Goal: Task Accomplishment & Management: Manage account settings

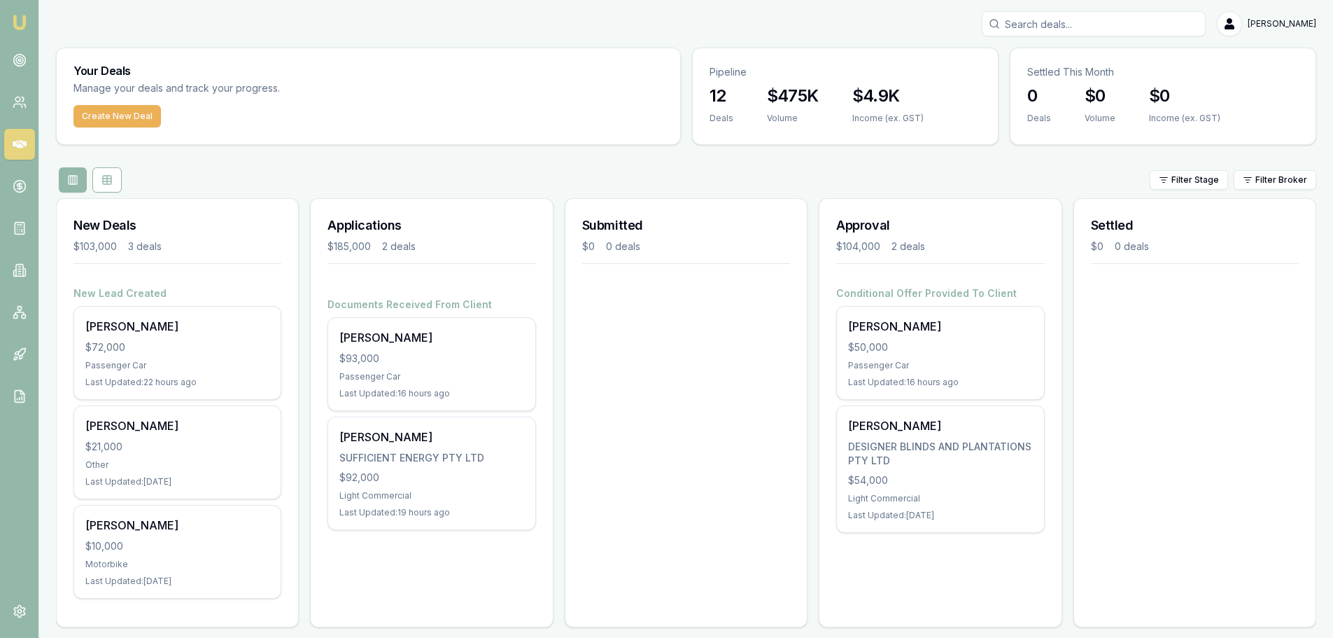
click at [669, 309] on div "Submitted $0 0 deals" at bounding box center [686, 412] width 243 height 429
click at [650, 419] on div "Submitted $0 0 deals" at bounding box center [686, 412] width 243 height 429
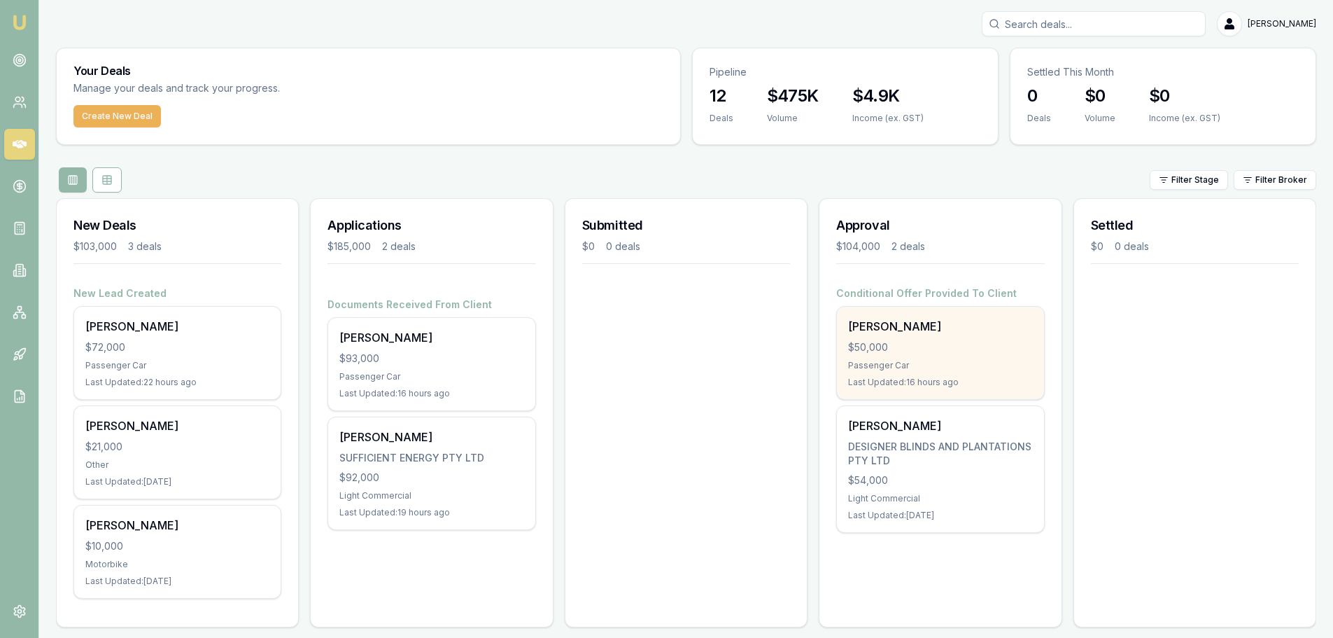
click at [940, 342] on div "$50,000" at bounding box center [940, 347] width 184 height 14
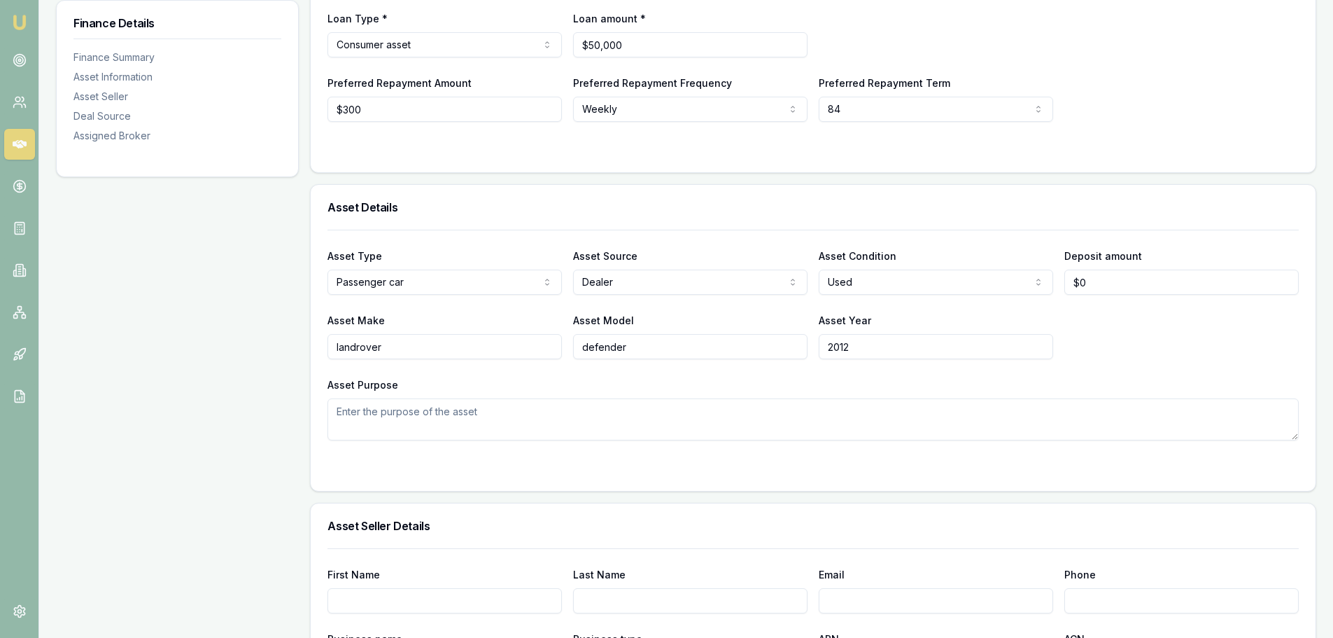
scroll to position [280, 0]
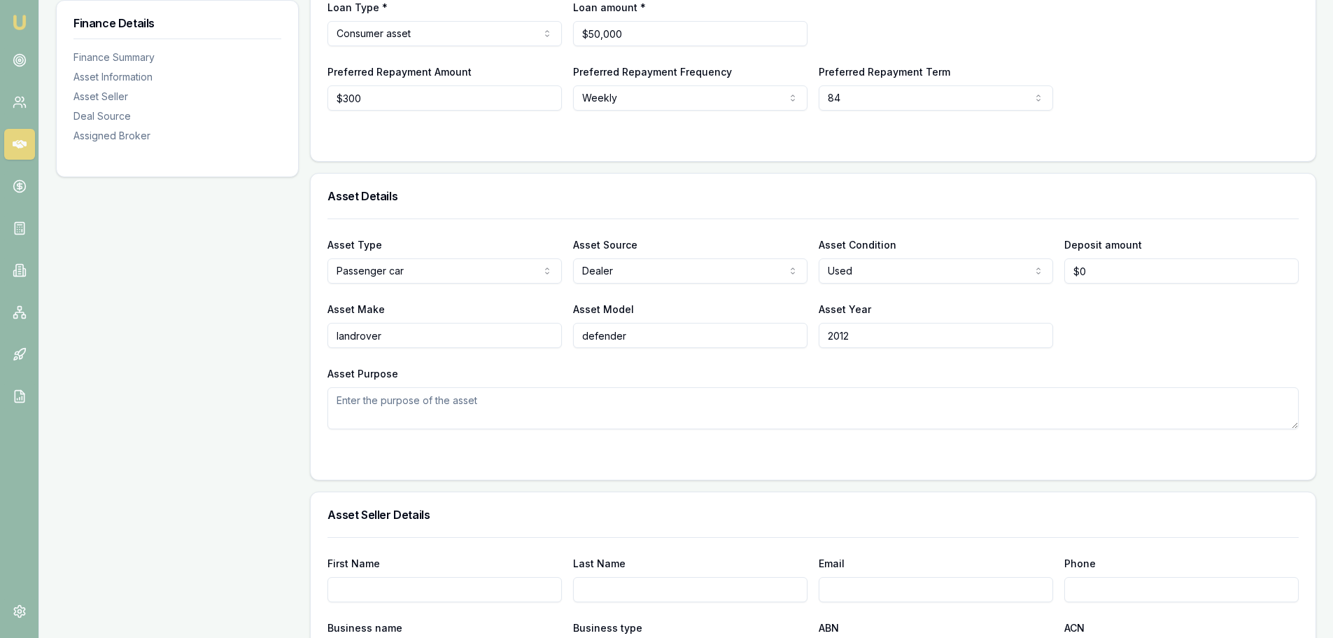
drag, startPoint x: 332, startPoint y: 405, endPoint x: 371, endPoint y: 403, distance: 38.5
click at [336, 405] on div "Asset Type Passenger car Passenger car Electric vehicle Light commercial Carava…" at bounding box center [813, 348] width 1005 height 261
click at [372, 403] on textarea "Asset Purpose" at bounding box center [814, 408] width 972 height 42
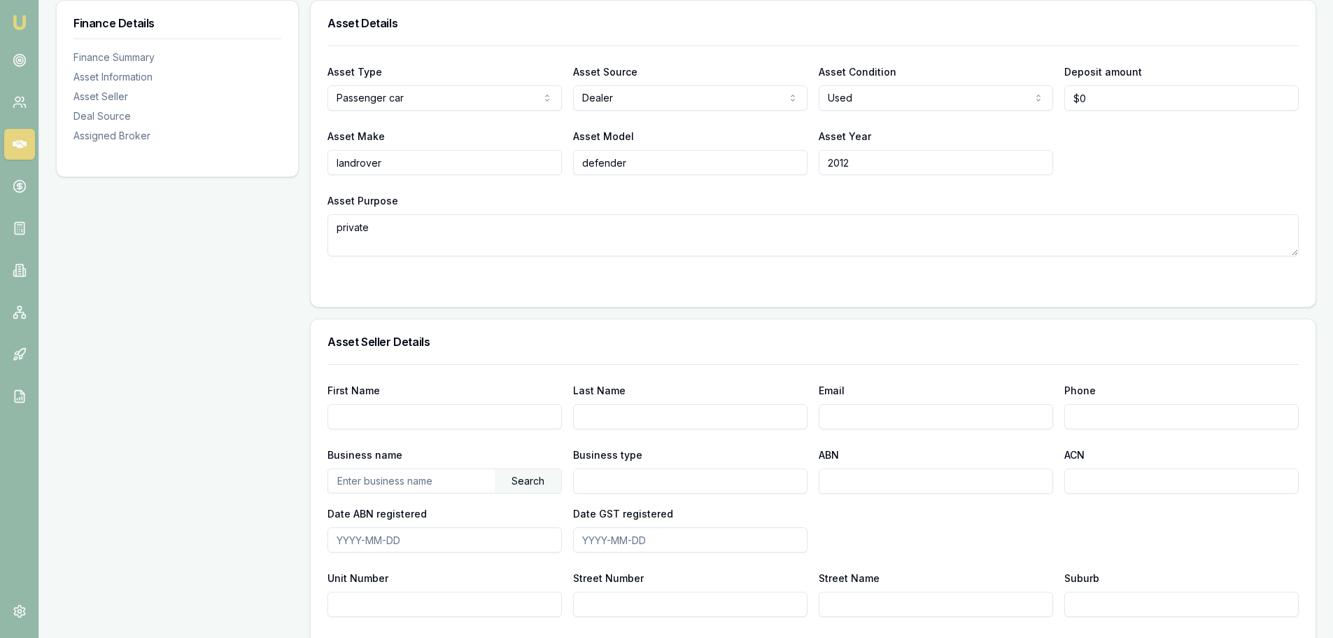
scroll to position [490, 0]
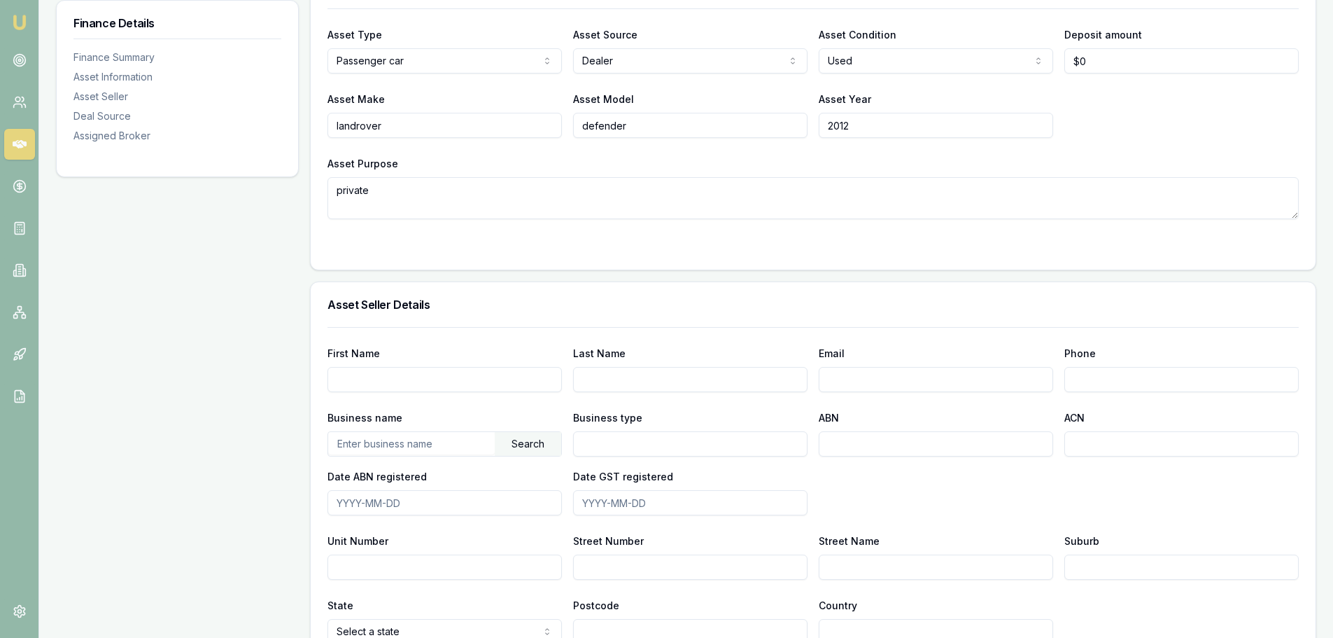
type textarea "private"
click at [379, 384] on input "First Name" at bounding box center [445, 379] width 234 height 25
click at [374, 382] on input "First Name" at bounding box center [445, 379] width 234 height 25
type input "P"
drag, startPoint x: 486, startPoint y: 374, endPoint x: 330, endPoint y: 374, distance: 156.8
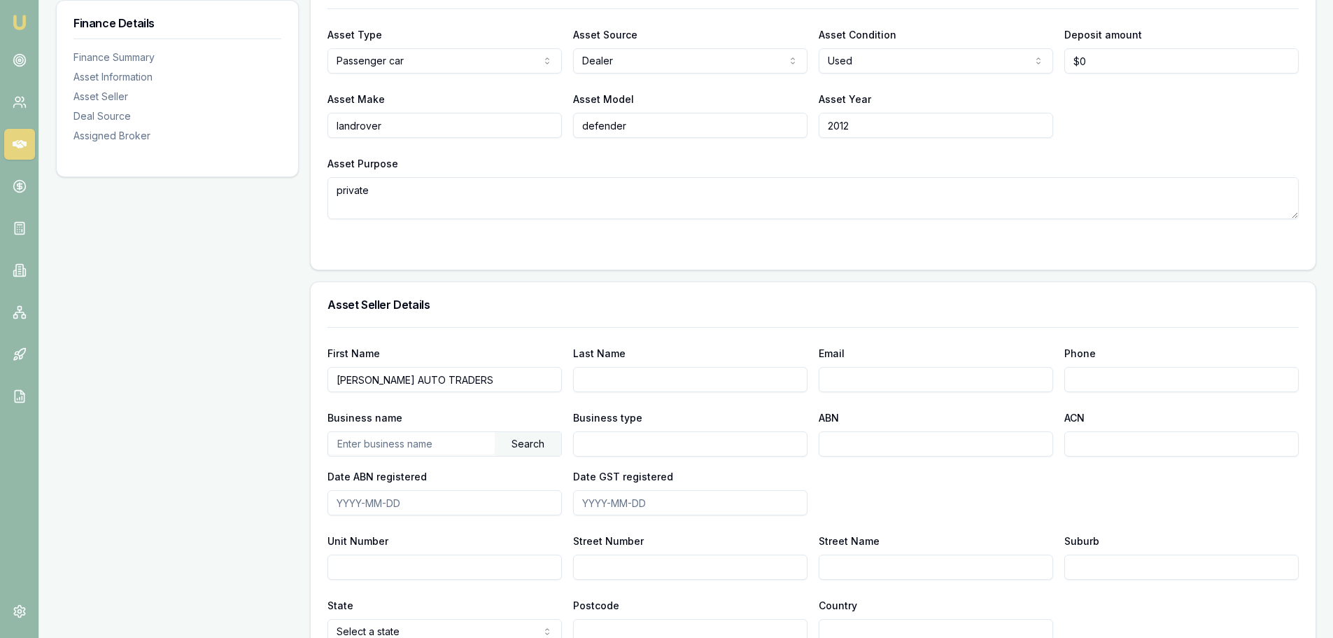
click at [324, 379] on div "First Name PATRICK AUTO TRADERS Last Name Email Phone Business name Search Busi…" at bounding box center [813, 510] width 1005 height 367
type input "PATRICK AUTO TRADERS"
paste input "PATRICK AUTO TRADERS"
click at [517, 442] on div "Search" at bounding box center [528, 444] width 66 height 24
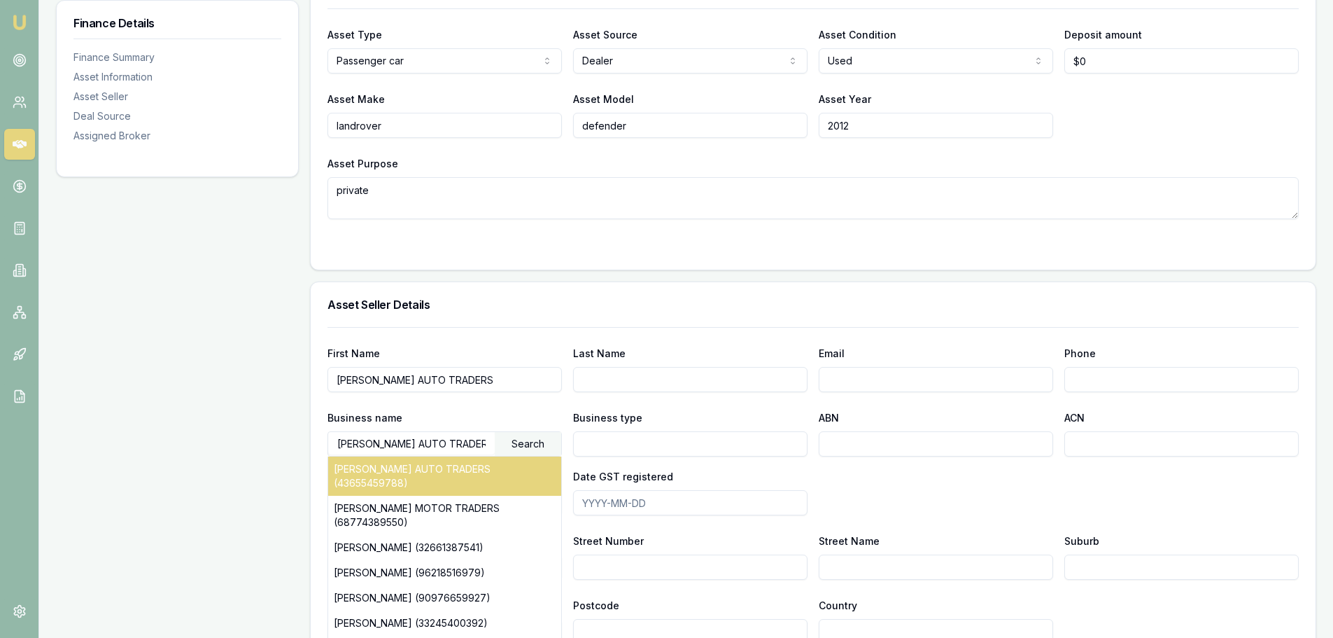
click at [510, 465] on div "PATRICK AUTO TRADERS (43655459788)" at bounding box center [444, 475] width 233 height 39
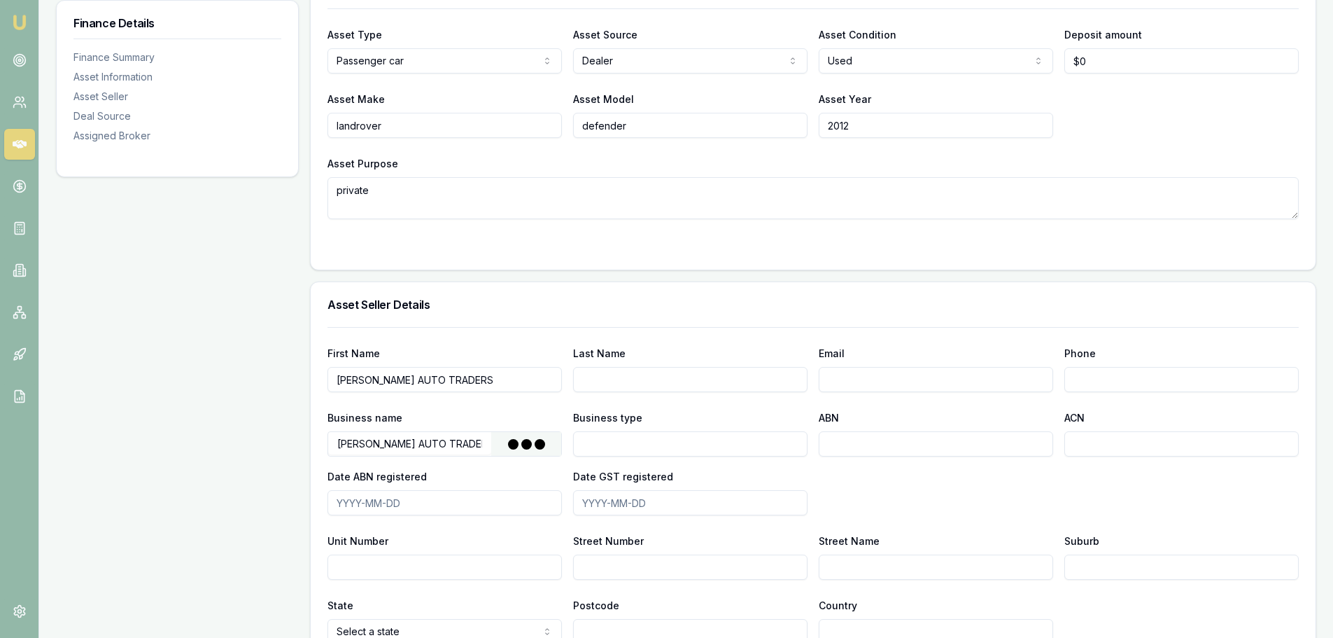
type input "PATRICK WHOLESALE PTY LTD"
type input "Australian Private Company"
type input "43655459788"
type input "655459788"
type input "2022-01-12"
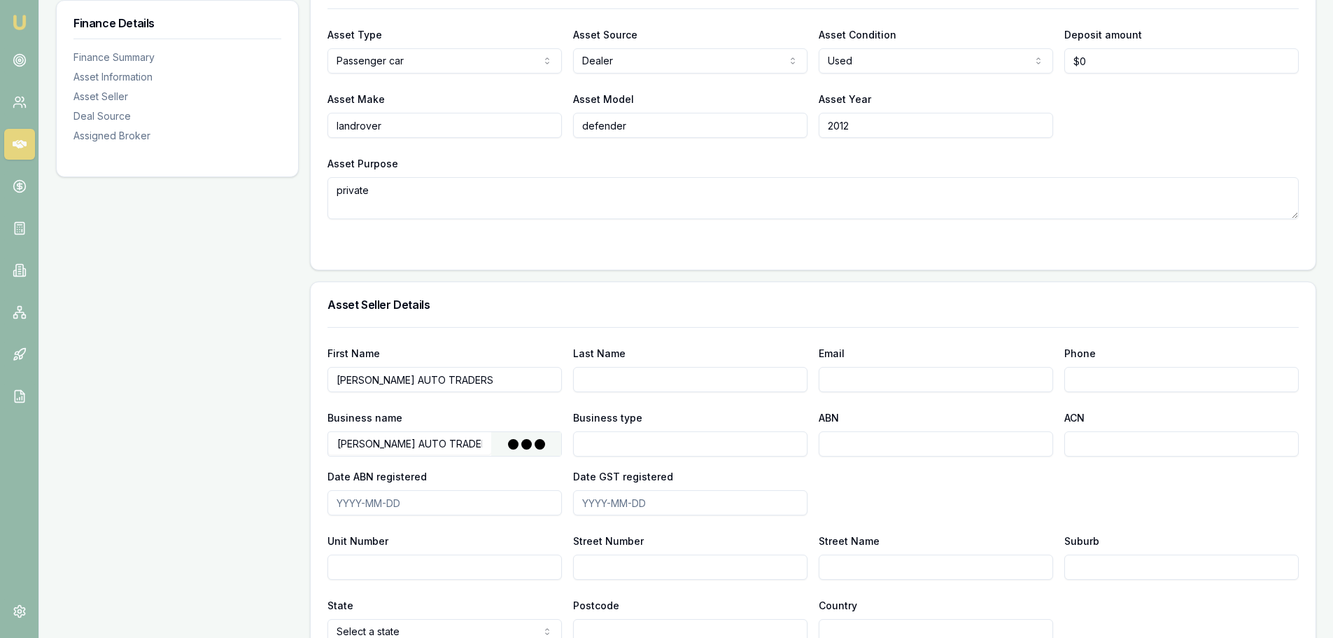
type input "2023-04-30"
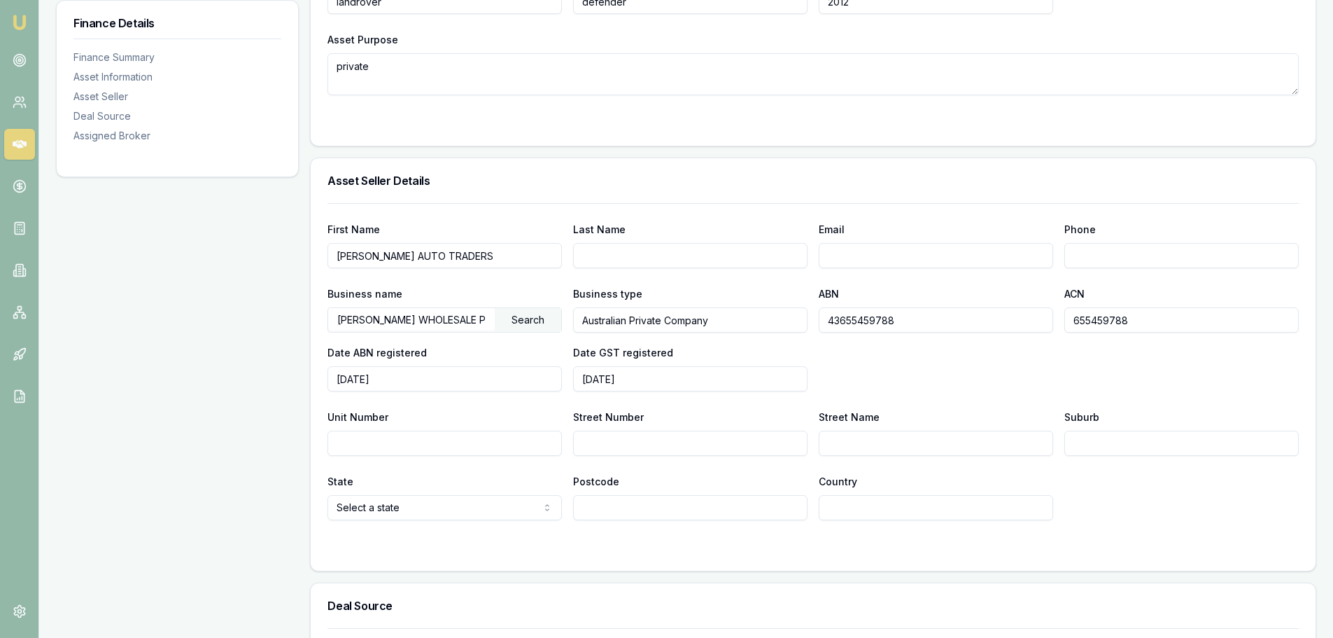
scroll to position [630, 0]
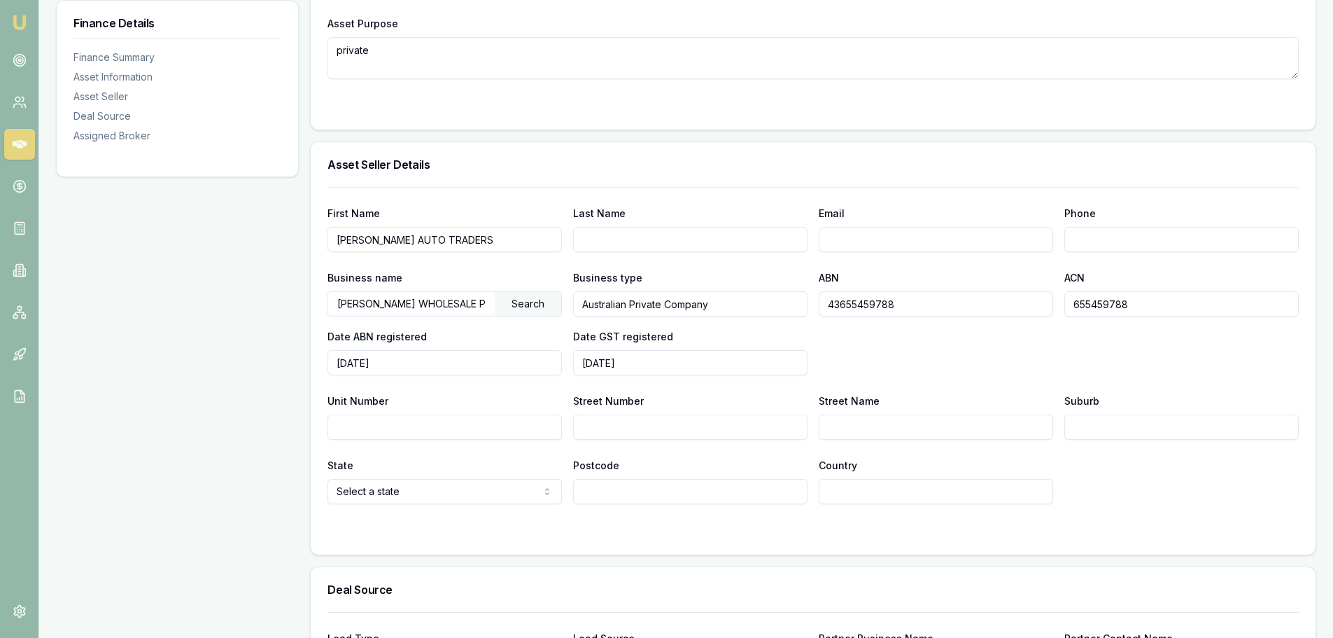
click at [367, 428] on input "Unit Number" at bounding box center [445, 426] width 234 height 25
click at [603, 434] on input "Street Number" at bounding box center [690, 426] width 234 height 25
type input "21"
click at [855, 430] on input "Street Name" at bounding box center [936, 426] width 234 height 25
type input "WHITING ST"
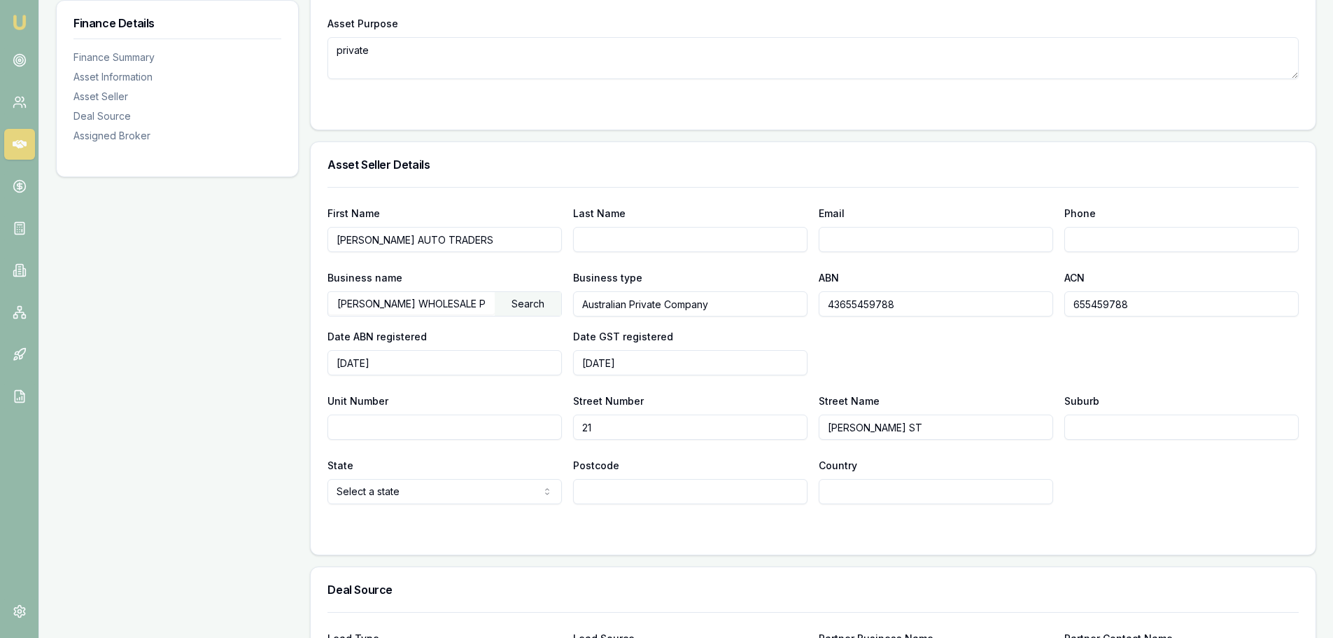
click at [1072, 422] on input "Suburb" at bounding box center [1182, 426] width 234 height 25
type input "ARTARMON"
click at [610, 491] on input "Postcode" at bounding box center [690, 491] width 234 height 25
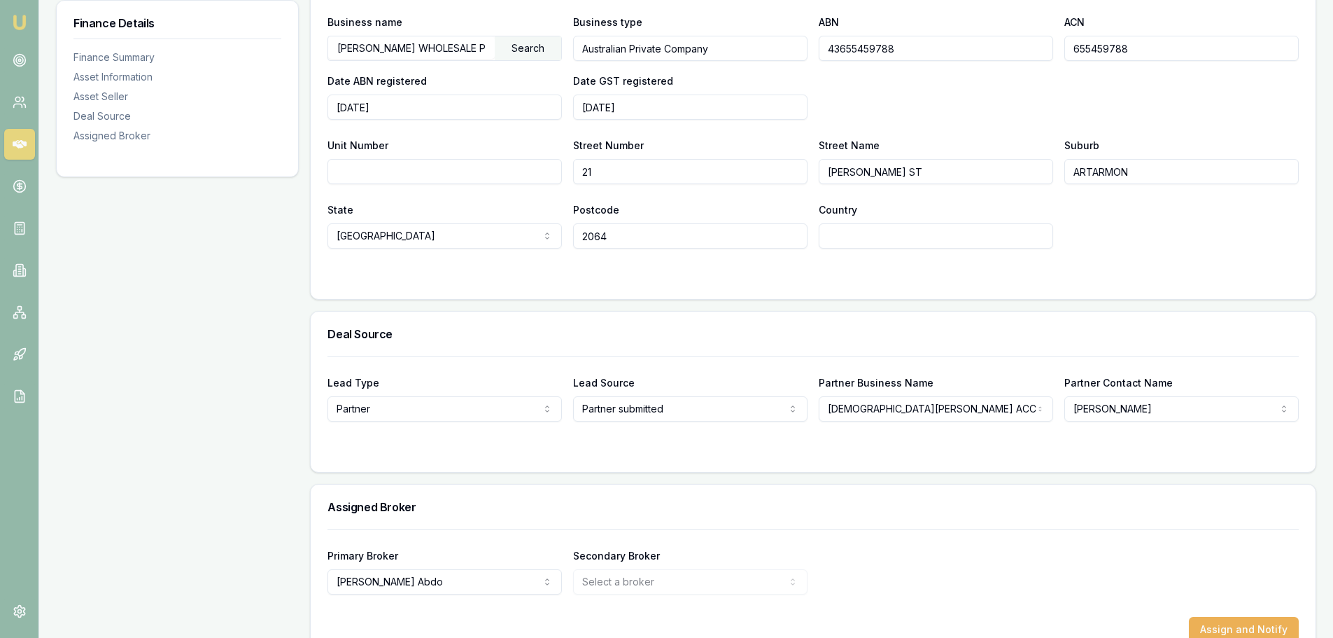
scroll to position [910, 0]
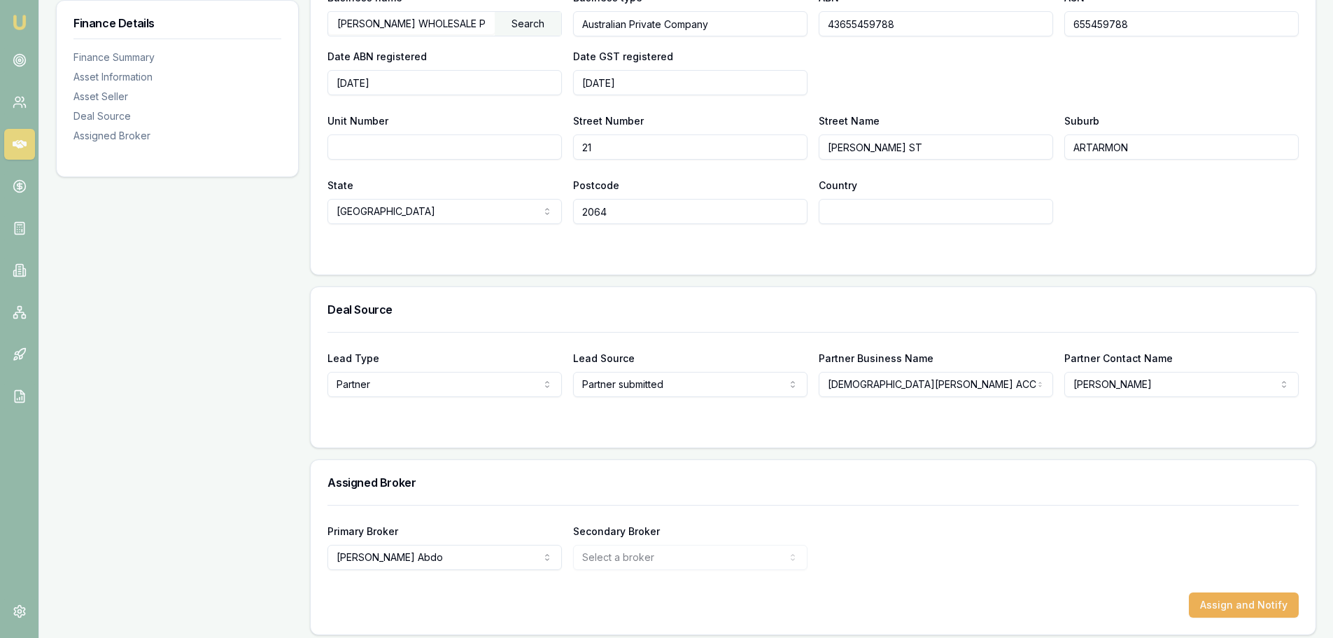
type input "2064"
click at [975, 427] on div at bounding box center [814, 424] width 972 height 11
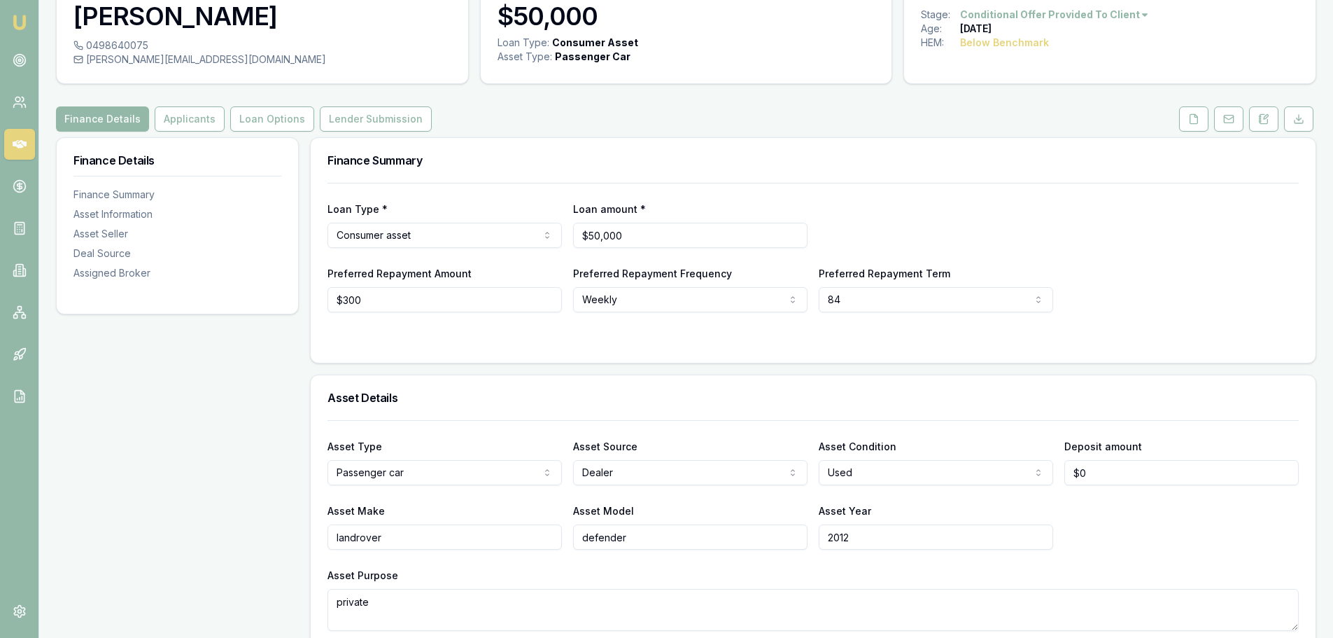
scroll to position [0, 0]
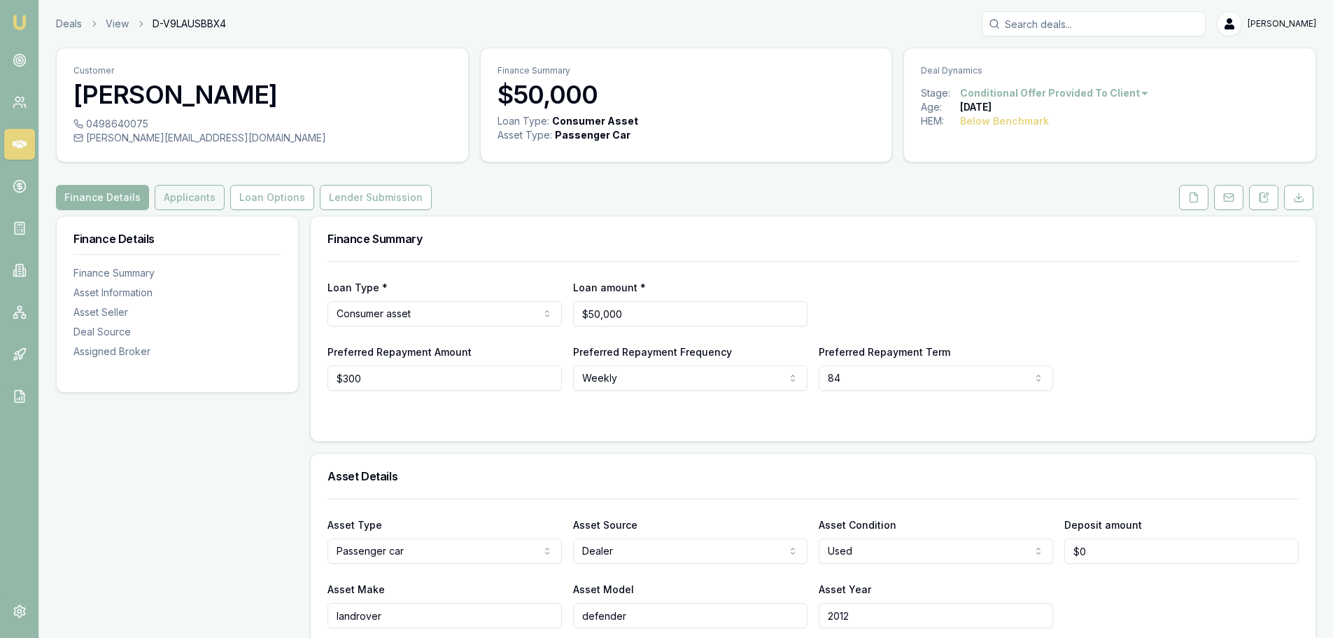
click at [185, 196] on button "Applicants" at bounding box center [190, 197] width 70 height 25
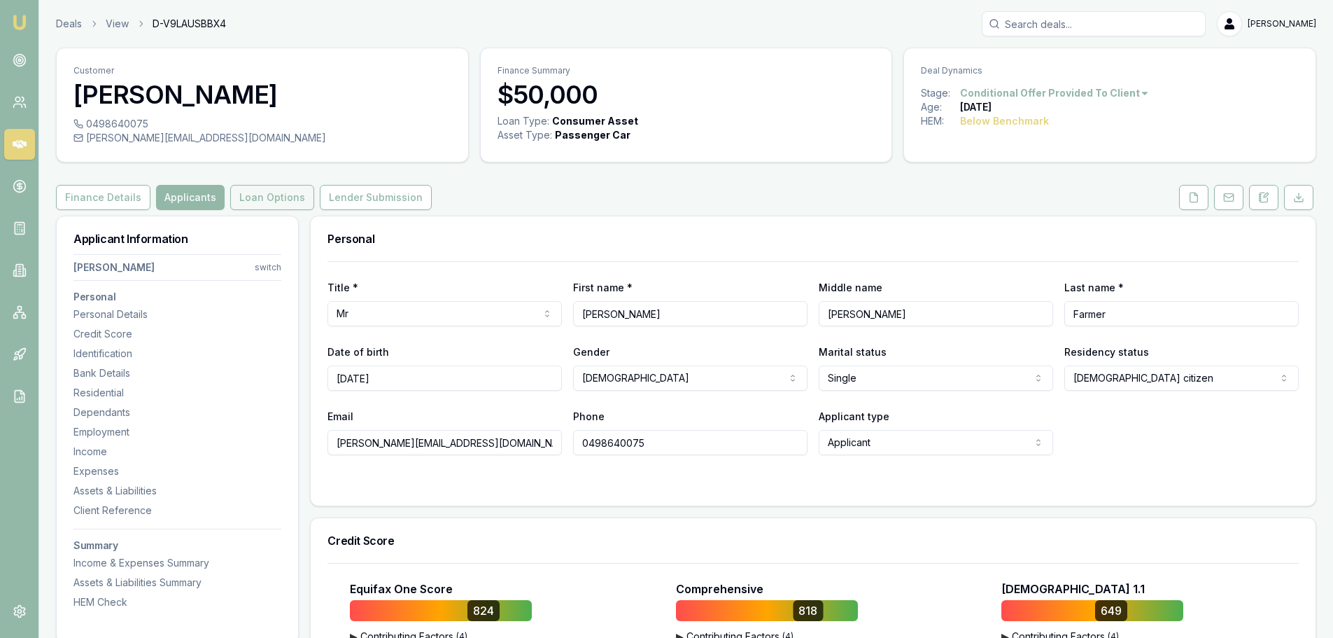
click at [271, 202] on button "Loan Options" at bounding box center [272, 197] width 84 height 25
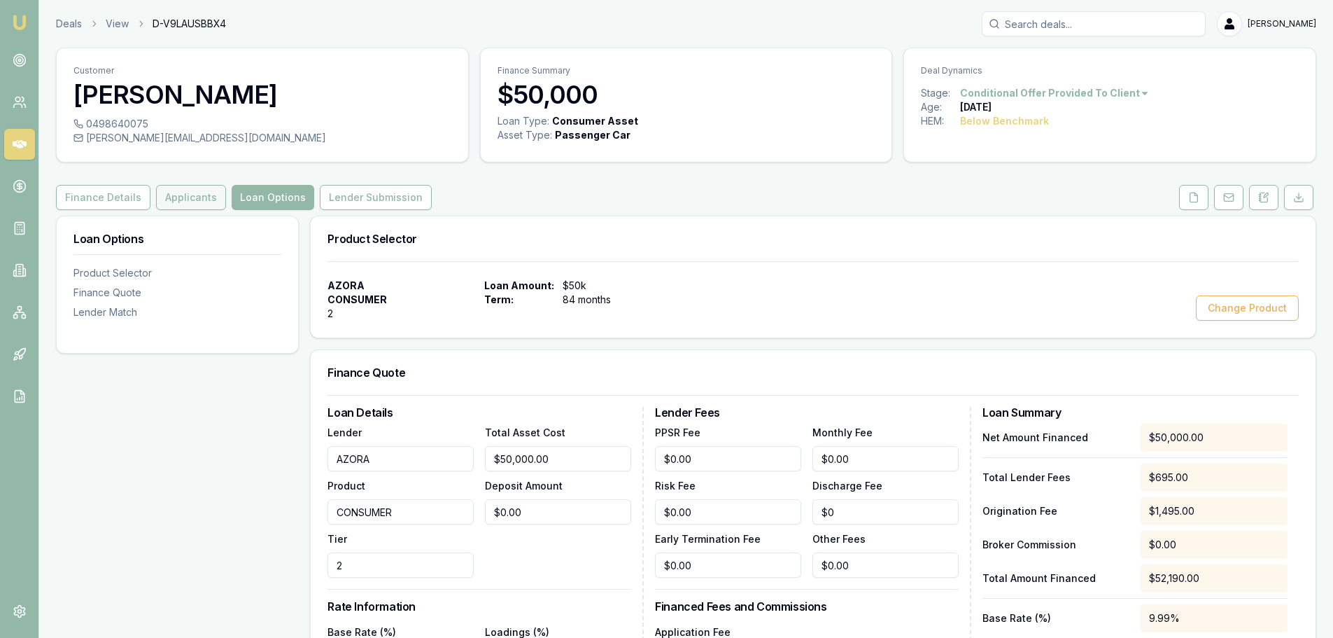
click at [183, 195] on button "Applicants" at bounding box center [191, 197] width 70 height 25
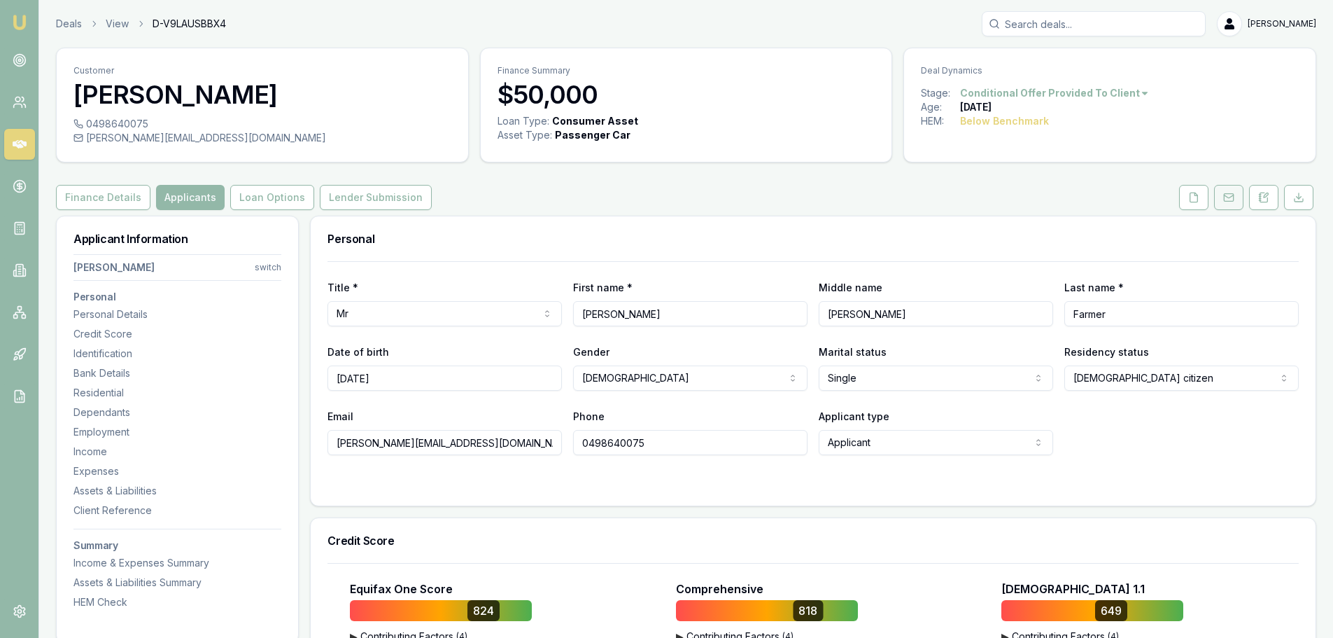
click at [1232, 198] on icon at bounding box center [1229, 197] width 11 height 11
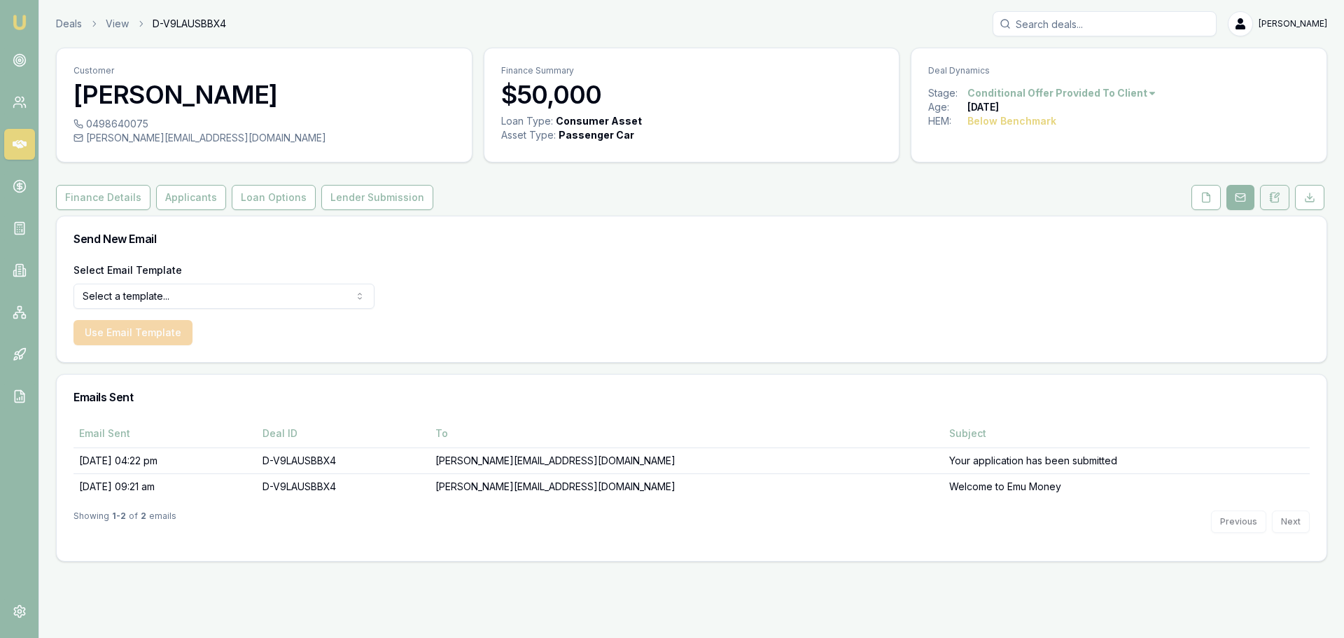
click at [1272, 198] on icon at bounding box center [1271, 198] width 2 height 0
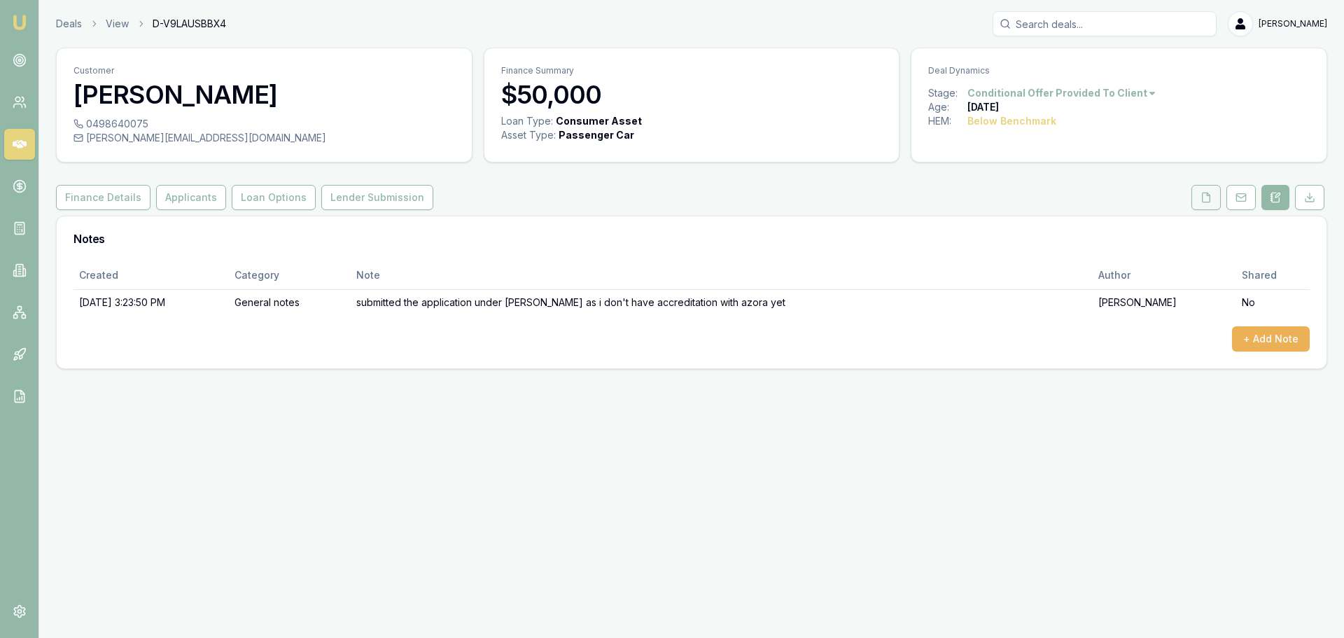
click at [1207, 195] on polyline at bounding box center [1208, 193] width 3 height 3
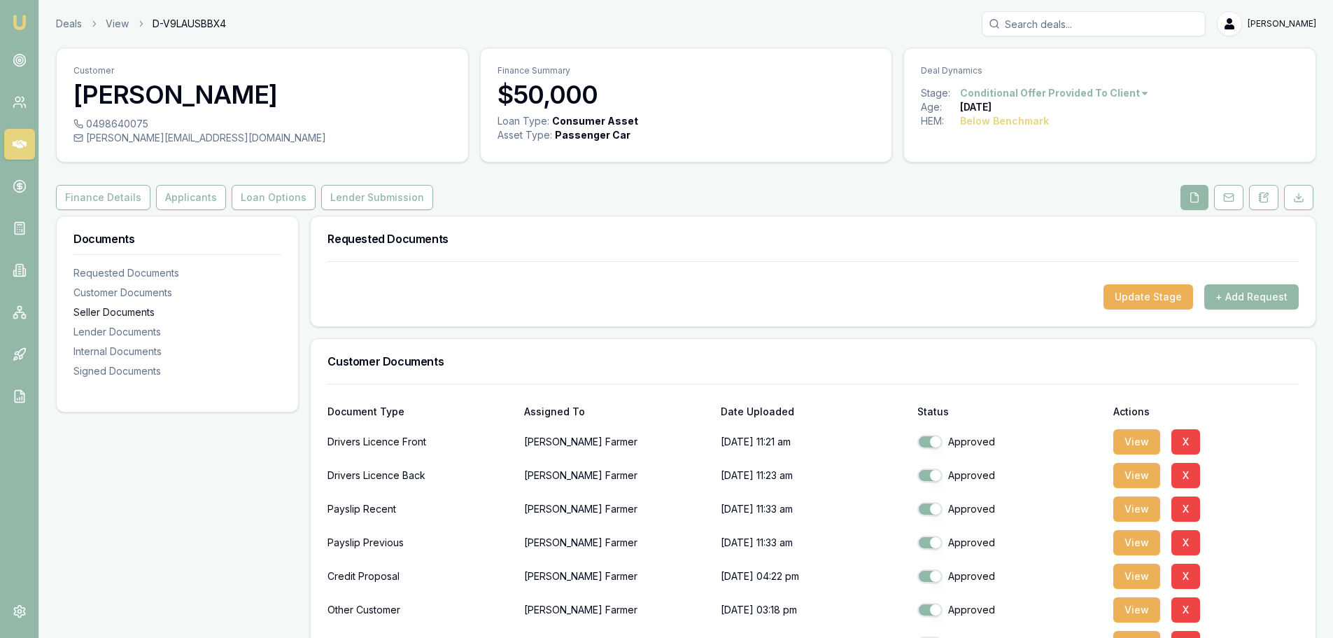
click at [111, 313] on div "Seller Documents" at bounding box center [177, 312] width 208 height 14
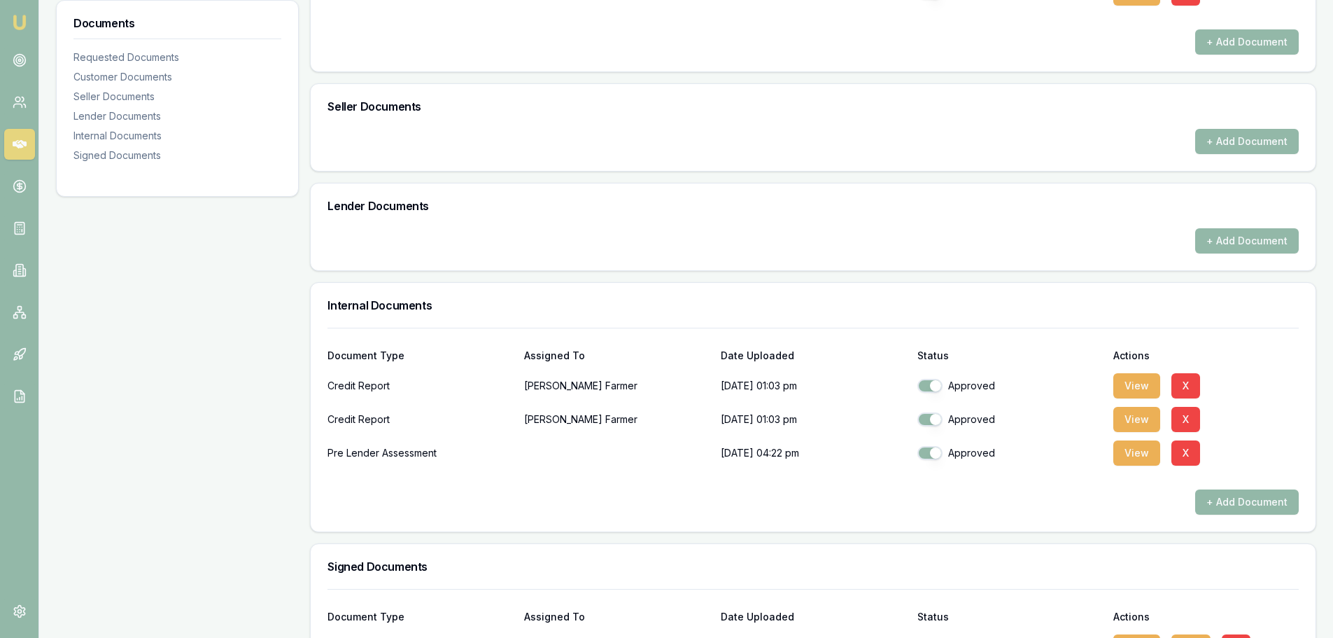
scroll to position [607, 0]
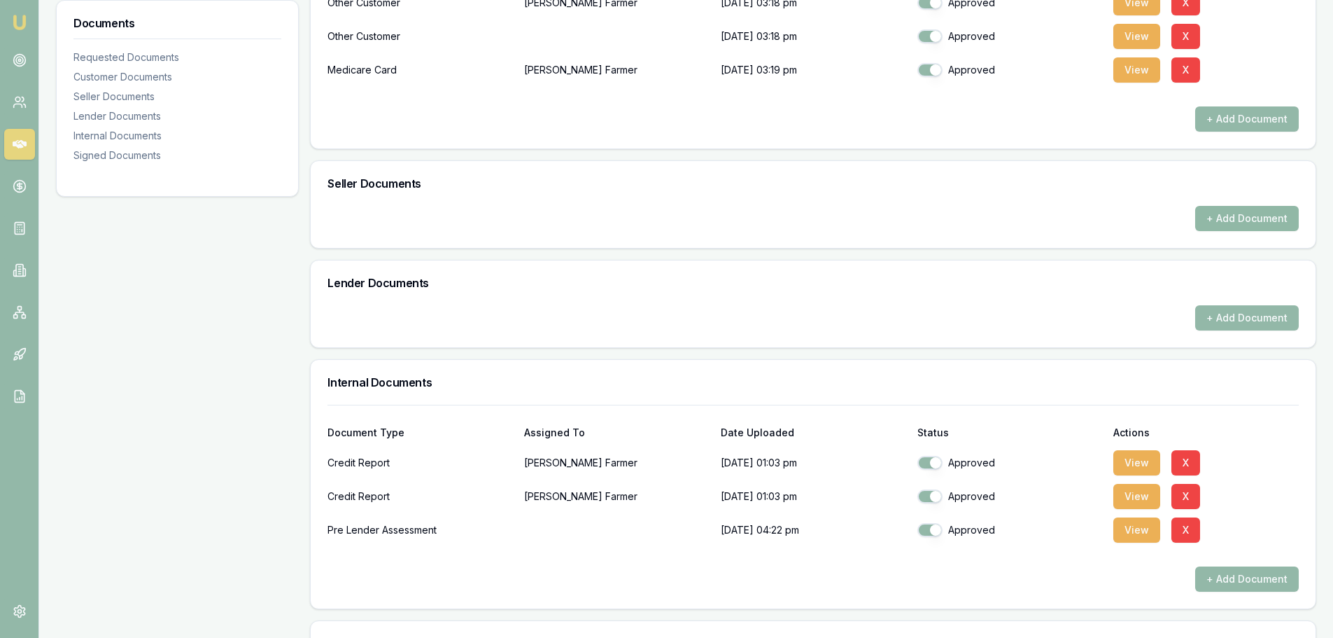
click at [1220, 218] on button "+ Add Document" at bounding box center [1248, 218] width 104 height 25
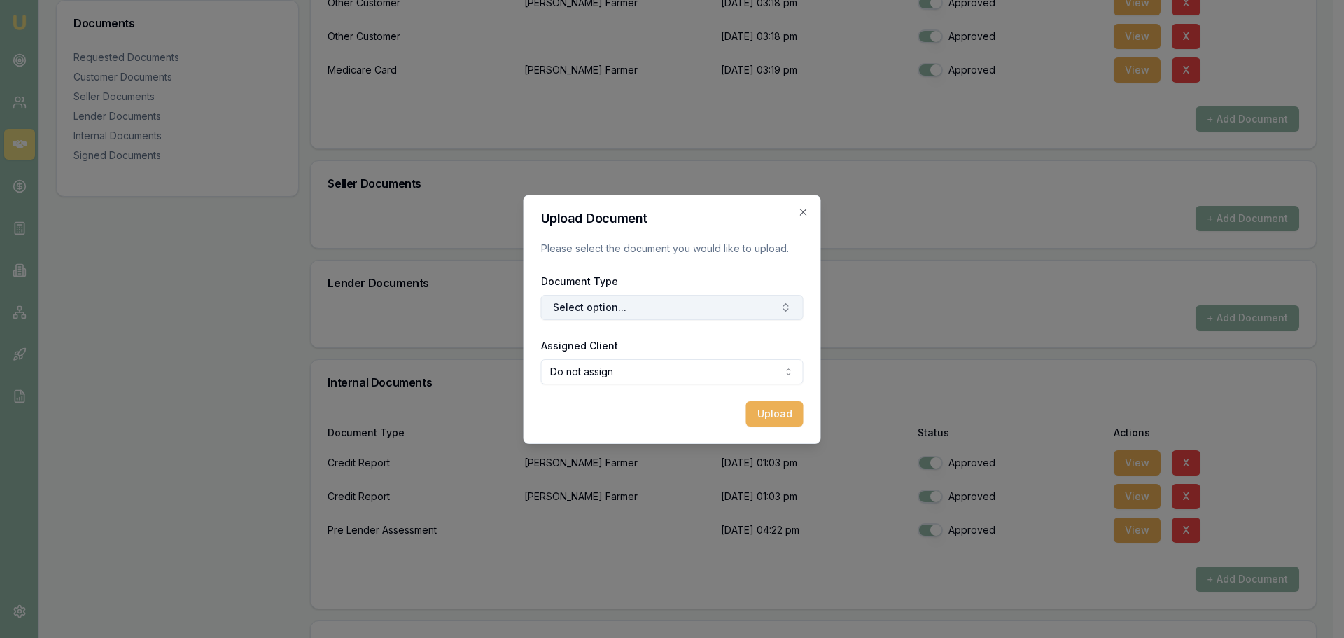
click at [611, 309] on button "Select option..." at bounding box center [672, 307] width 262 height 25
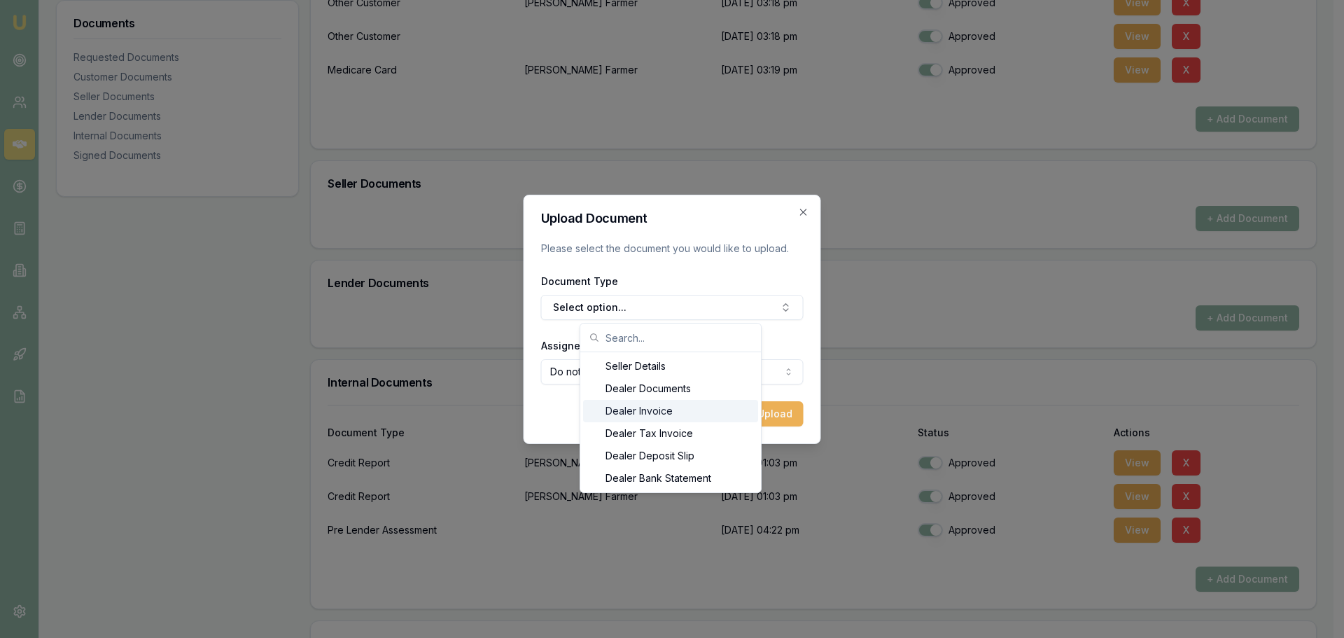
click at [623, 412] on div "Dealer Invoice" at bounding box center [670, 411] width 175 height 22
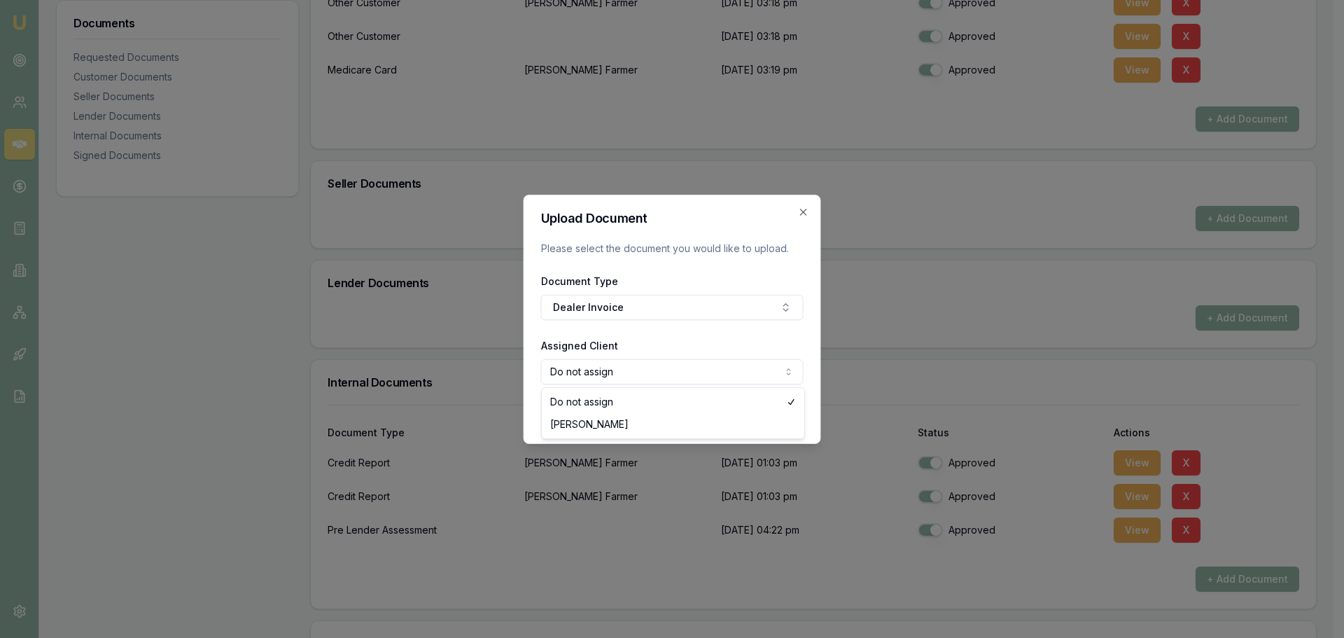
select select "U-K2Z0C0TY9F"
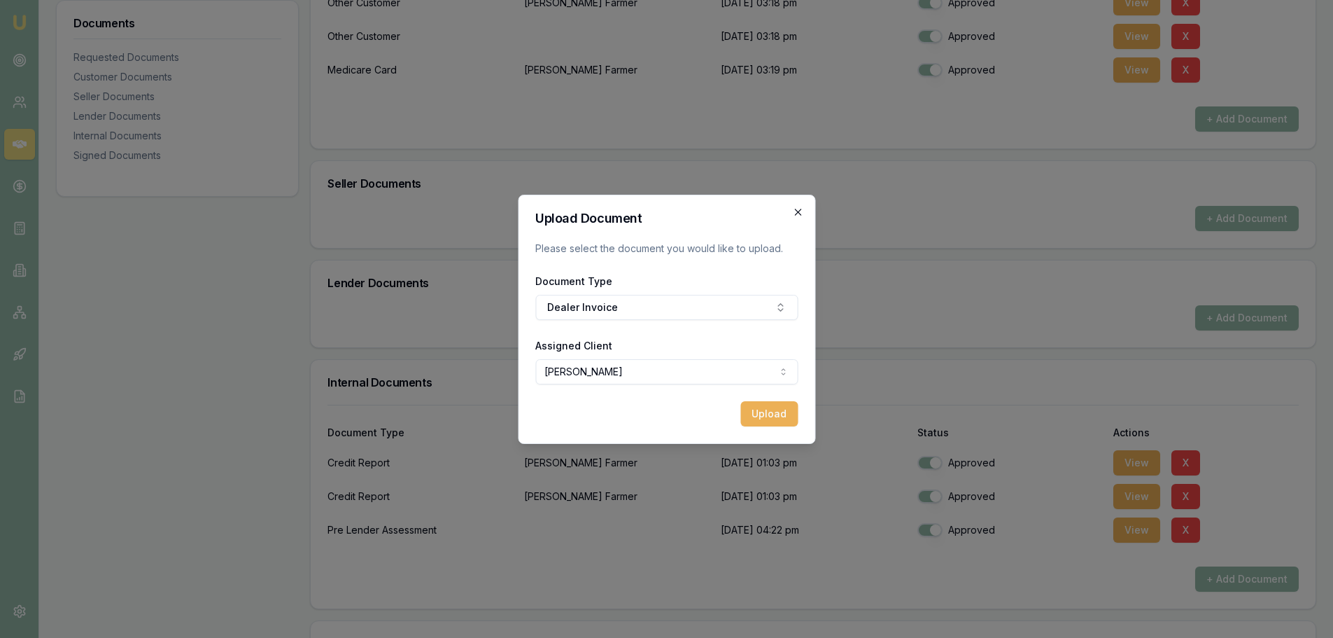
click at [795, 207] on icon "button" at bounding box center [797, 211] width 11 height 11
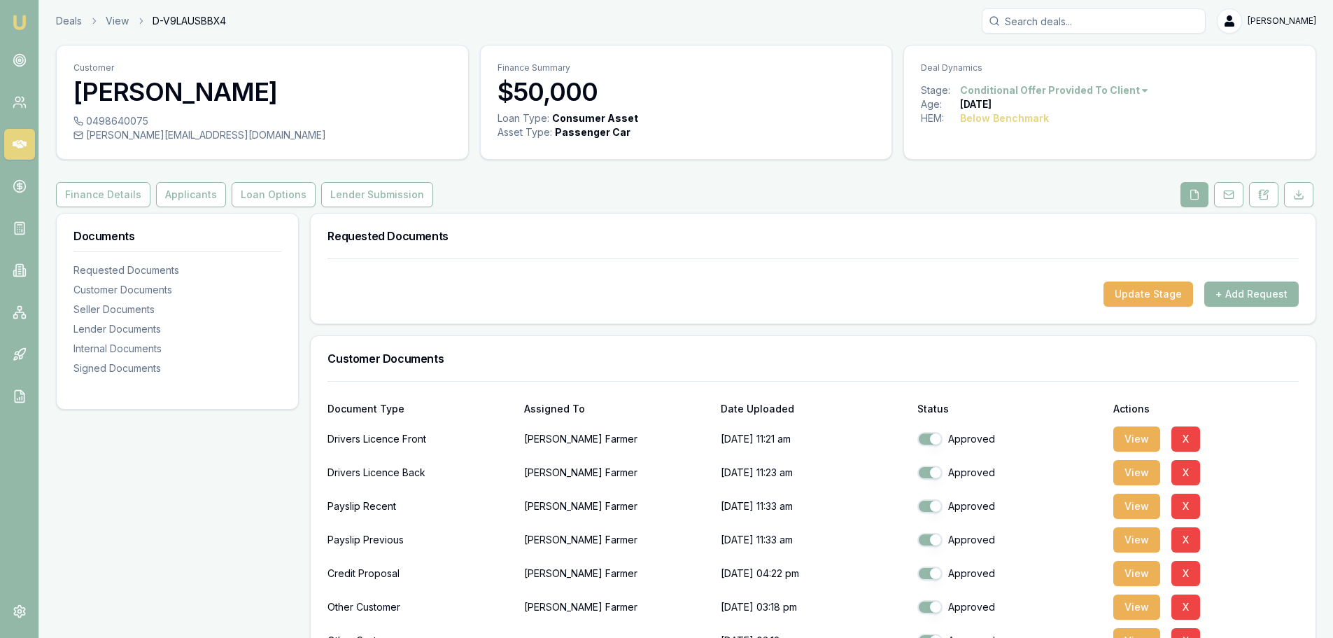
scroll to position [0, 0]
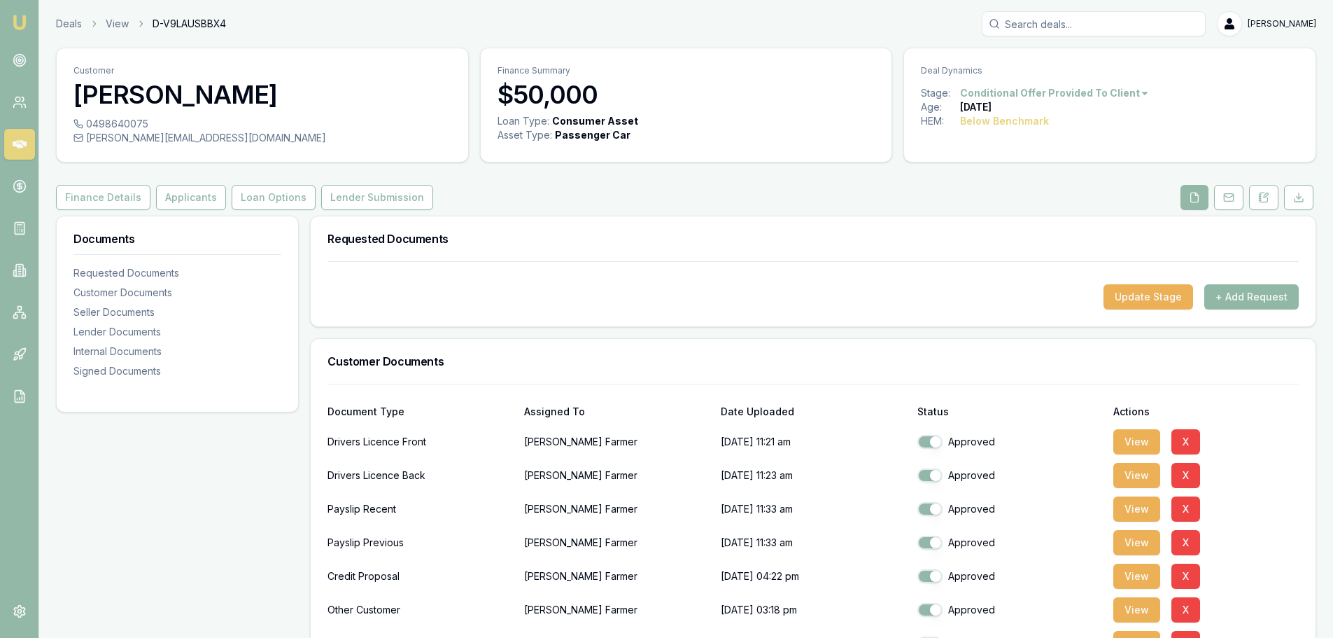
click at [1243, 298] on button "+ Add Request" at bounding box center [1252, 296] width 94 height 25
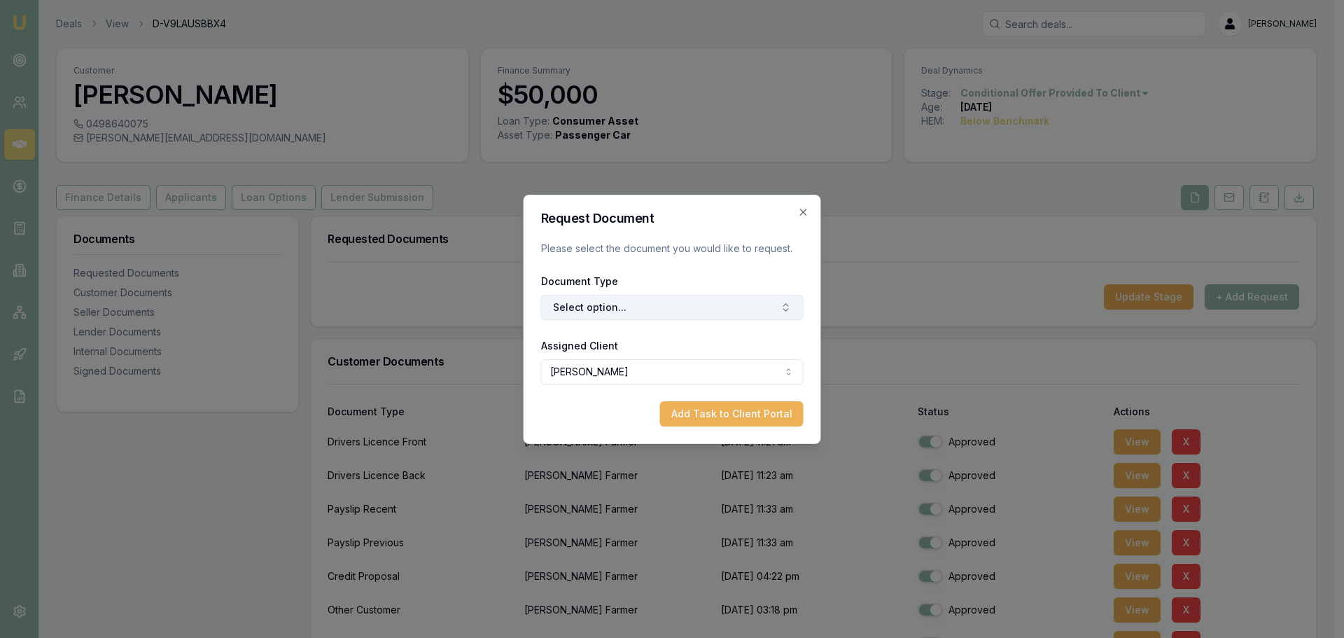
click at [602, 304] on button "Select option..." at bounding box center [672, 307] width 262 height 25
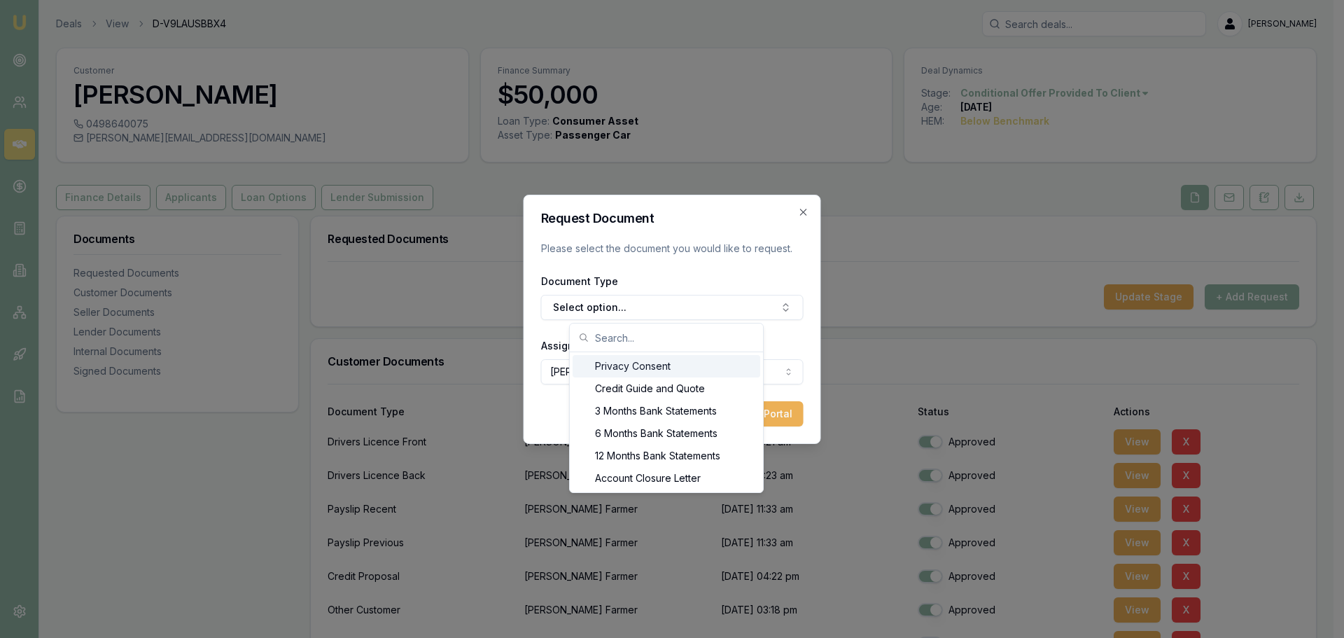
click at [805, 213] on icon "button" at bounding box center [803, 211] width 11 height 11
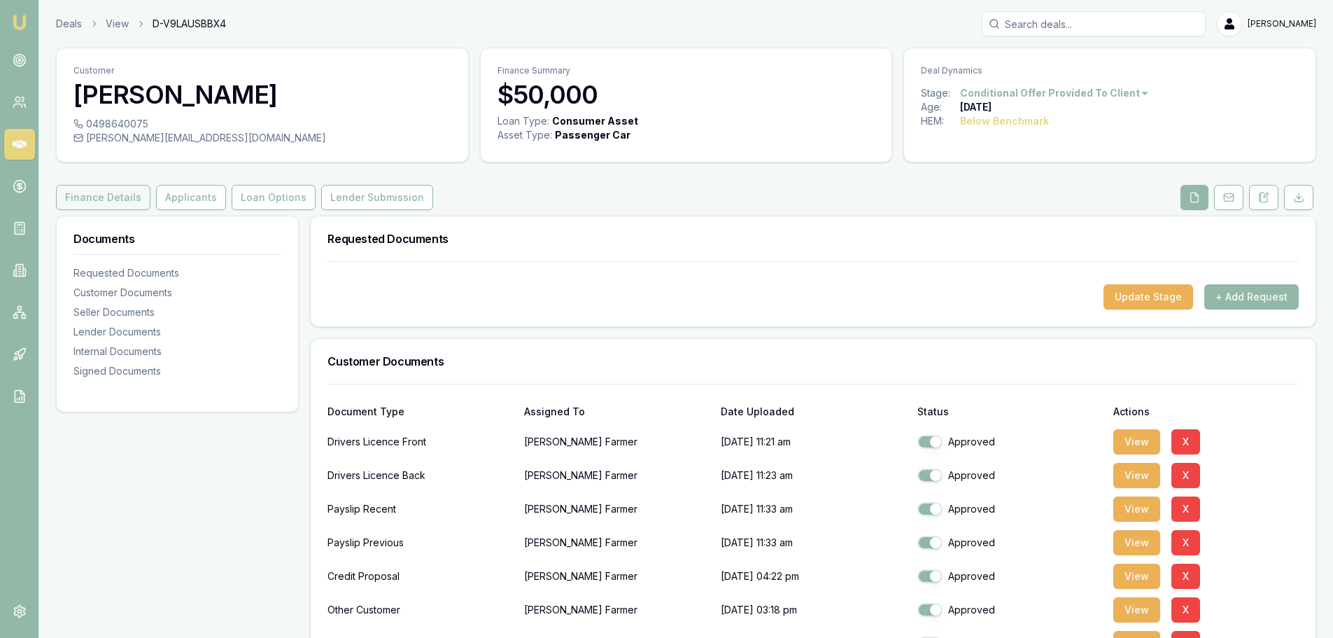
click at [90, 199] on button "Finance Details" at bounding box center [103, 197] width 94 height 25
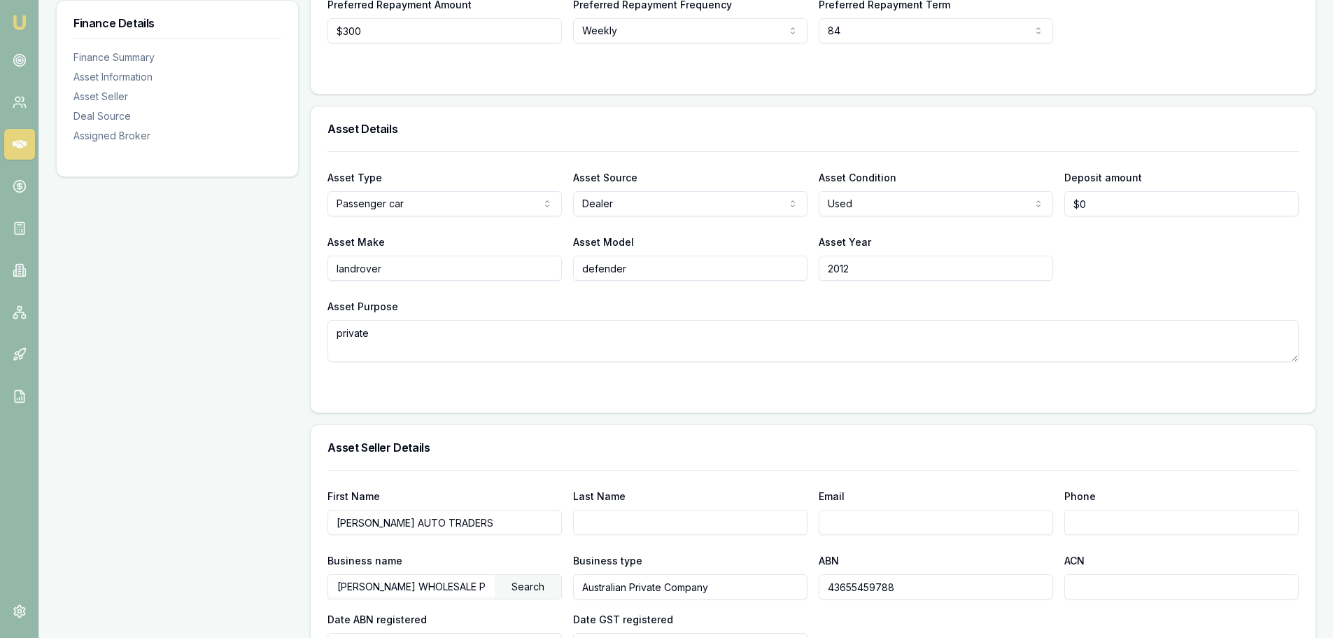
scroll to position [210, 0]
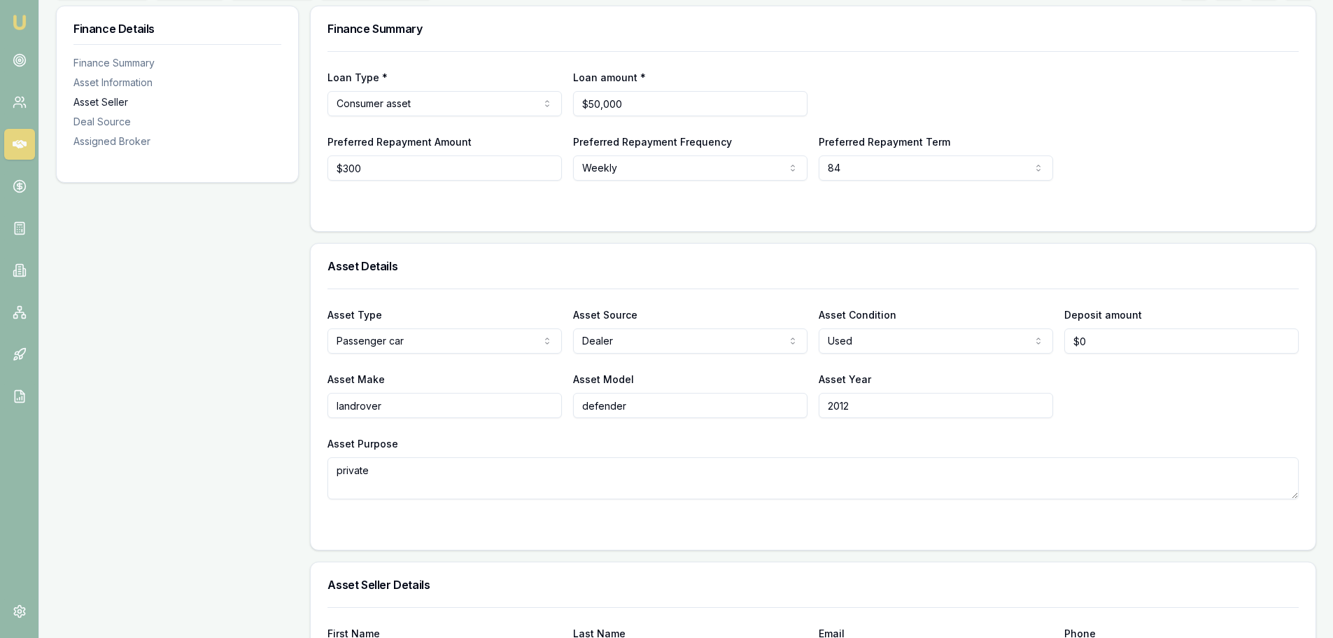
click at [109, 101] on div "Asset Seller" at bounding box center [177, 102] width 208 height 14
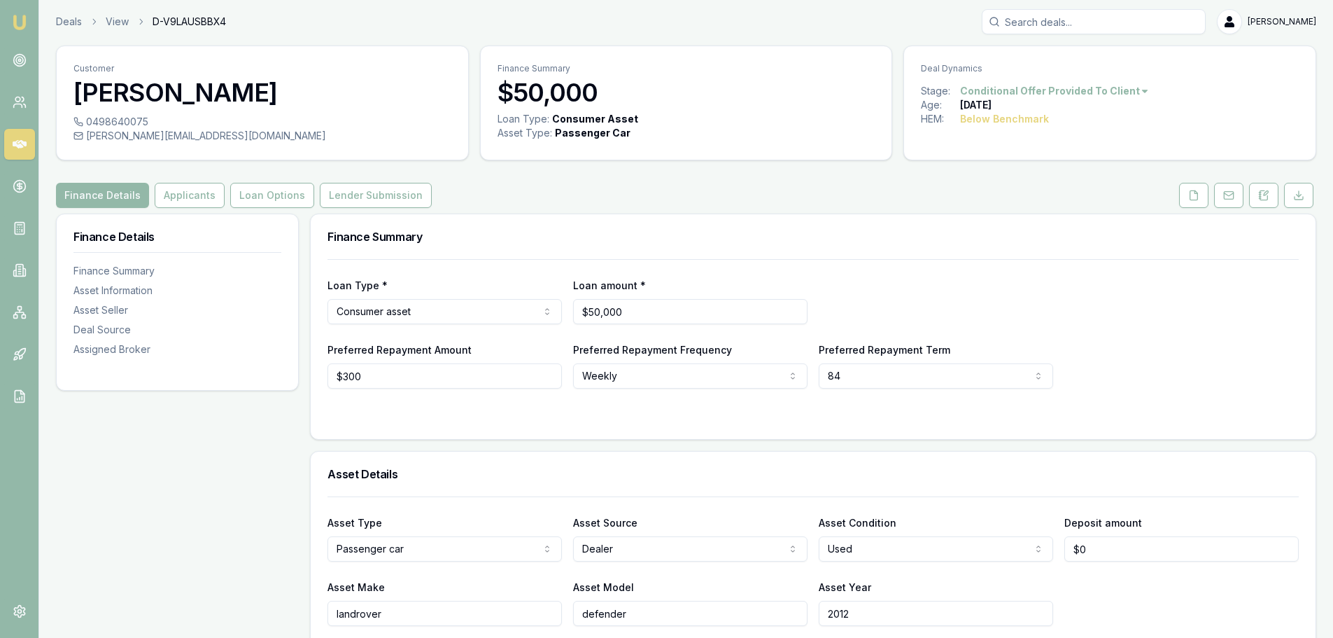
scroll to position [0, 0]
click at [1086, 22] on input "Search deals" at bounding box center [1094, 23] width 224 height 25
click at [1135, 90] on html "Emu Broker Deals View D-V9LAUSBBX4 Evette Abdo Toggle Menu Customer Dillon Farm…" at bounding box center [666, 319] width 1333 height 638
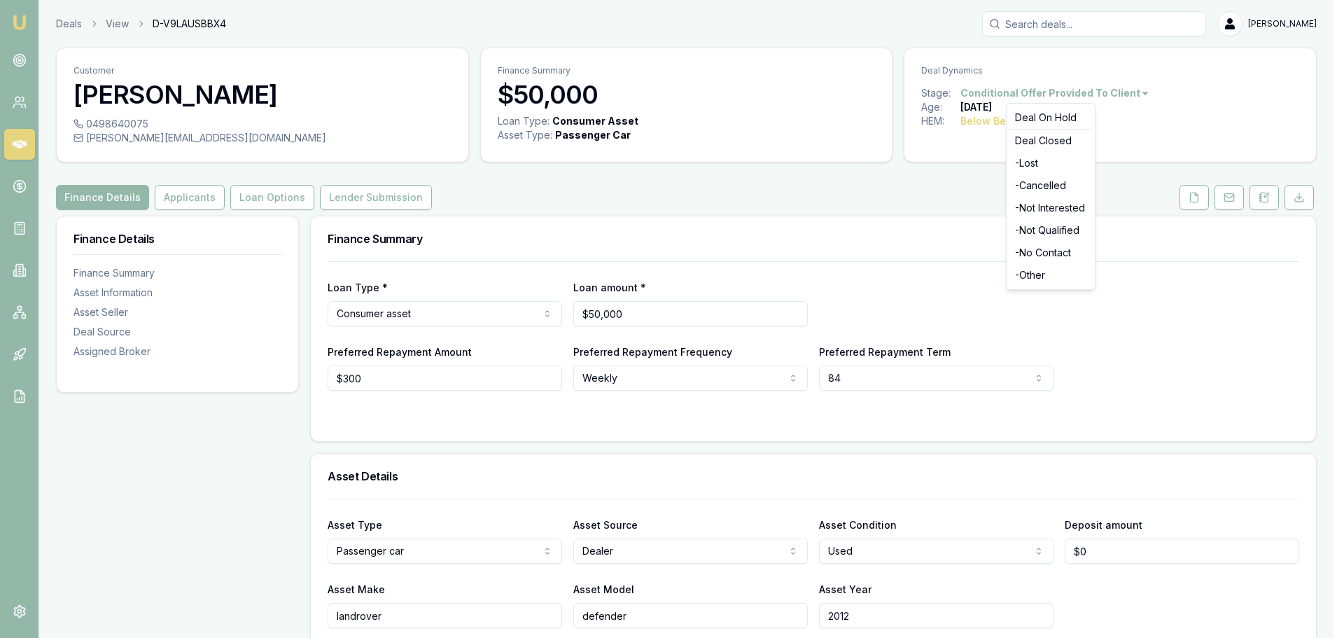
click at [1181, 280] on html "Emu Broker Deals View D-V9LAUSBBX4 Evette Abdo Toggle Menu Customer Dillon Farm…" at bounding box center [672, 319] width 1344 height 638
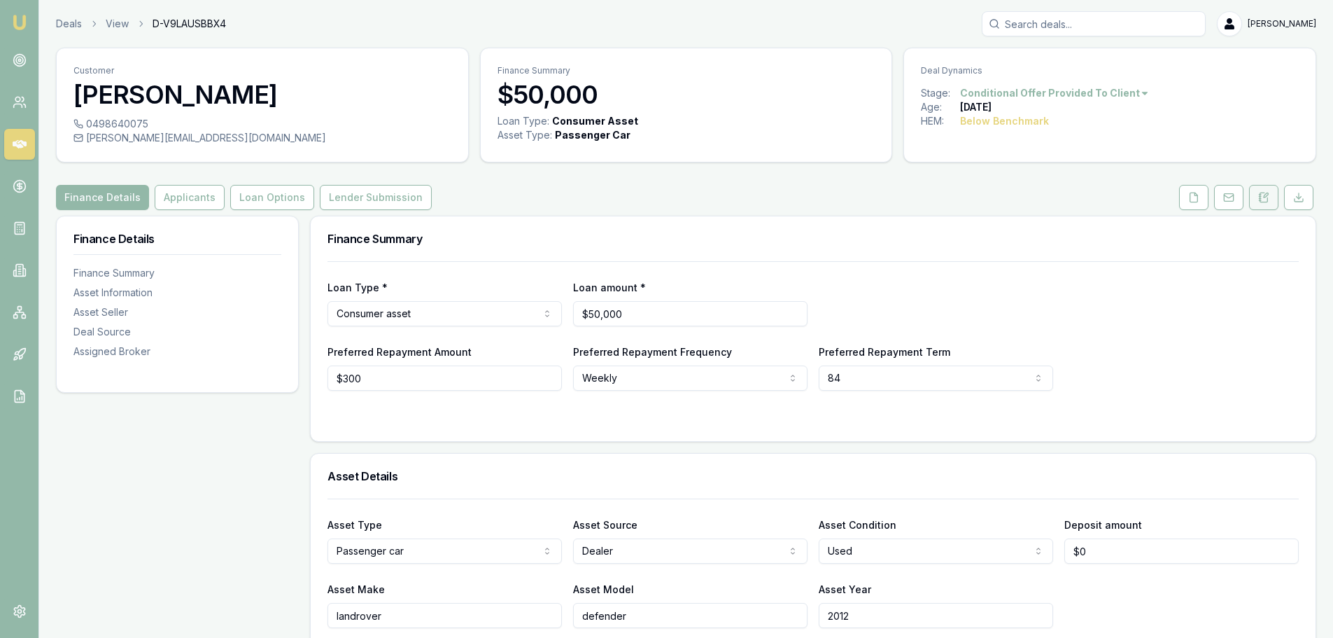
click at [1263, 195] on icon at bounding box center [1264, 197] width 11 height 11
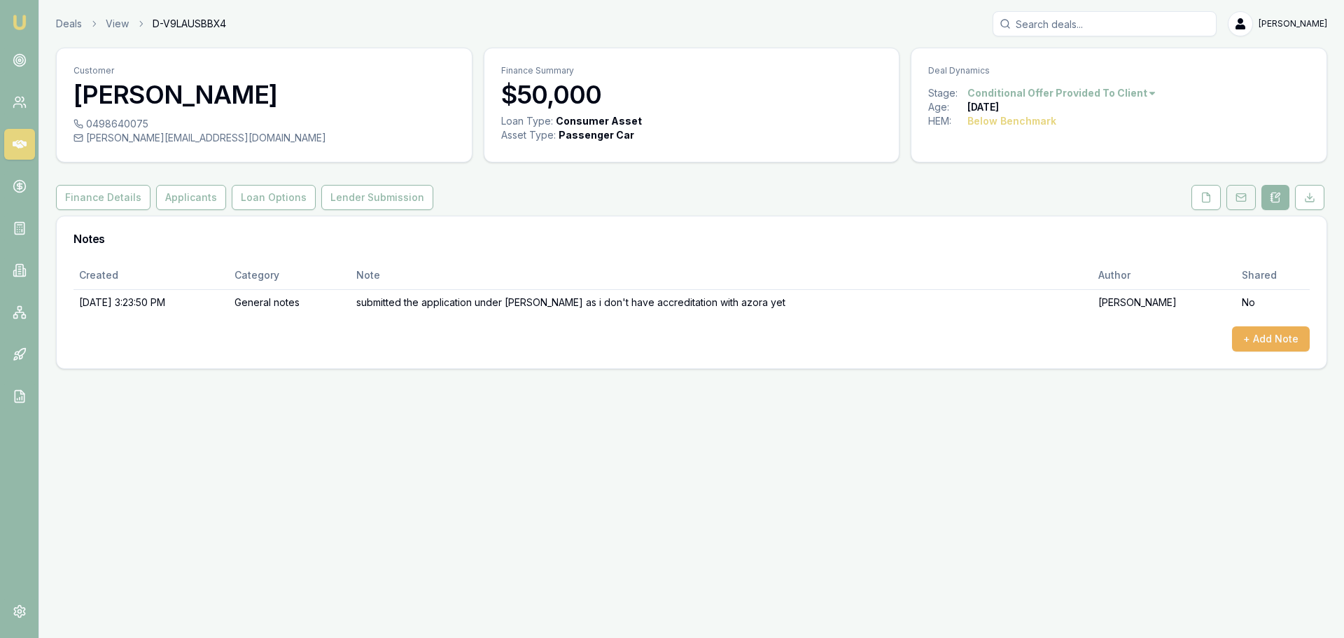
click at [1240, 200] on icon at bounding box center [1240, 197] width 11 height 11
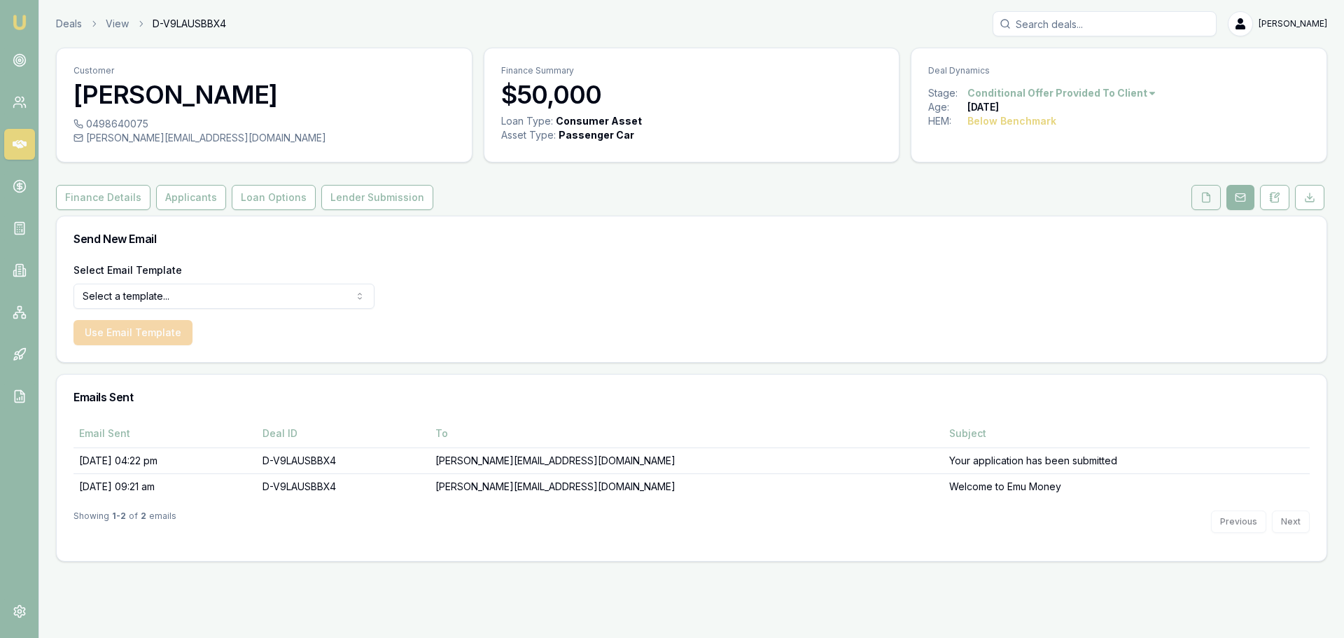
click at [1210, 195] on polyline at bounding box center [1208, 193] width 3 height 3
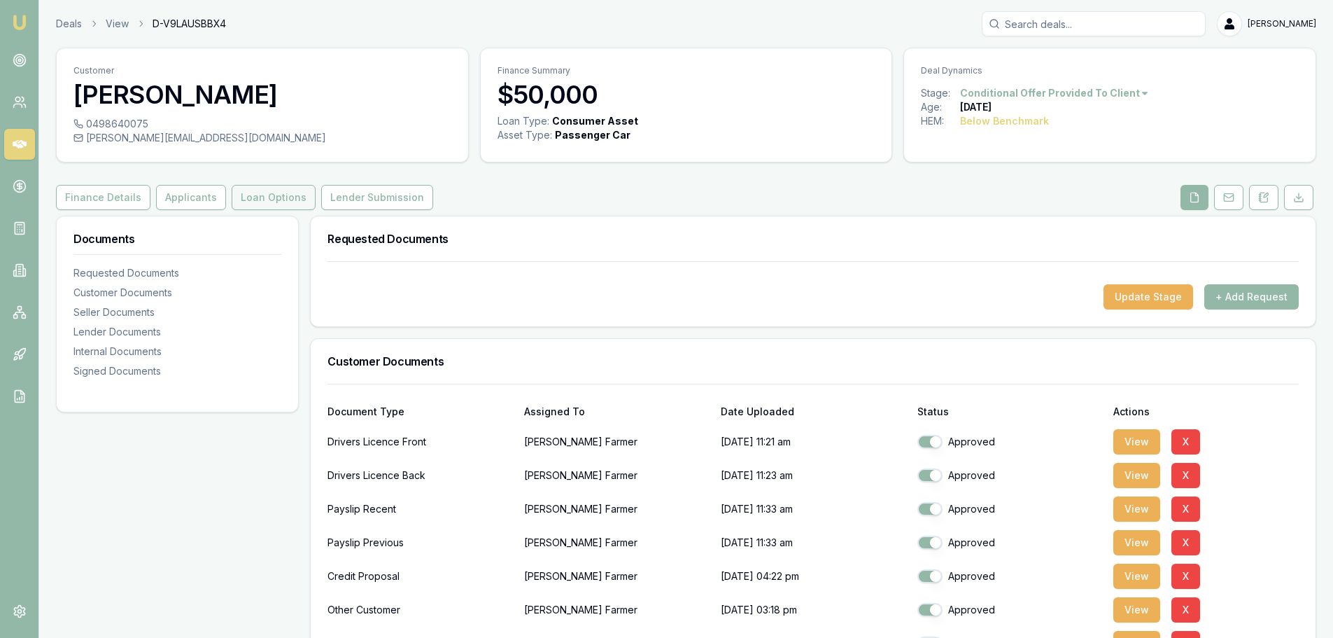
click at [276, 201] on button "Loan Options" at bounding box center [274, 197] width 84 height 25
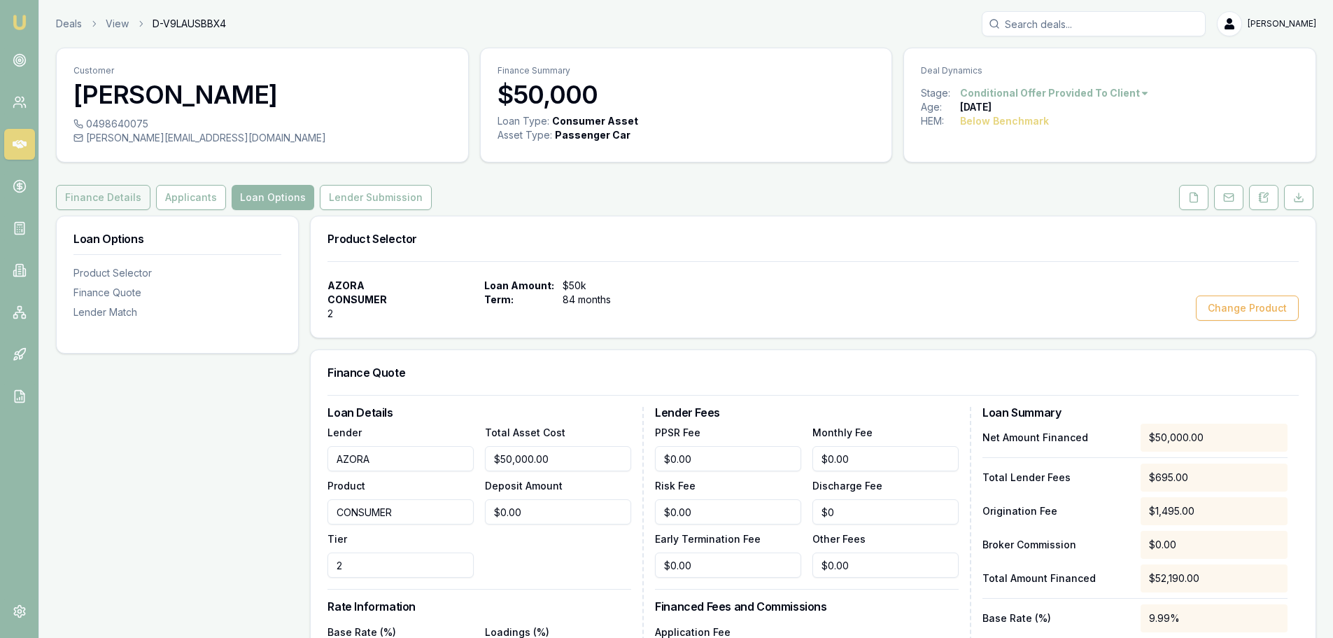
click at [99, 192] on button "Finance Details" at bounding box center [103, 197] width 94 height 25
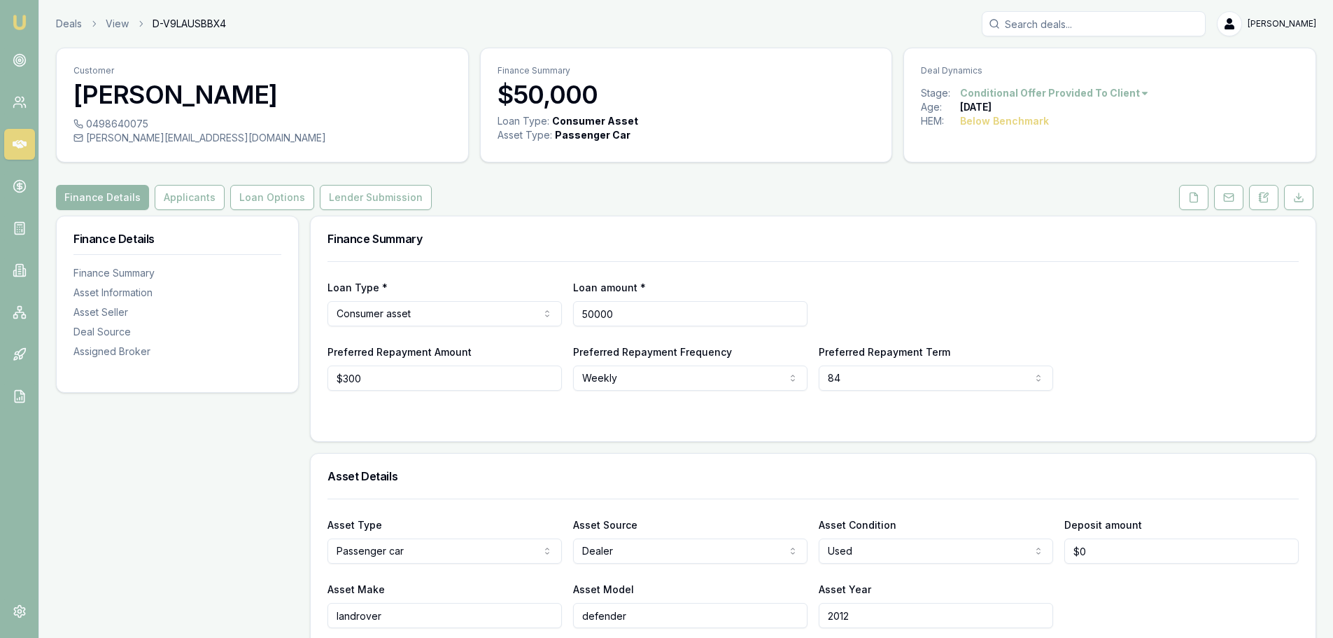
drag, startPoint x: 634, startPoint y: 307, endPoint x: 542, endPoint y: 307, distance: 92.4
click at [542, 307] on div "Loan Type * Consumer asset Consumer loan Consumer asset Commercial loan Commerc…" at bounding box center [814, 303] width 972 height 48
type input "$49,990"
click at [989, 305] on div "Loan Type * Consumer asset Consumer loan Consumer asset Commercial loan Commerc…" at bounding box center [814, 303] width 972 height 48
click at [1162, 388] on div "Preferred Repayment Amount $300 Preferred Repayment Frequency Weekly Weekly For…" at bounding box center [814, 367] width 972 height 48
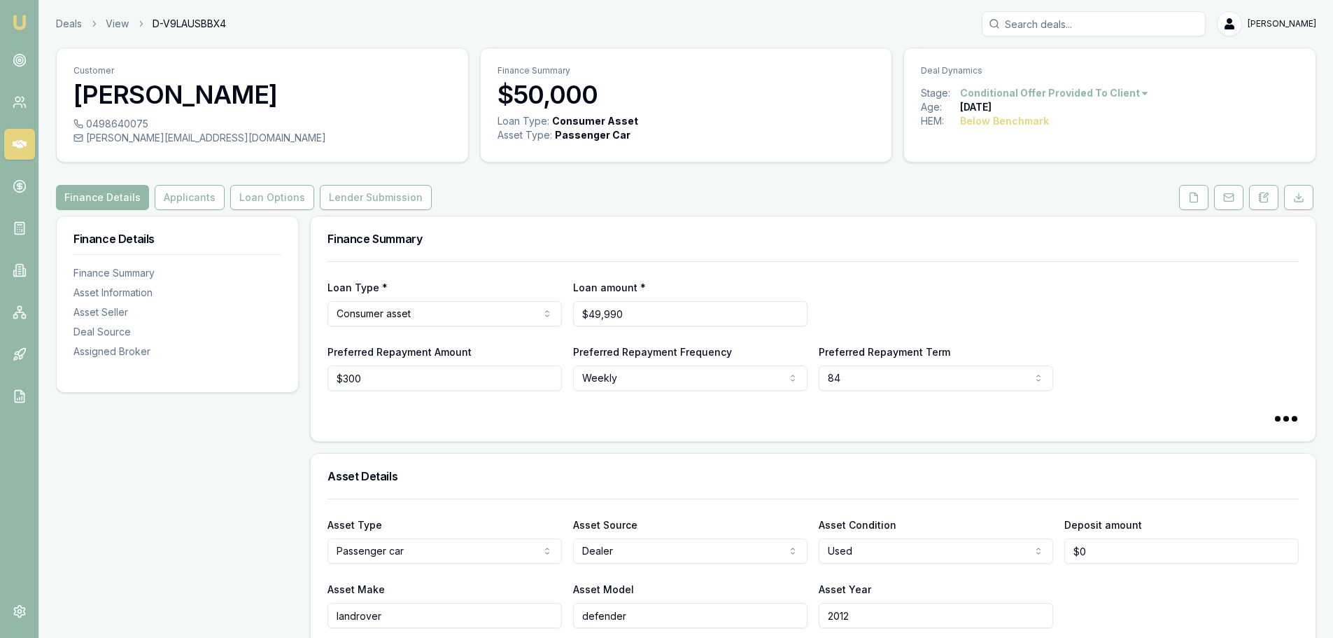
click at [176, 195] on button "Applicants" at bounding box center [190, 197] width 70 height 25
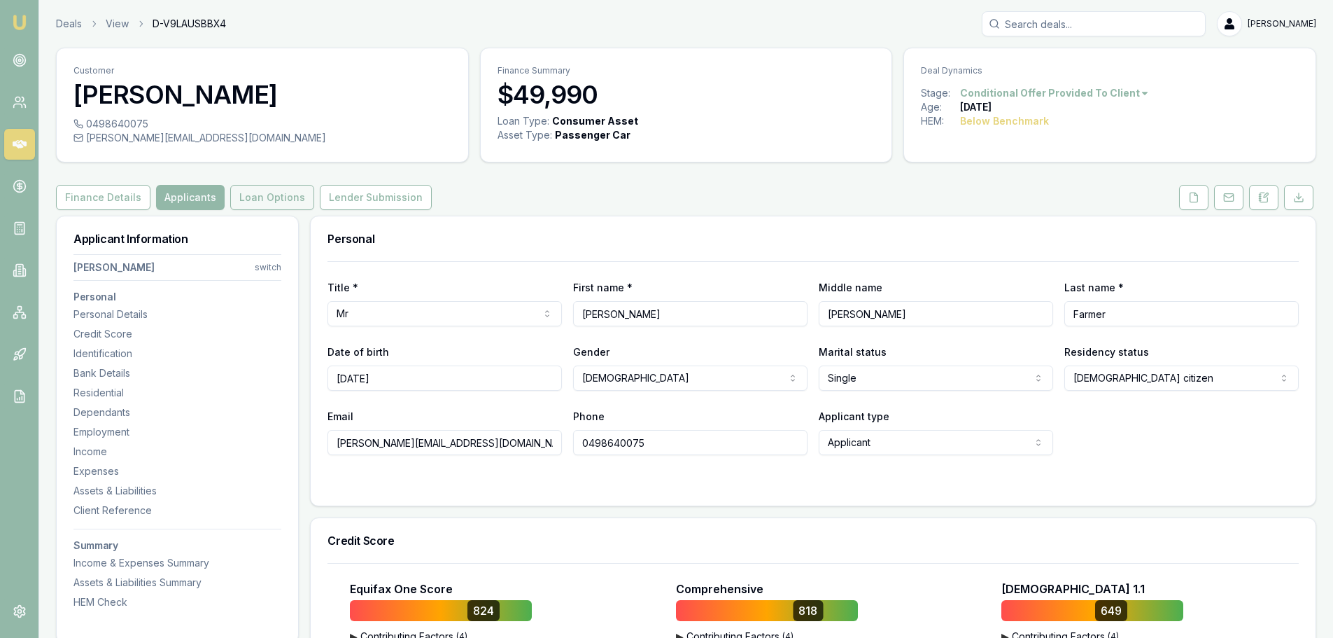
click at [251, 197] on button "Loan Options" at bounding box center [272, 197] width 84 height 25
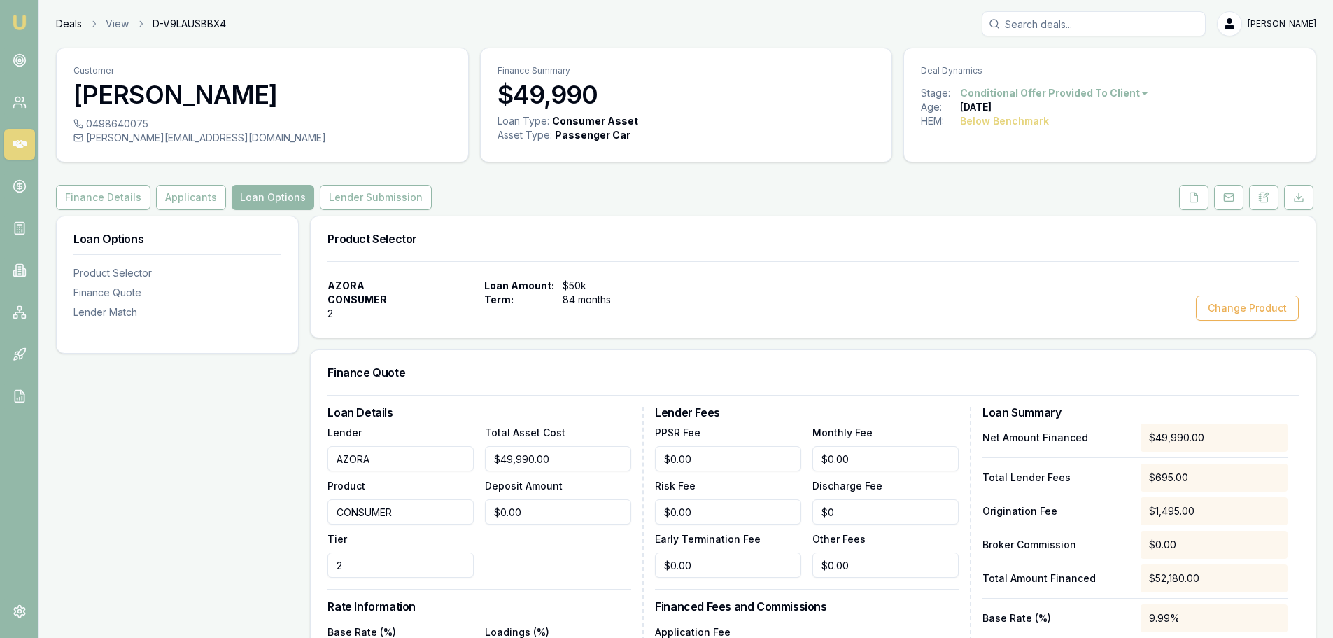
click at [64, 24] on link "Deals" at bounding box center [69, 24] width 26 height 14
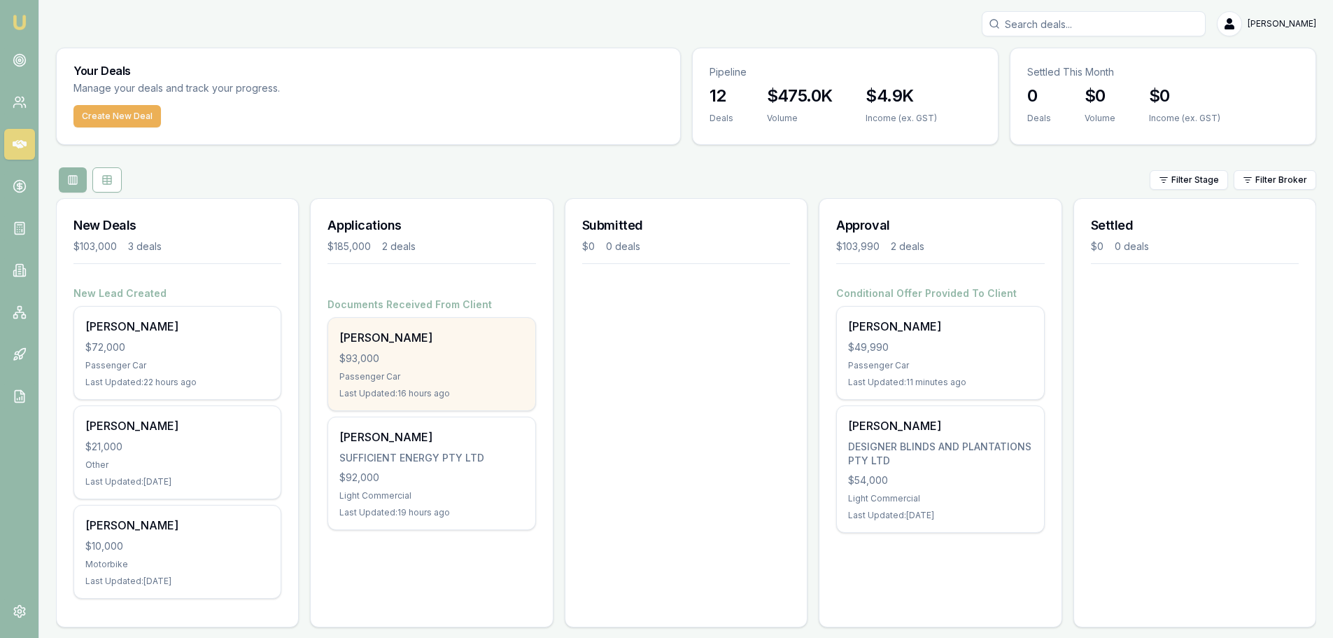
click at [416, 356] on div "$93,000" at bounding box center [431, 358] width 184 height 14
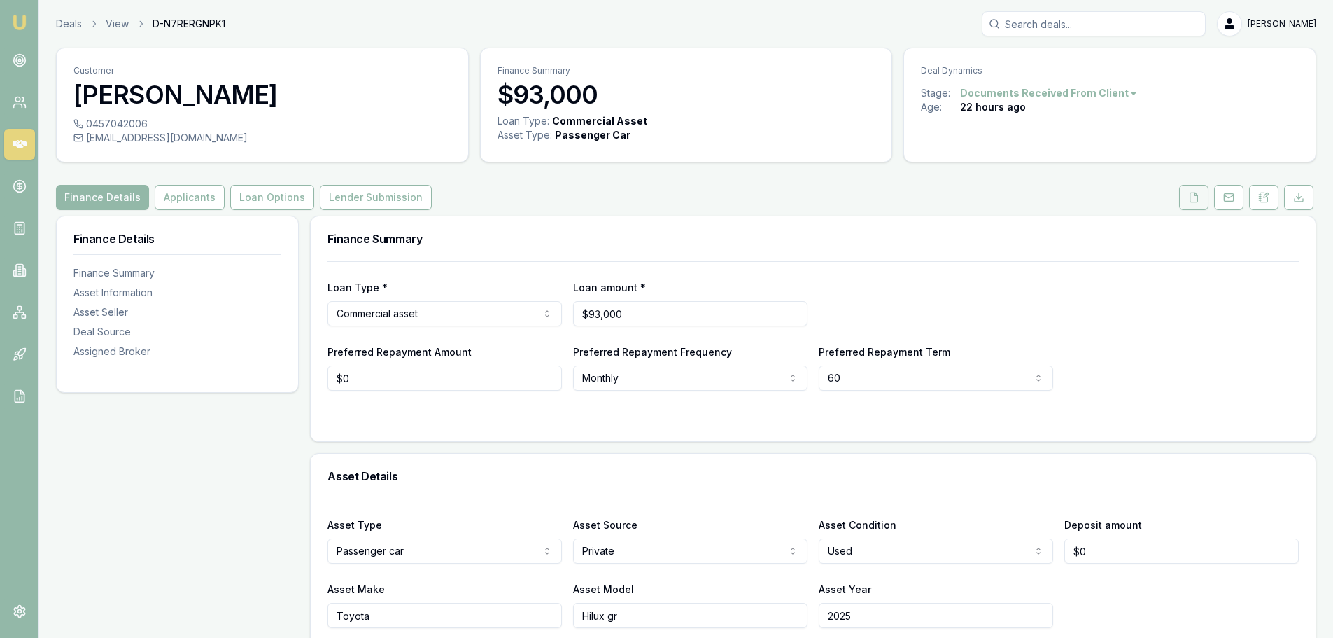
click at [1191, 191] on button at bounding box center [1193, 197] width 29 height 25
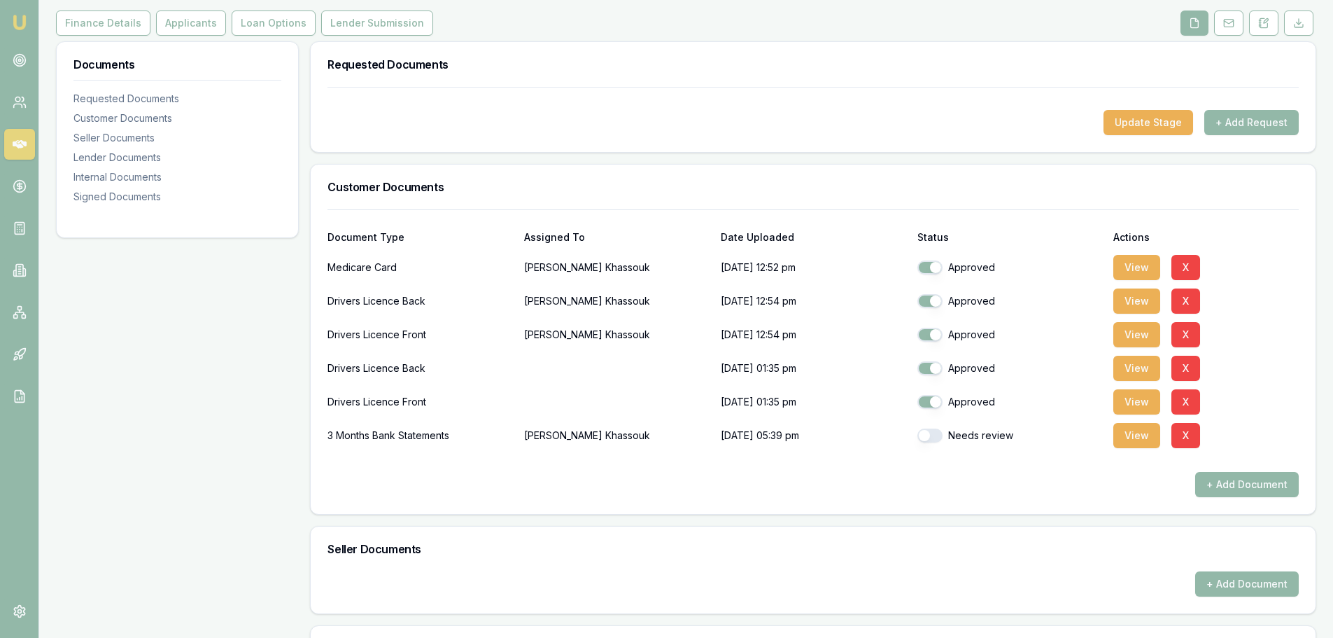
scroll to position [210, 0]
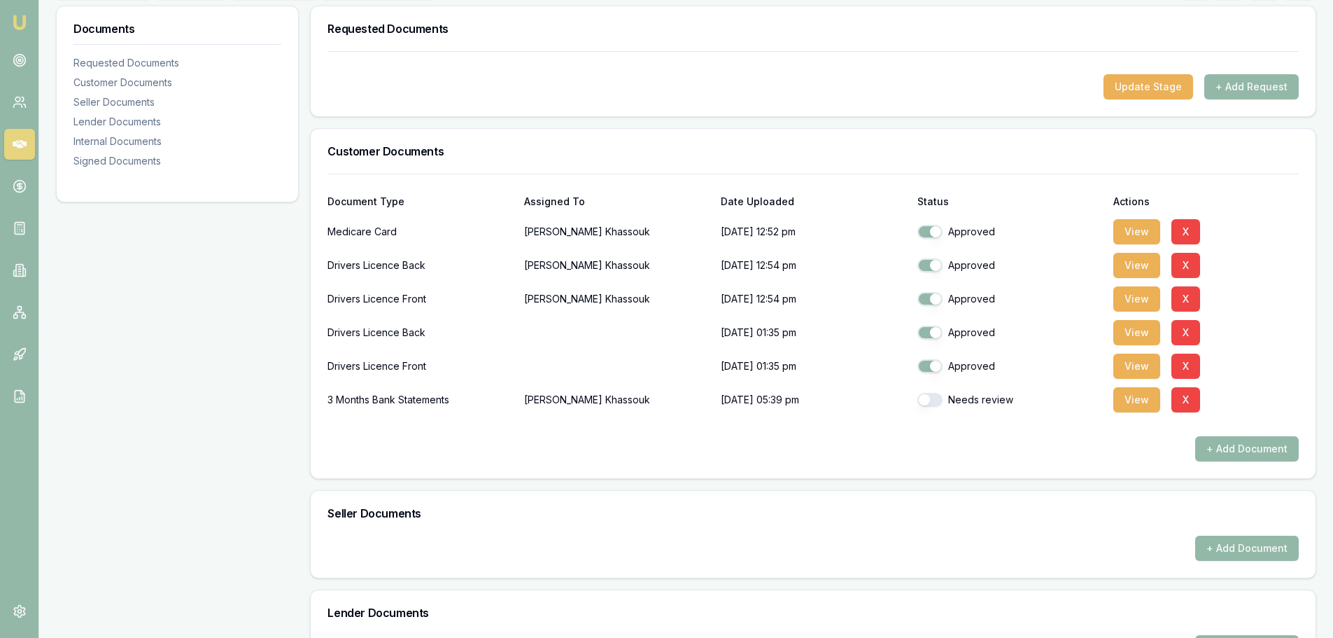
click at [925, 402] on button "button" at bounding box center [930, 400] width 25 height 14
checkbox input "true"
click at [1144, 402] on button "View" at bounding box center [1137, 399] width 47 height 25
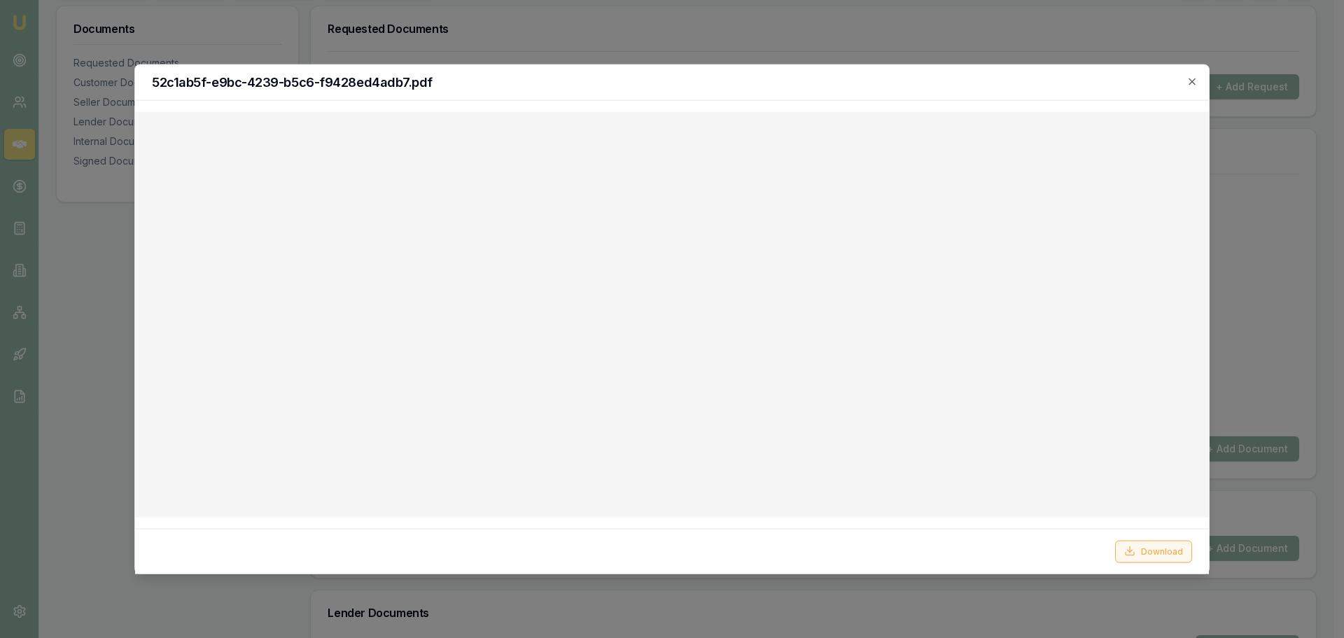
click at [1157, 552] on button "Download" at bounding box center [1153, 551] width 77 height 22
click at [1192, 82] on icon "button" at bounding box center [1191, 81] width 11 height 11
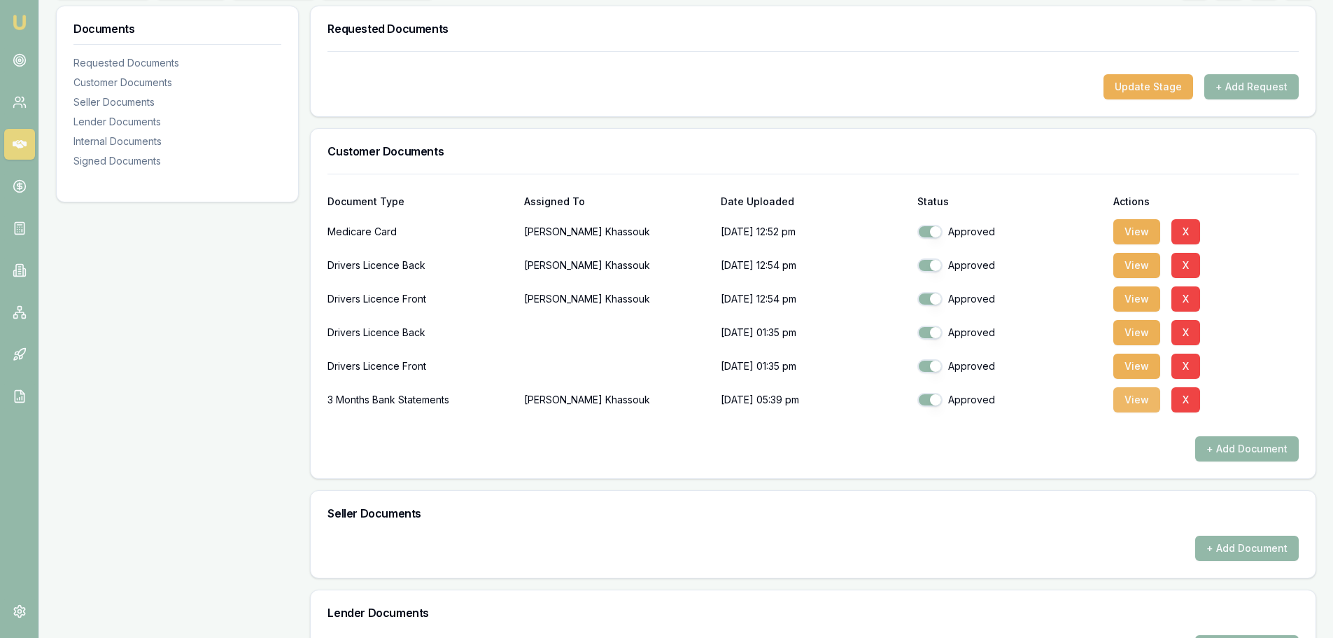
click at [1135, 400] on button "View" at bounding box center [1137, 399] width 47 height 25
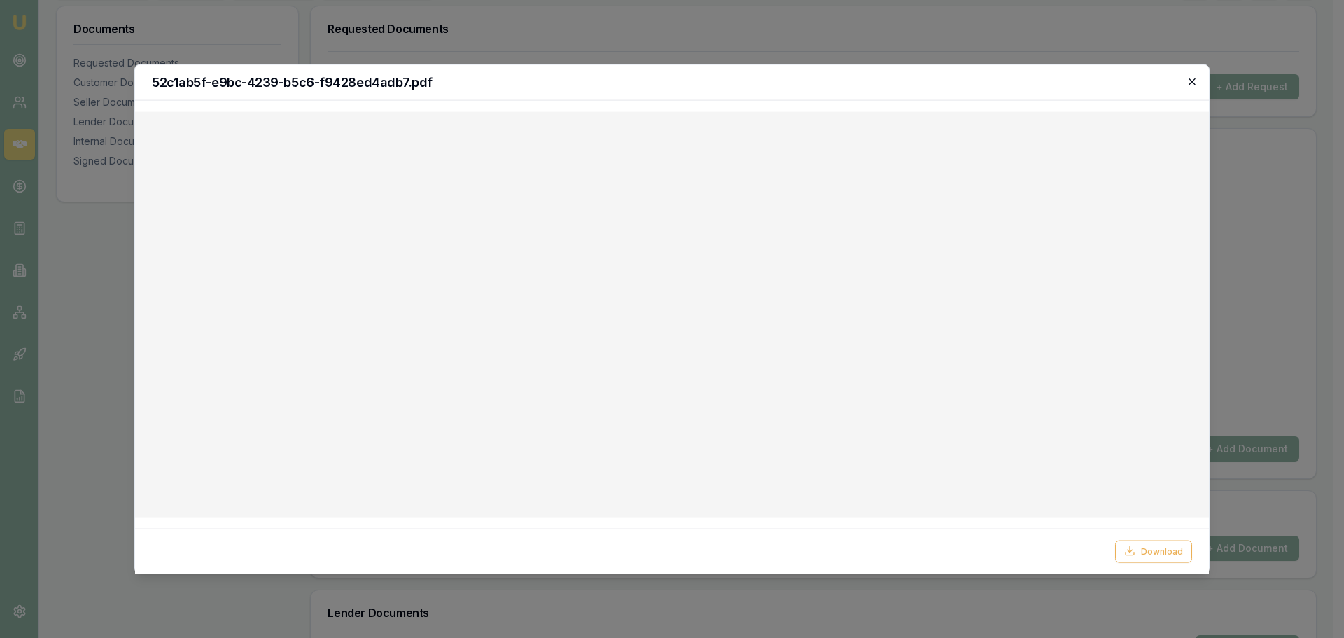
click at [1195, 77] on icon "button" at bounding box center [1191, 81] width 11 height 11
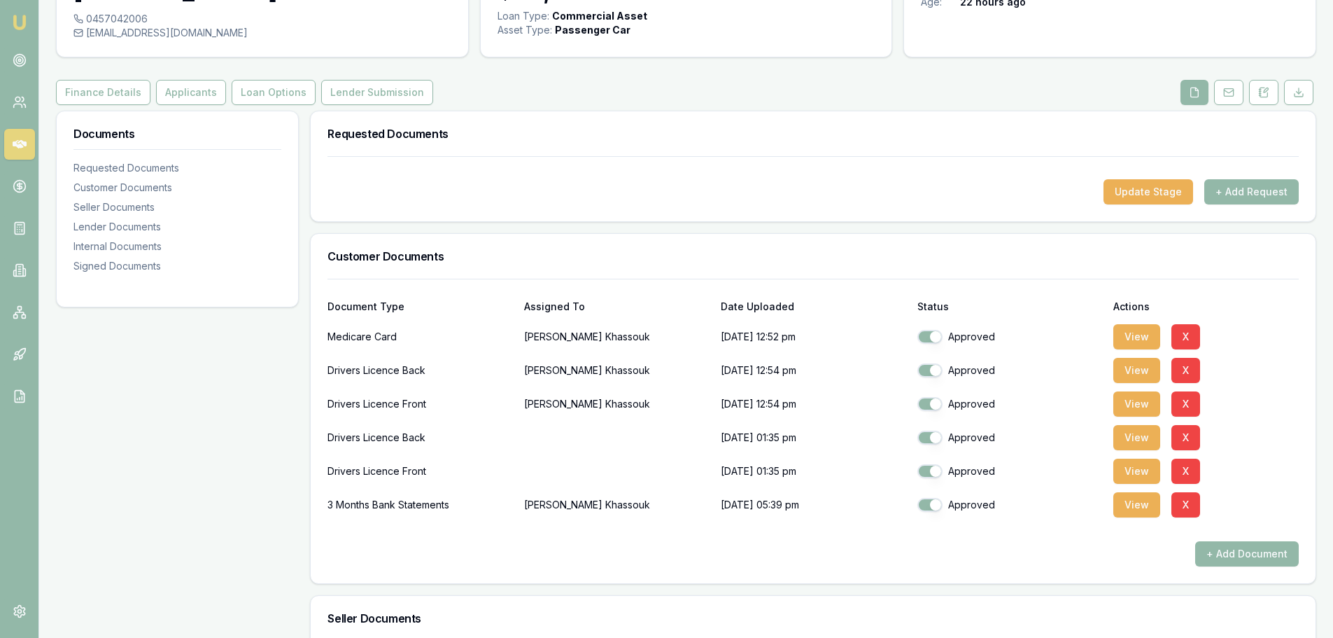
scroll to position [0, 0]
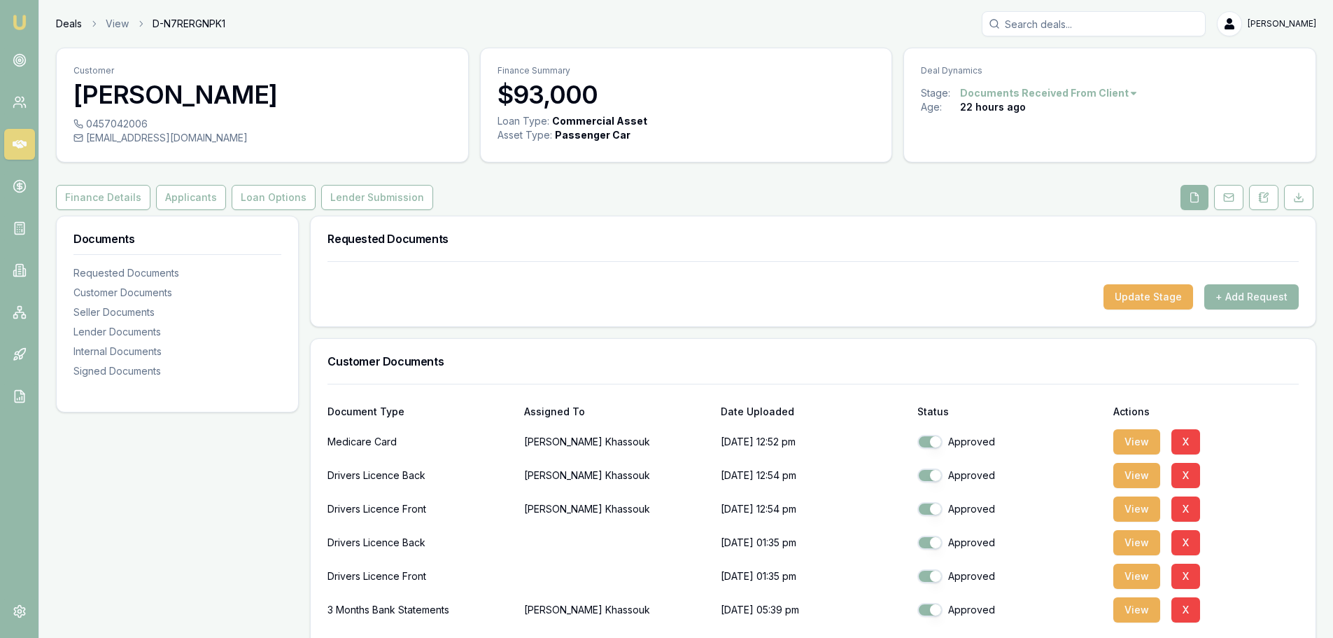
click at [69, 22] on link "Deals" at bounding box center [69, 24] width 26 height 14
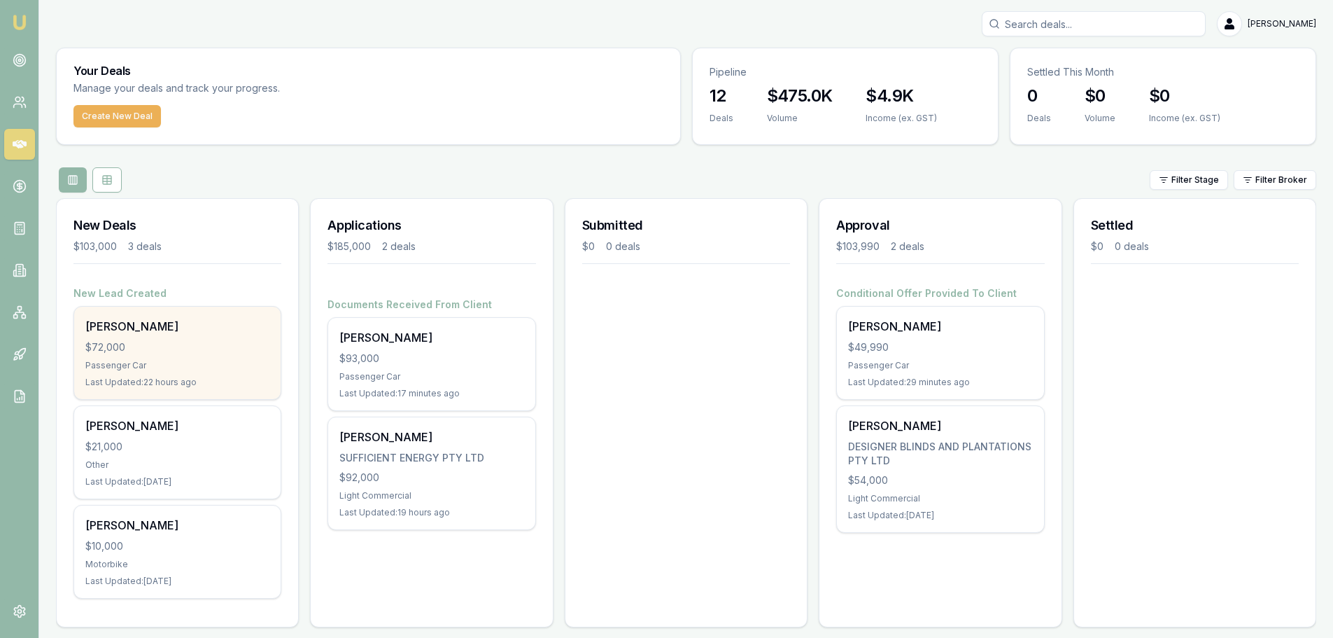
click at [174, 360] on div "Passenger Car" at bounding box center [177, 365] width 184 height 11
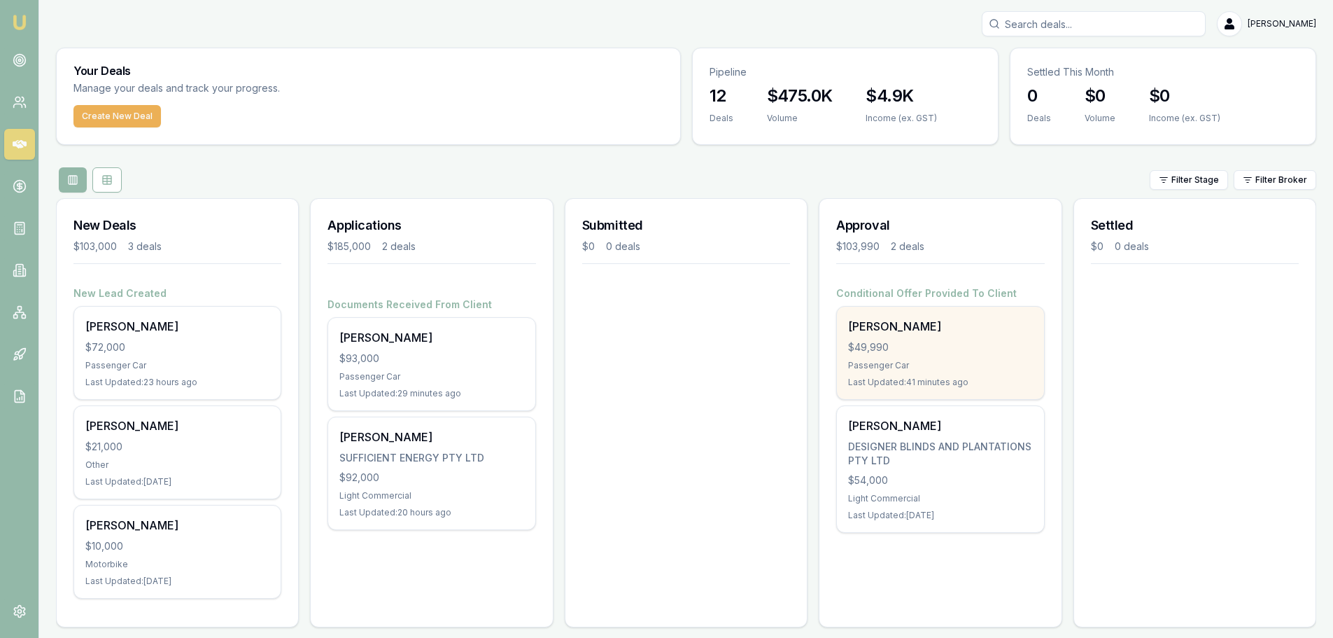
click at [953, 353] on div "$49,990" at bounding box center [940, 347] width 184 height 14
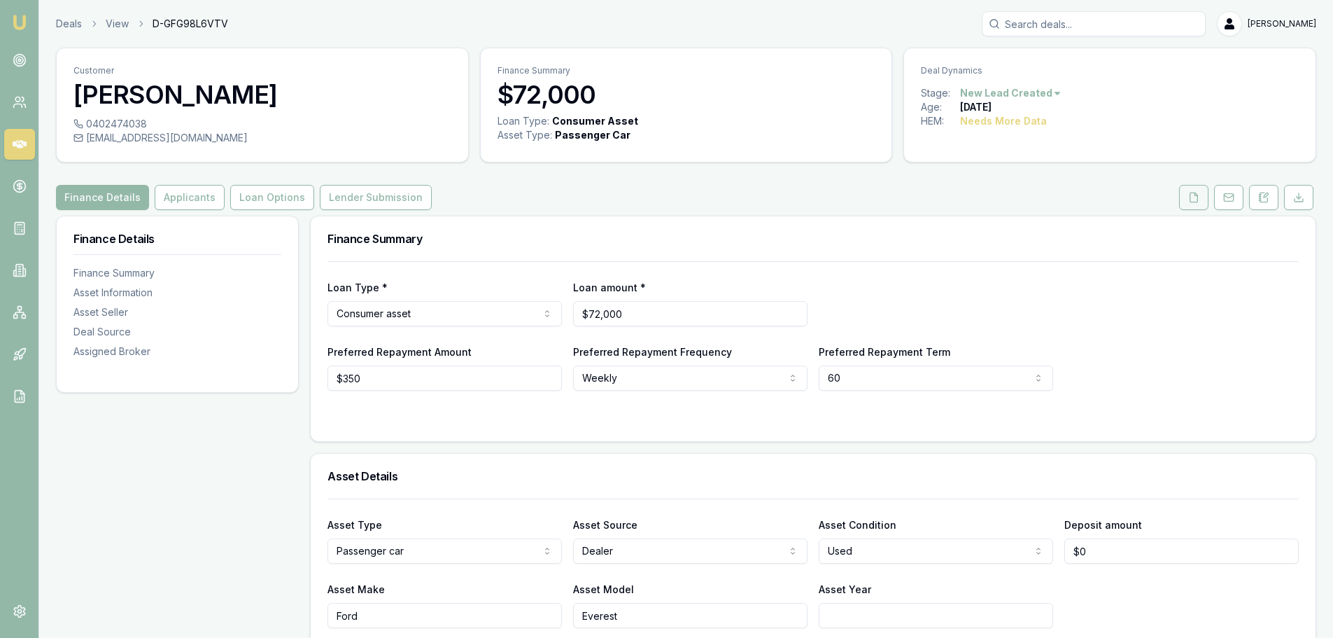
click at [1194, 197] on icon at bounding box center [1194, 197] width 11 height 11
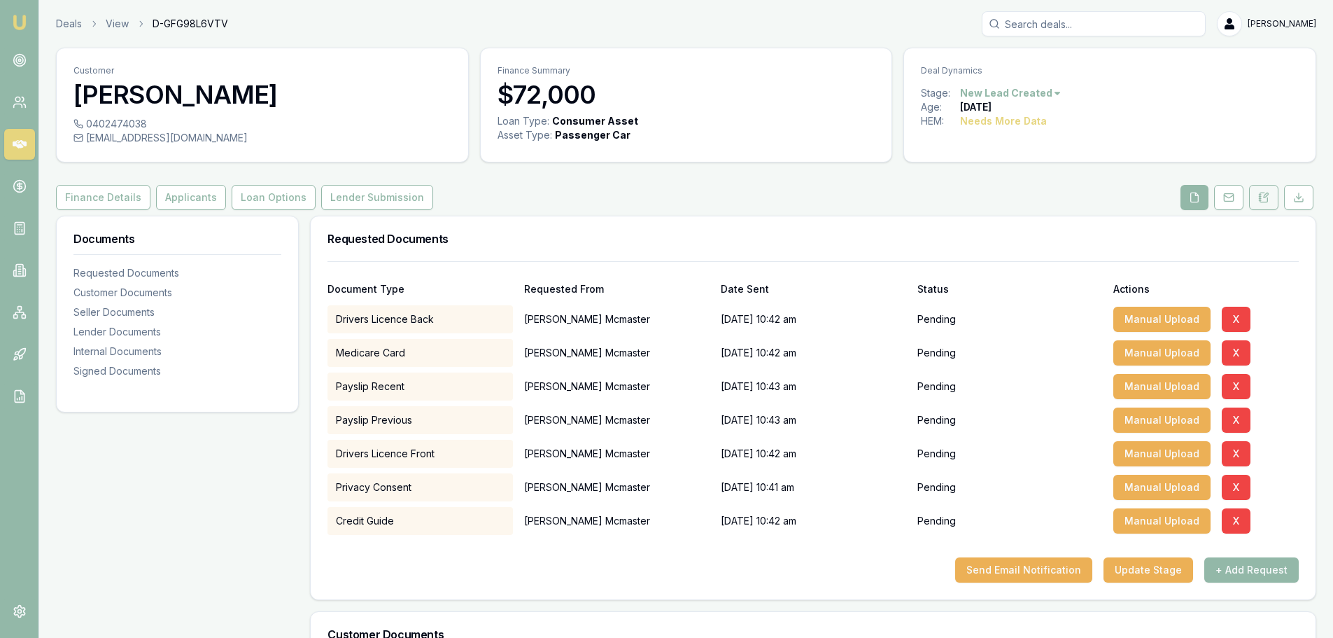
click at [1266, 199] on icon at bounding box center [1264, 197] width 11 height 11
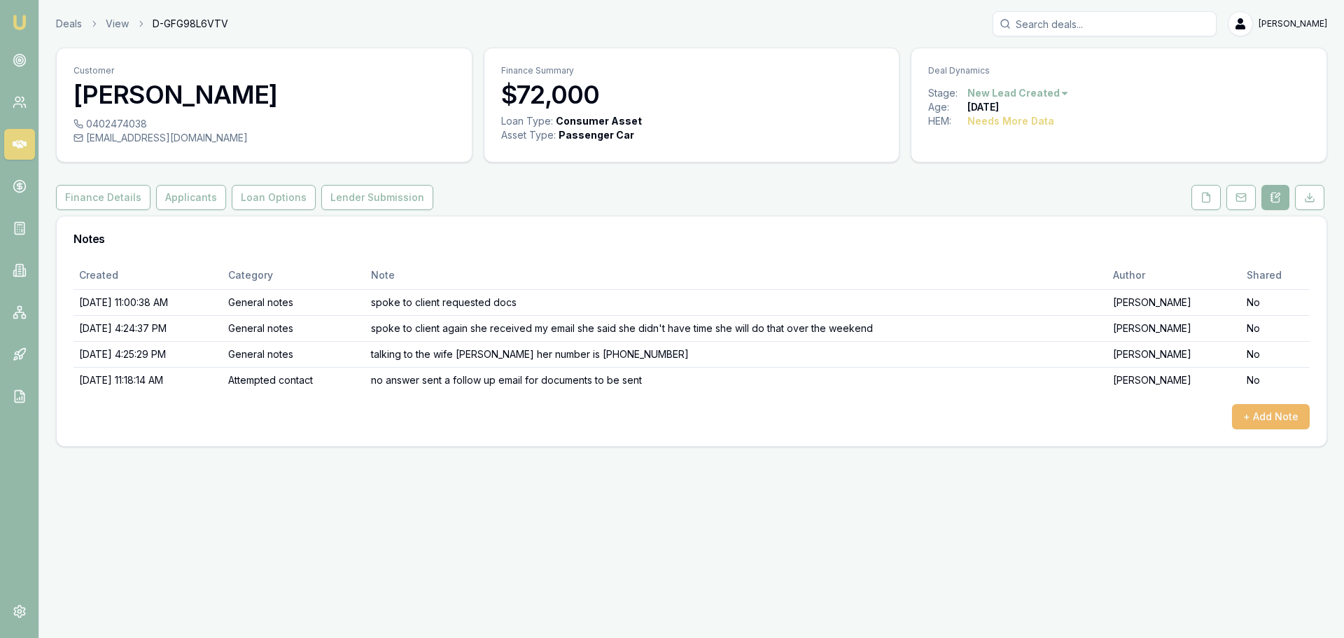
click at [1254, 417] on button "+ Add Note" at bounding box center [1271, 416] width 78 height 25
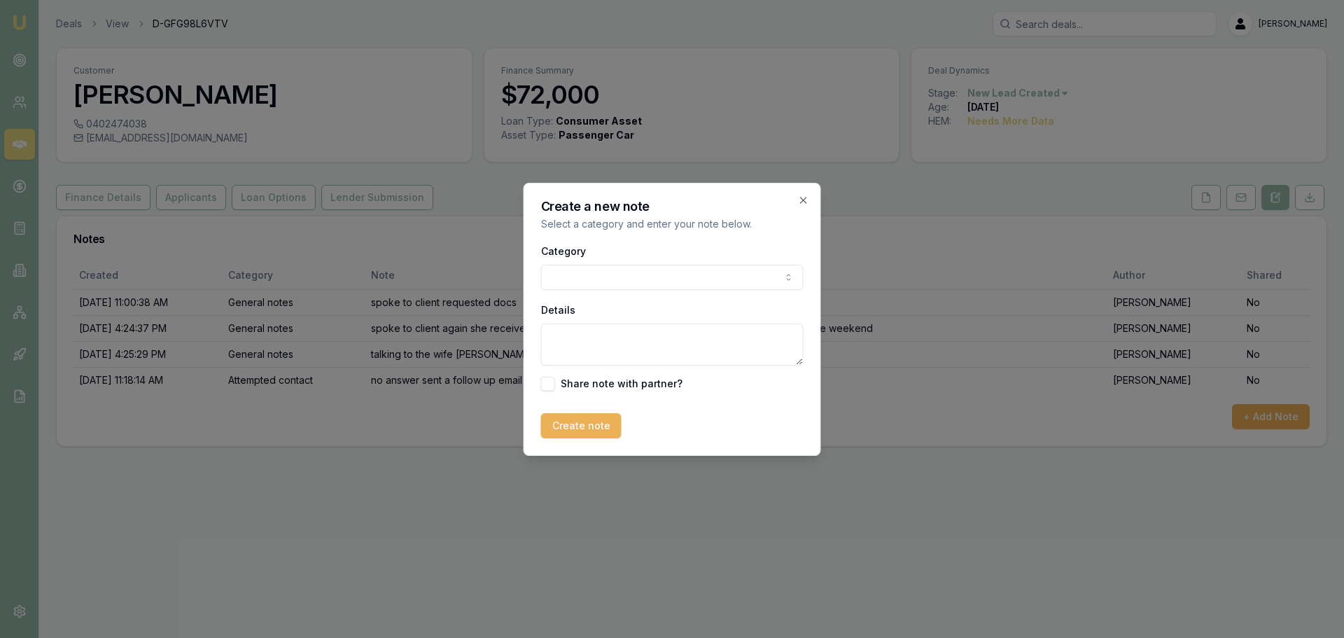
click at [531, 271] on div "Create a new note Select a category and enter your note below. Category General…" at bounding box center [672, 319] width 297 height 273
click at [555, 276] on body "Emu Broker Deals View D-GFG98L6VTV Evette Abdo Toggle Menu Customer Clayton Mcm…" at bounding box center [672, 319] width 1344 height 638
click at [582, 342] on textarea "Details" at bounding box center [672, 344] width 262 height 42
type textarea "I KEPT FOLLOWIMNG UP SHE TEXTED BACK SAYIMNG SHE WILL PUT IT ON HOLD FOR NOW"
click at [588, 423] on button "Create note" at bounding box center [581, 425] width 80 height 25
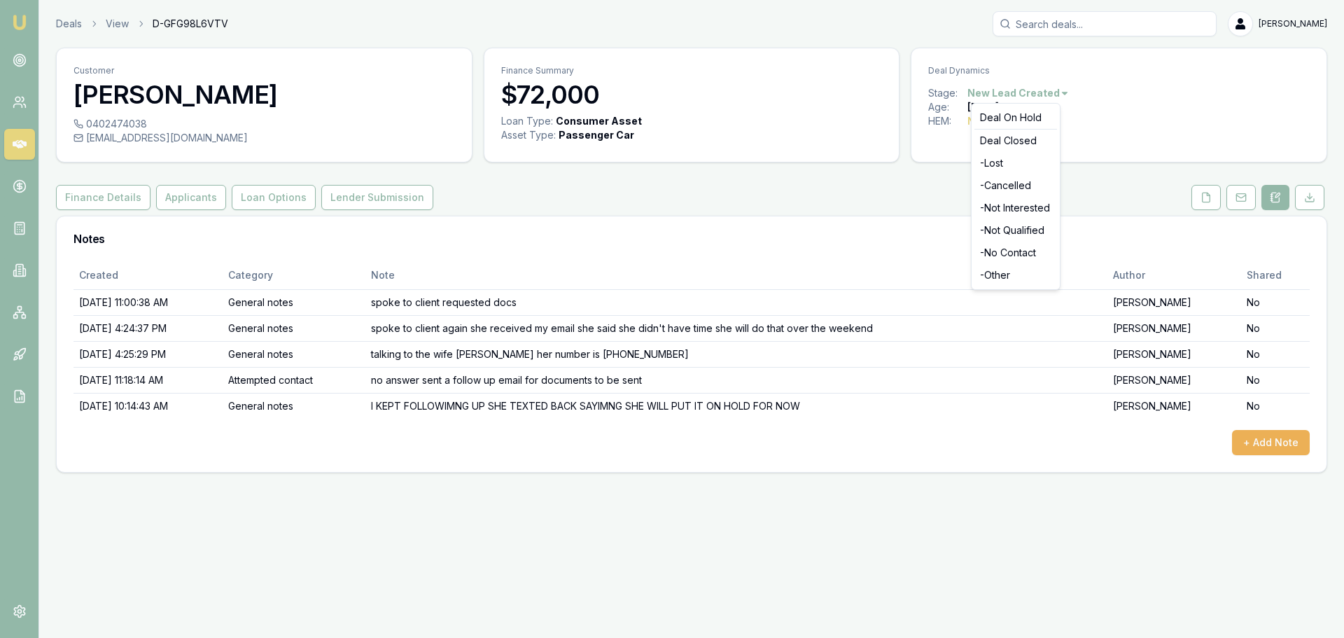
click at [1045, 93] on html "Emu Broker Deals View D-GFG98L6VTV Evette Abdo Toggle Menu Customer Clayton Mcm…" at bounding box center [672, 319] width 1344 height 638
click at [1000, 207] on div "- Not Interested" at bounding box center [1015, 208] width 83 height 22
click at [71, 23] on link "Deals" at bounding box center [69, 24] width 26 height 14
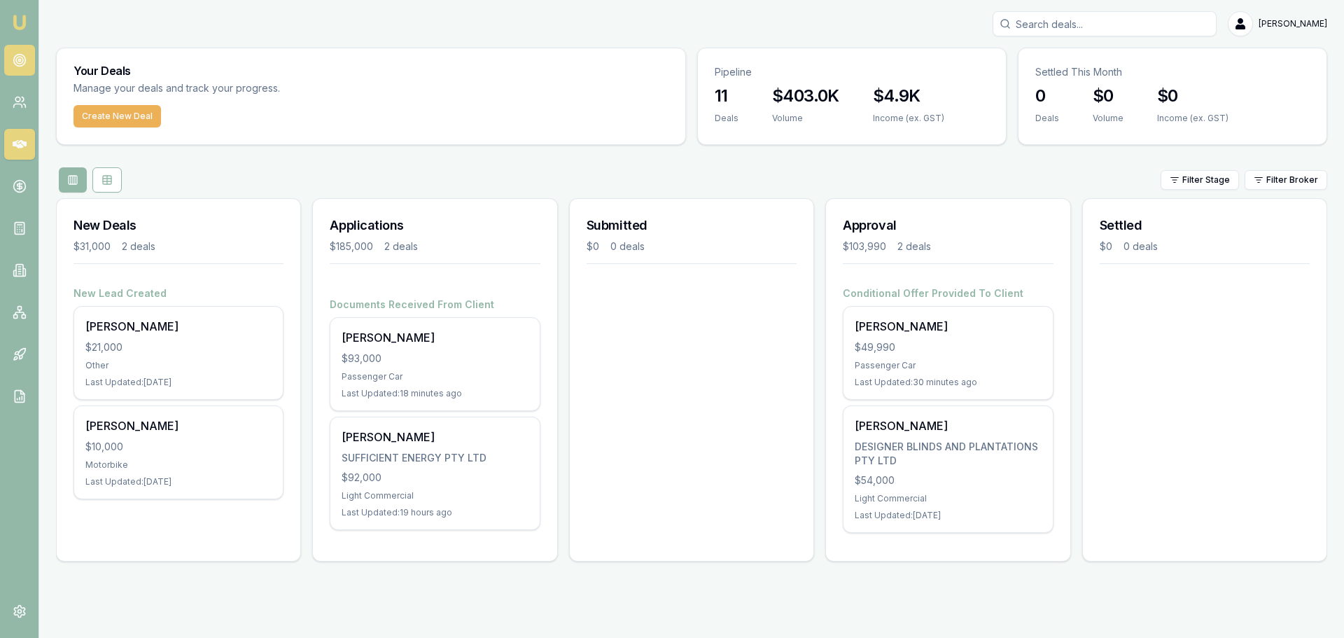
click at [17, 62] on icon at bounding box center [20, 60] width 14 height 14
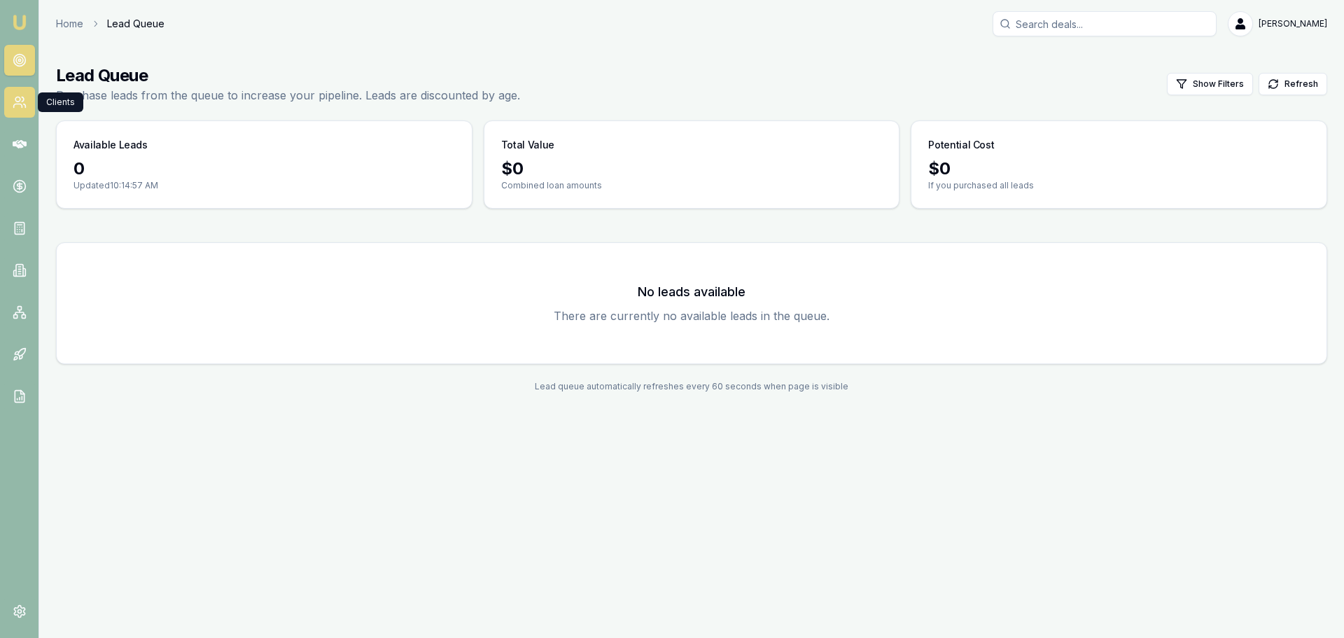
click at [17, 104] on icon at bounding box center [17, 105] width 8 height 3
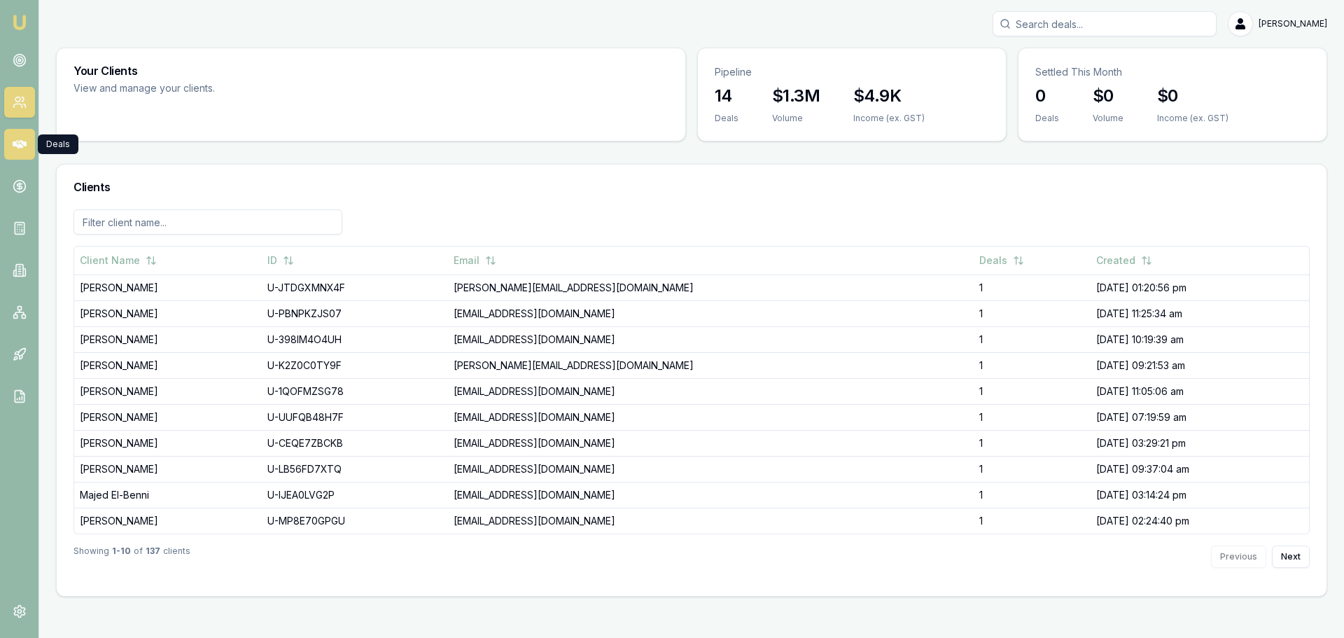
click at [17, 141] on icon at bounding box center [20, 144] width 14 height 8
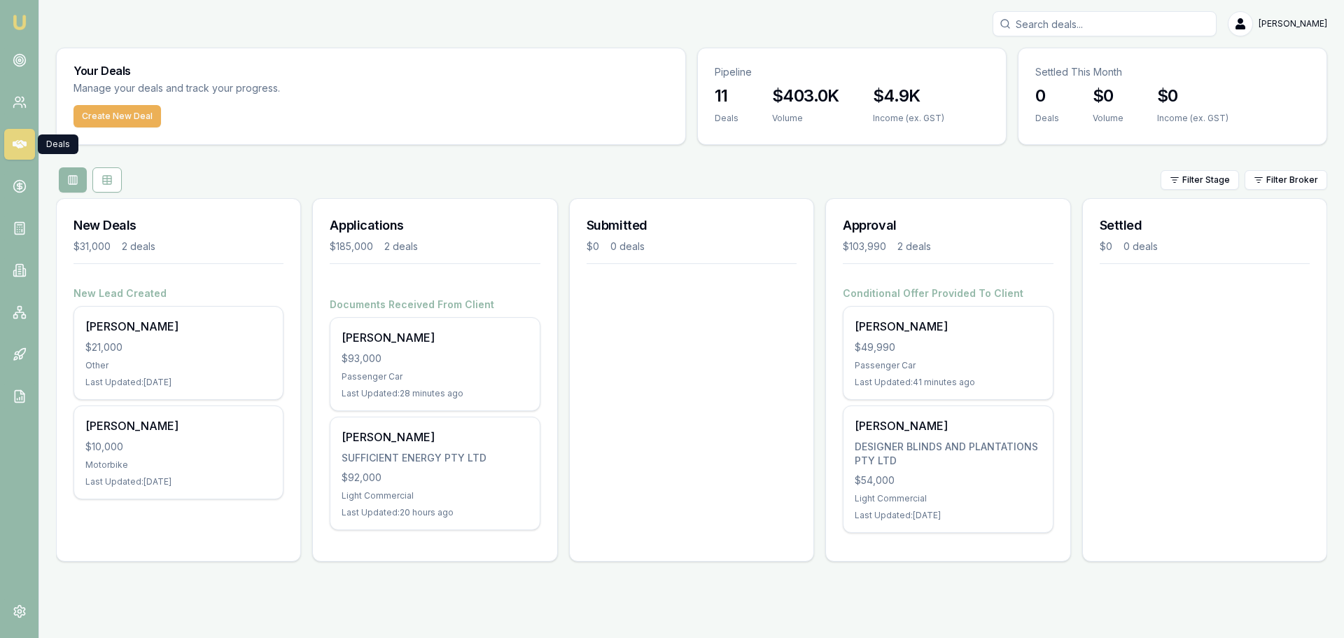
click at [349, 608] on div "Emu Broker Evette Abdo Toggle Menu Your Deals Manage your deals and track your …" at bounding box center [672, 319] width 1344 height 638
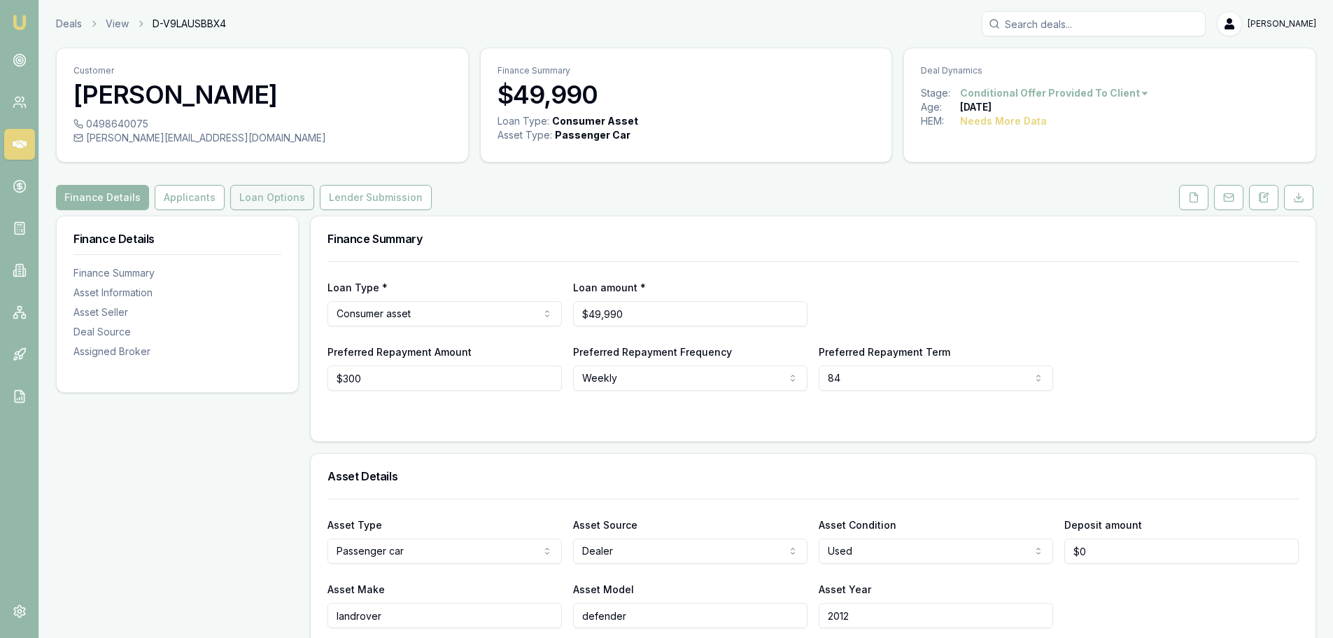
click at [262, 197] on button "Loan Options" at bounding box center [272, 197] width 84 height 25
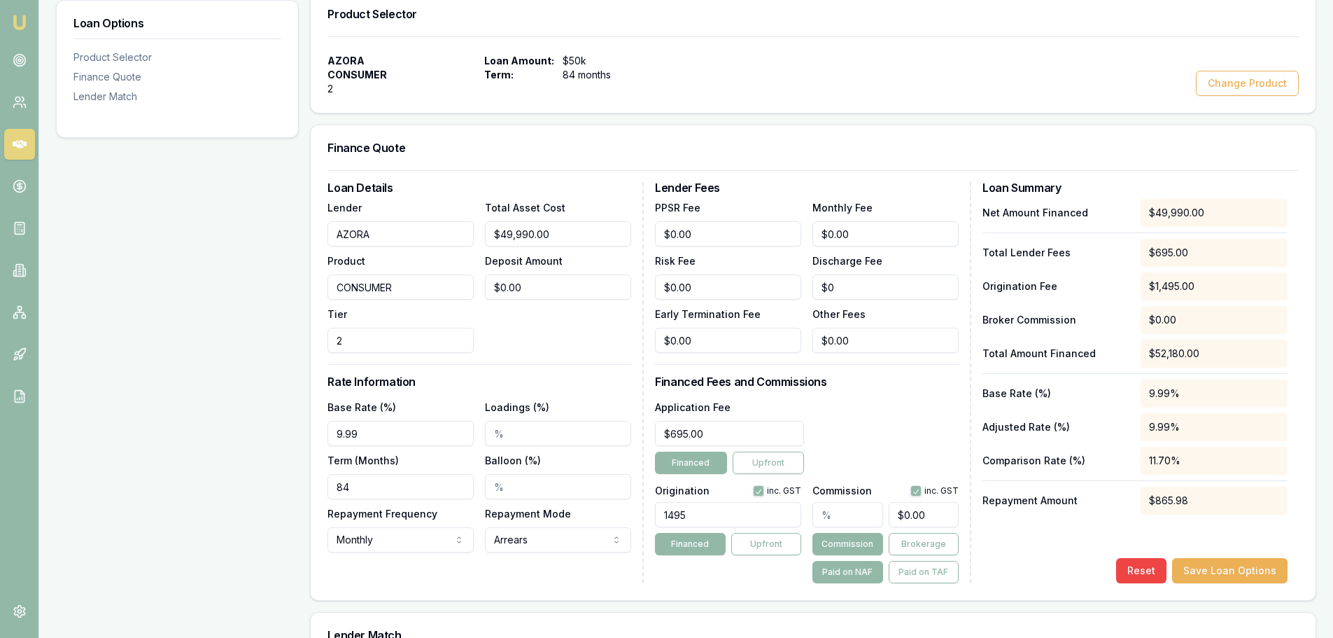
scroll to position [280, 0]
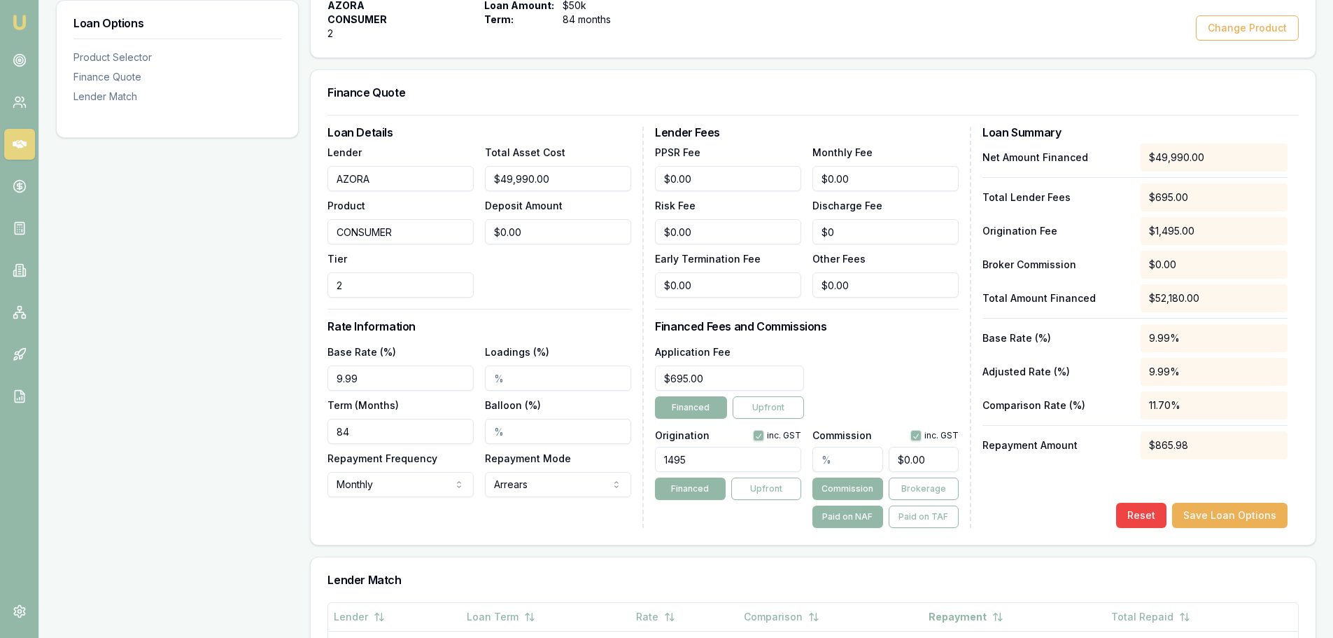
click at [834, 456] on input "text" at bounding box center [848, 459] width 70 height 25
type input "4"
type input "$1,999.60"
click at [853, 368] on div "Application Fee $695.00 Financed Upfront" at bounding box center [807, 381] width 304 height 76
click at [192, 395] on div "Loan Options Product Selector Finance Quote Lender Match" at bounding box center [177, 444] width 243 height 1017
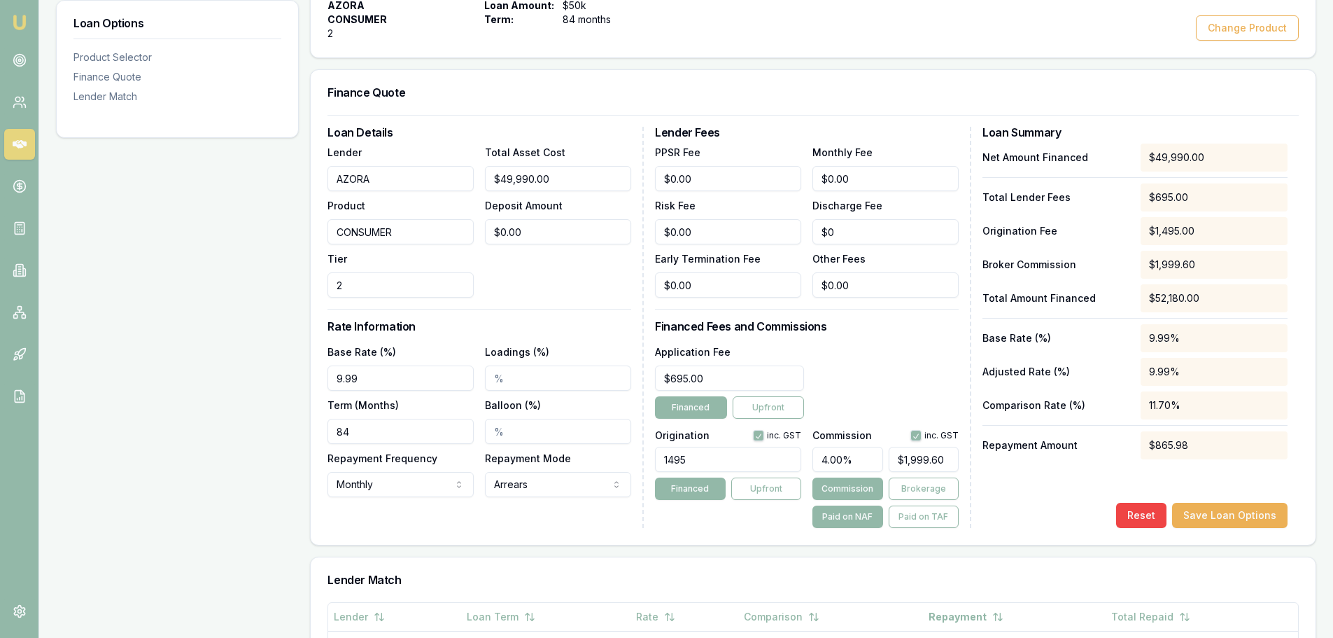
click at [878, 367] on div "Application Fee $695.00 Financed Upfront" at bounding box center [807, 381] width 304 height 76
click at [885, 353] on div "Application Fee $695.00 Financed Upfront" at bounding box center [807, 381] width 304 height 76
click at [843, 489] on button "Commission" at bounding box center [848, 488] width 70 height 22
click at [852, 367] on div "Application Fee $695.00 Financed Upfront" at bounding box center [807, 381] width 304 height 76
drag, startPoint x: 861, startPoint y: 458, endPoint x: 789, endPoint y: 465, distance: 72.4
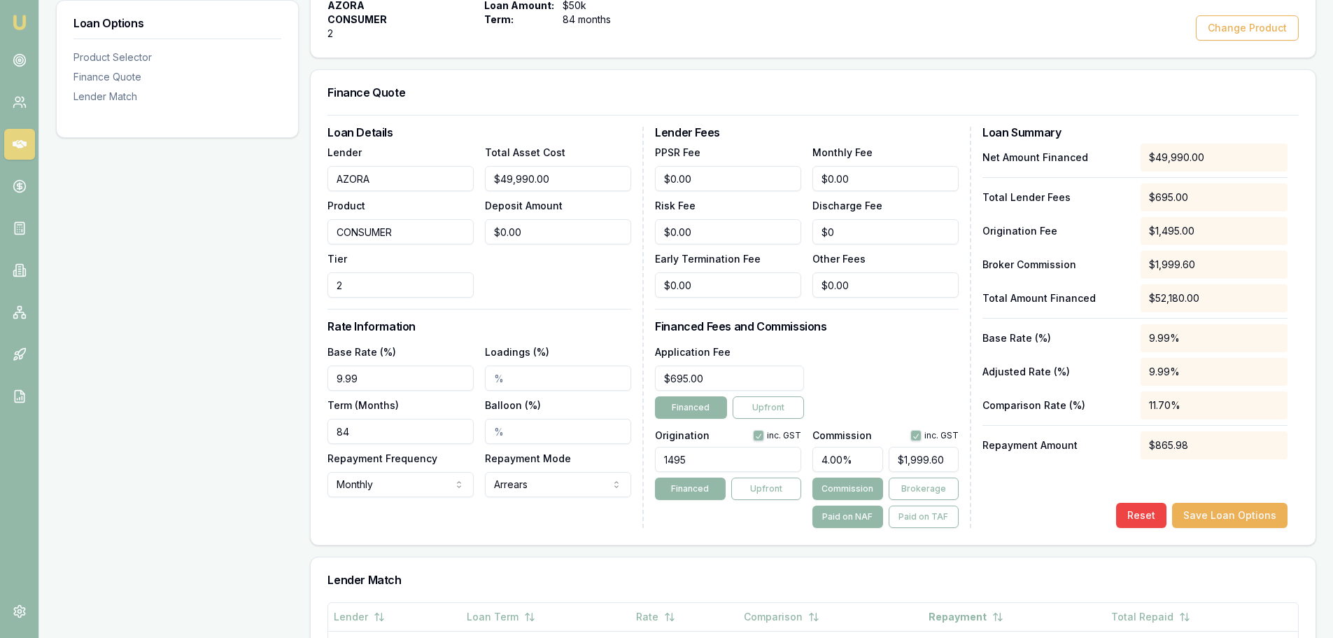
click at [789, 465] on div "Origination inc. GST 1495 Financed Upfront Commission inc. GST 4.00% $1,999.60 …" at bounding box center [807, 476] width 304 height 104
type input "0"
type input "$0.00"
type input "0"
click at [874, 358] on div "Application Fee $695.00 Financed Upfront" at bounding box center [807, 381] width 304 height 76
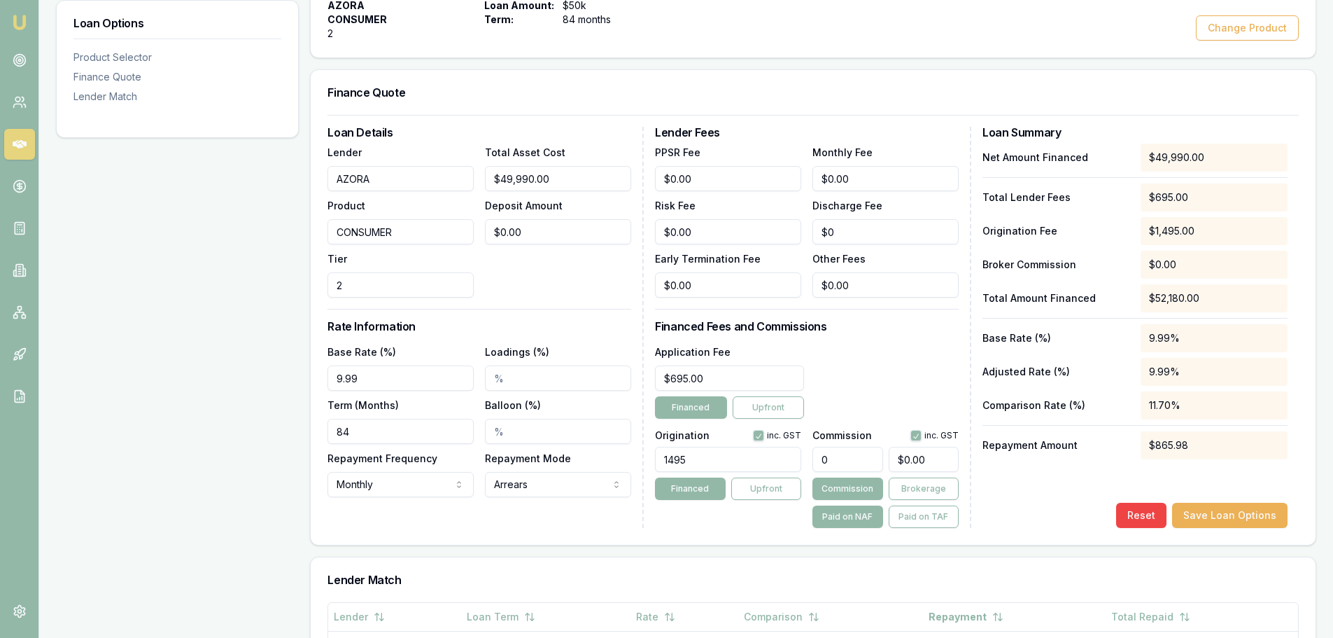
click at [903, 307] on div "Lender Fees PPSR Fee $0.00 Monthly Fee $0.00 Risk Fee $0.00 Discharge Fee $0 Ea…" at bounding box center [813, 327] width 316 height 401
click at [1023, 495] on div "Net Amount Financed $49,990.00 Total Lender Fees $695.00 Origination Fee $1,495…" at bounding box center [1135, 335] width 305 height 384
click at [1021, 488] on div "Net Amount Financed $49,990.00 Total Lender Fees $695.00 Origination Fee $1,495…" at bounding box center [1135, 335] width 305 height 384
click at [217, 472] on div "Loan Options Product Selector Finance Quote Lender Match" at bounding box center [177, 444] width 243 height 1017
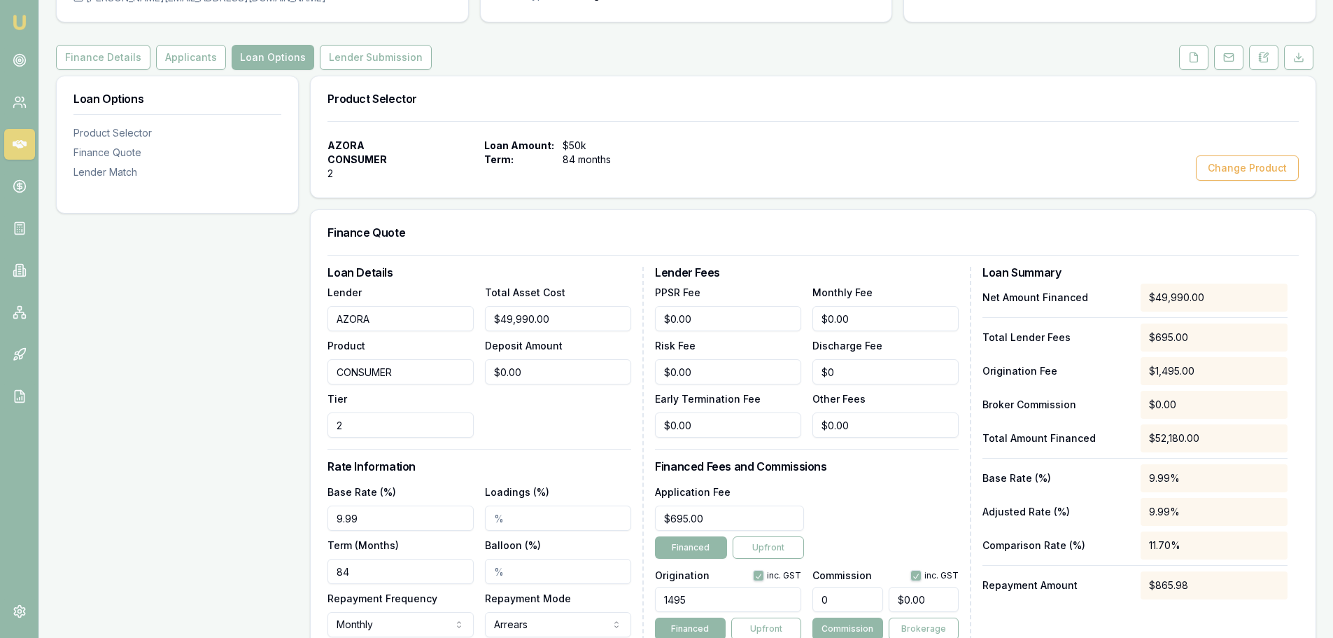
scroll to position [70, 0]
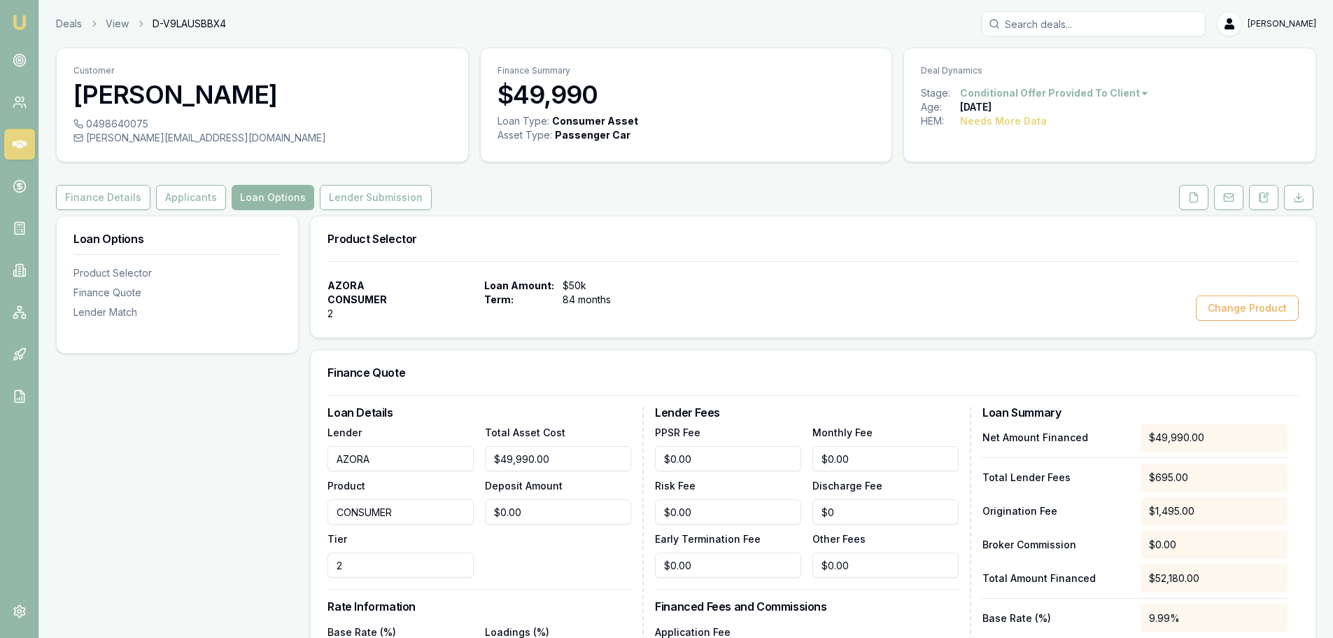
click at [895, 185] on div "Finance Details Applicants Loan Options Lender Submission" at bounding box center [686, 197] width 1261 height 25
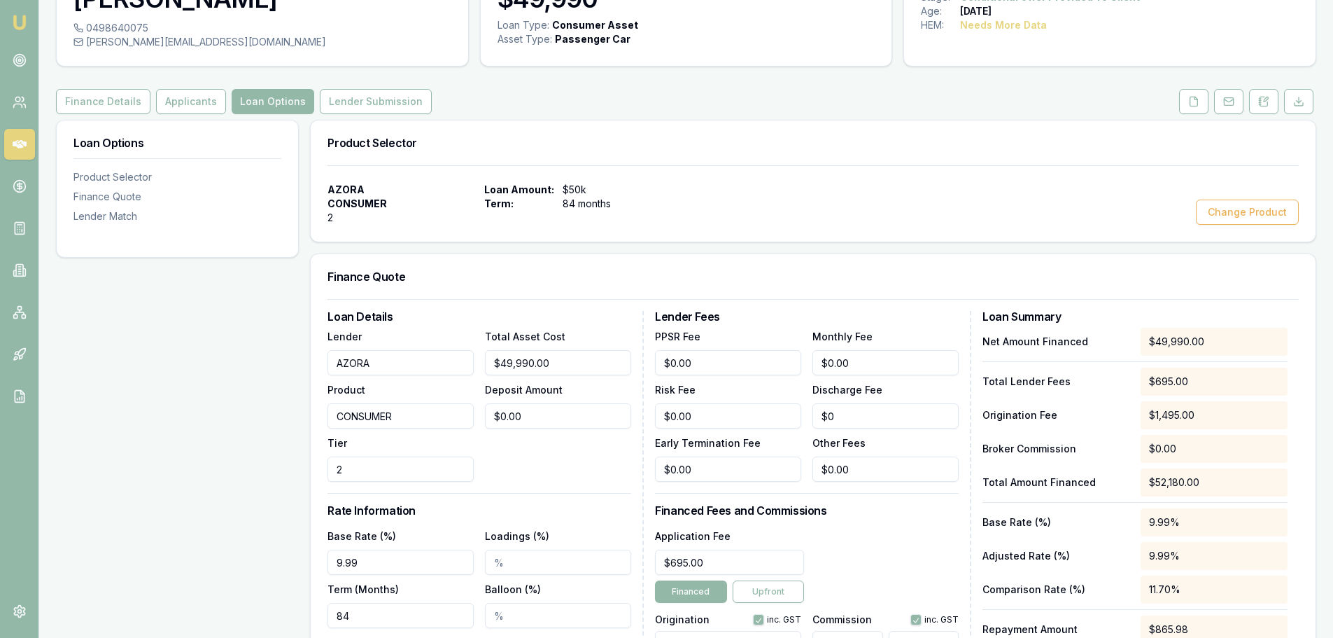
scroll to position [140, 0]
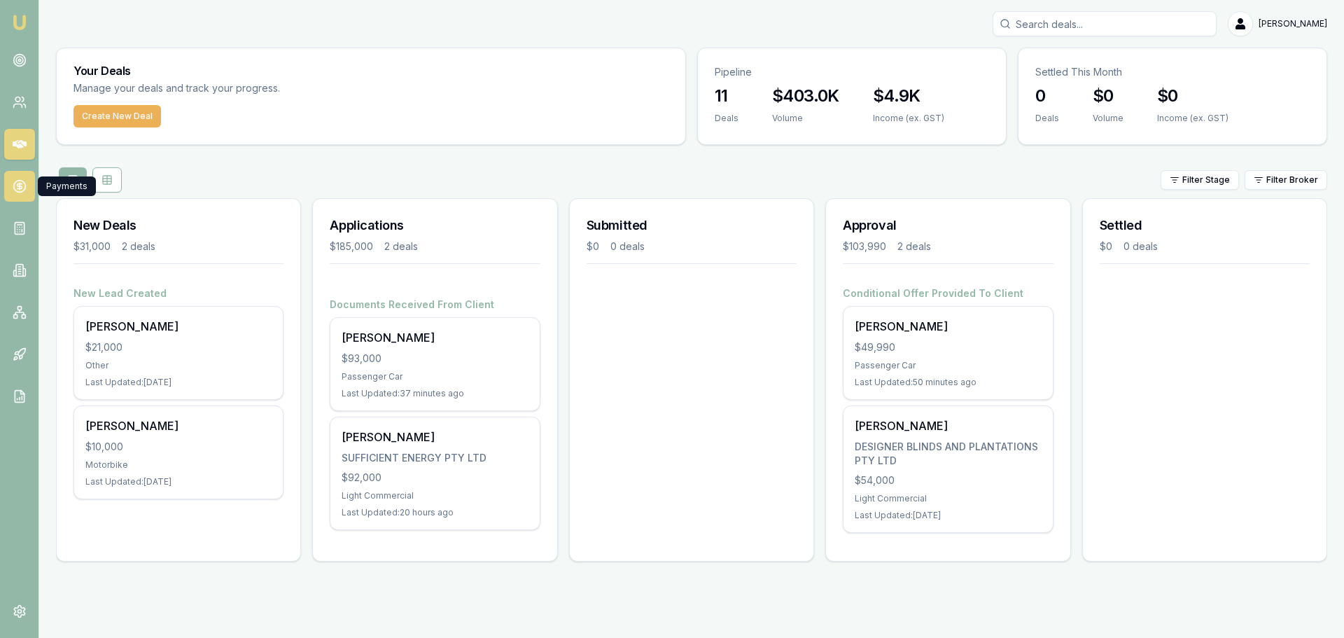
click at [18, 186] on icon at bounding box center [19, 186] width 5 height 5
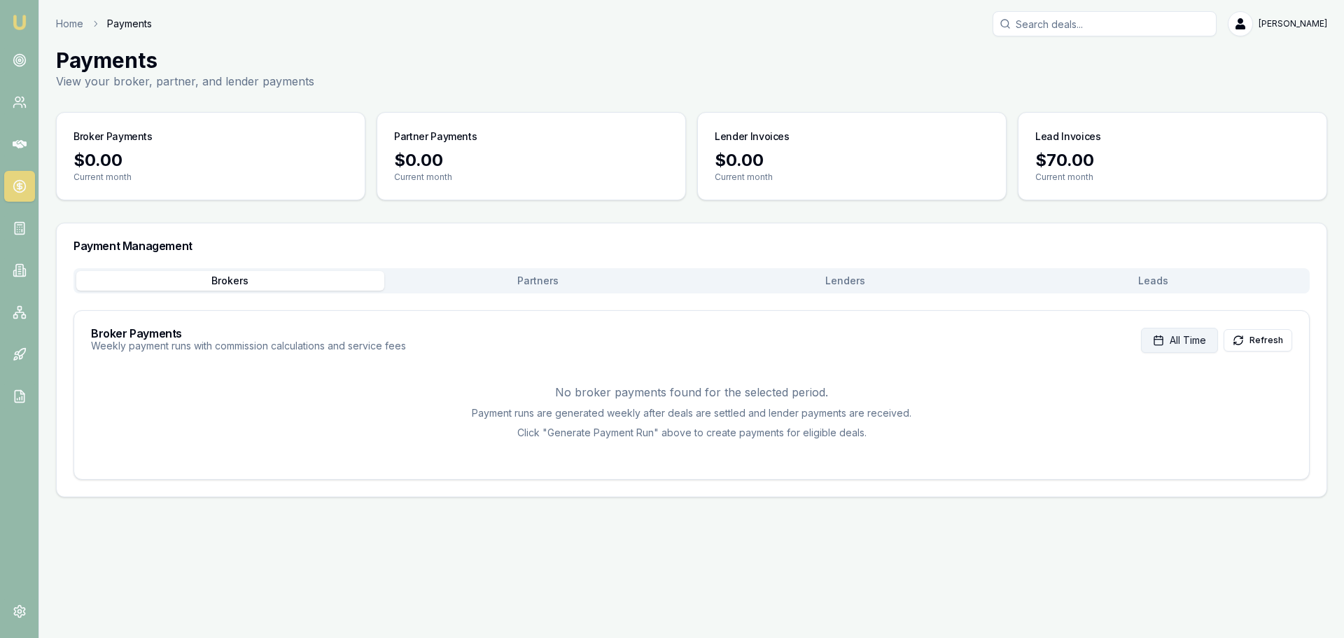
click at [1191, 341] on span "All Time" at bounding box center [1188, 340] width 36 height 14
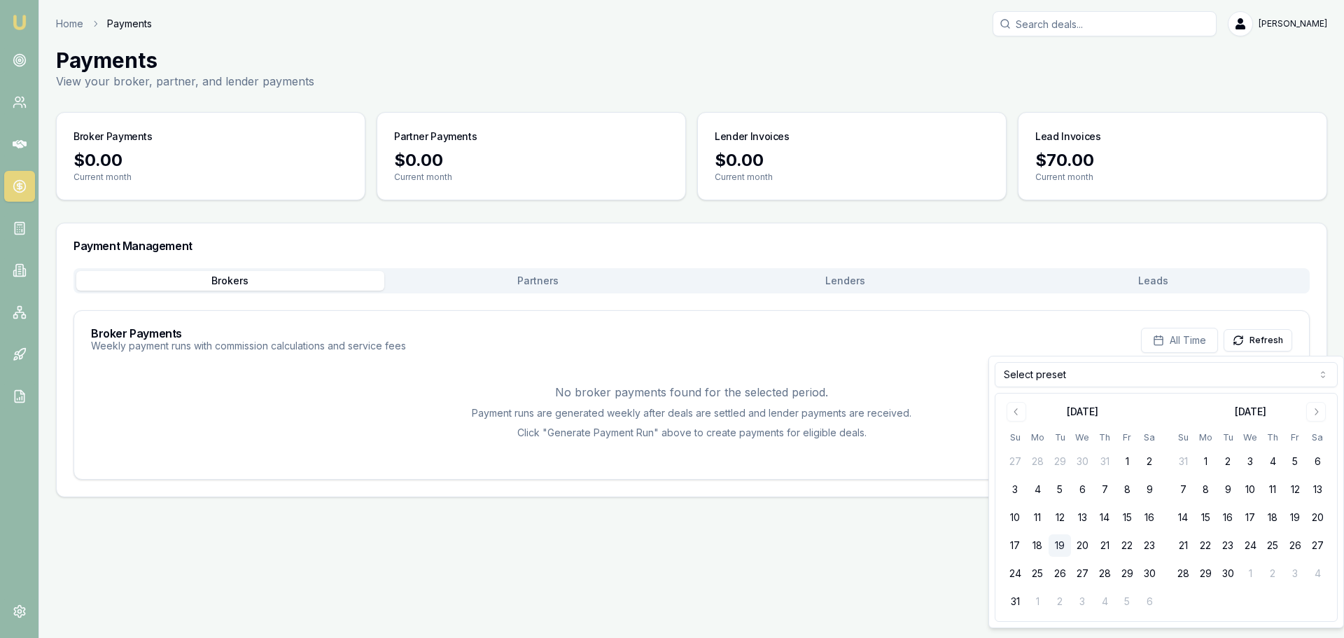
click at [1069, 191] on div "$70.00 Current month" at bounding box center [1172, 174] width 308 height 50
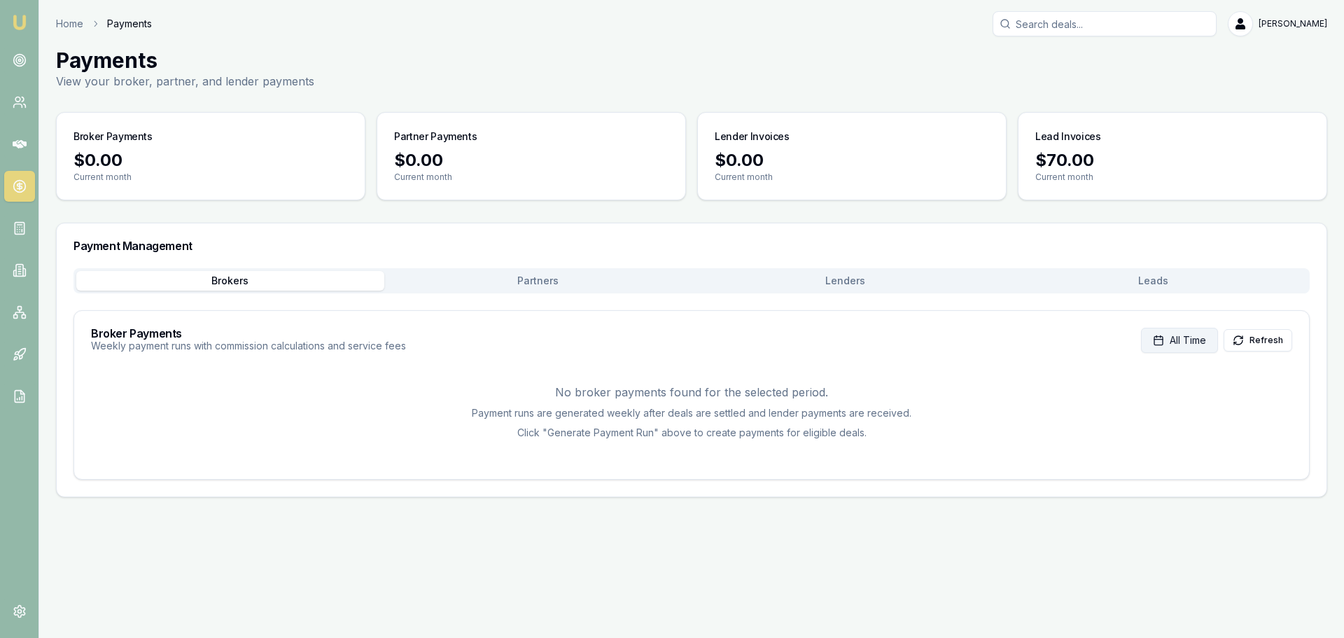
click at [1177, 342] on span "All Time" at bounding box center [1188, 340] width 36 height 14
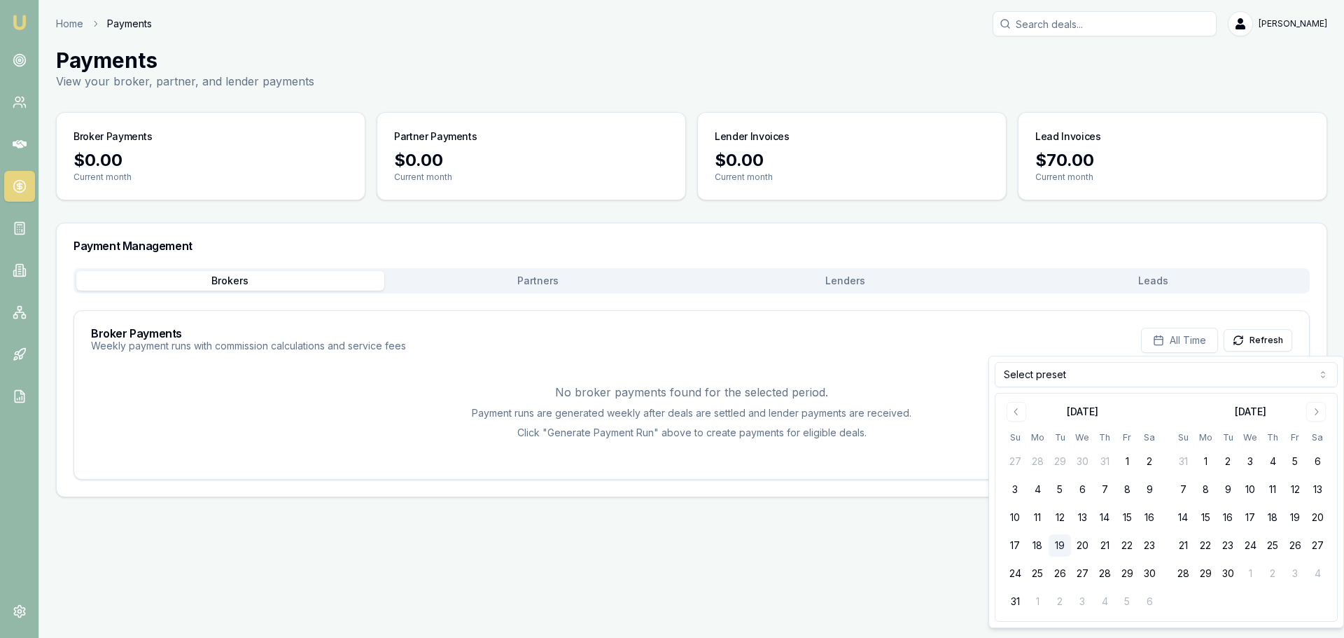
click at [1055, 312] on div "Broker Payments Weekly payment runs with commission calculations and service fe…" at bounding box center [691, 336] width 1235 height 50
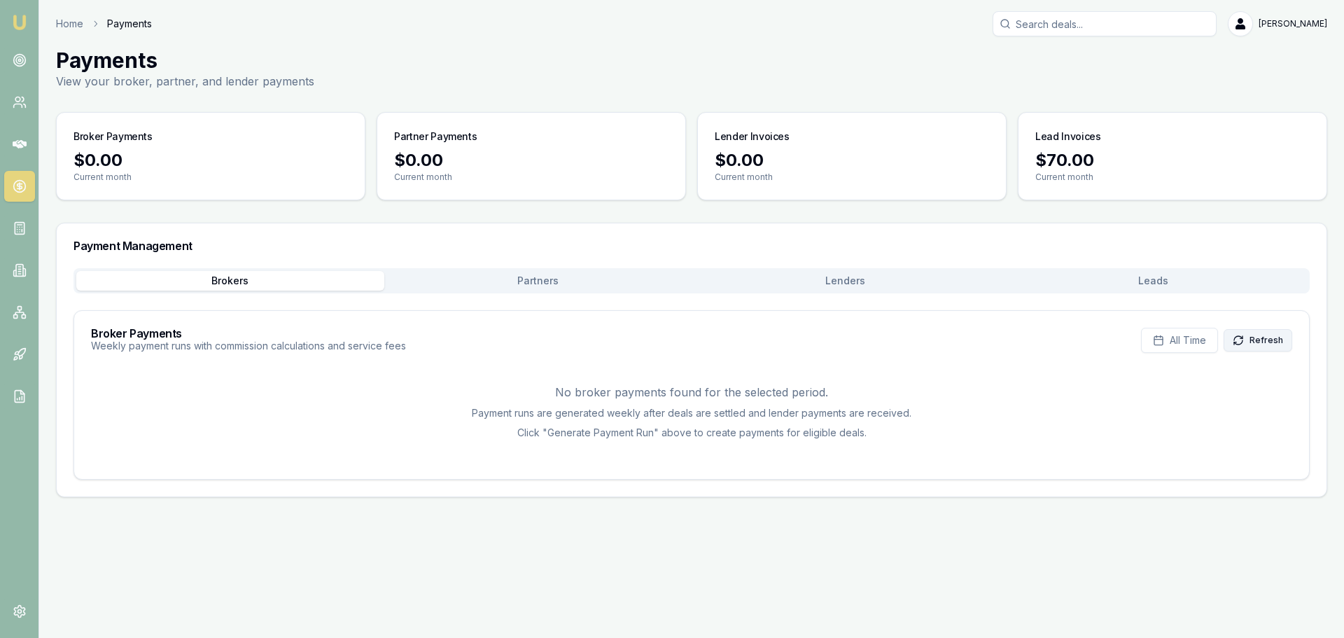
click at [1256, 342] on button "Refresh" at bounding box center [1258, 340] width 69 height 22
click at [1060, 154] on div "$70.00" at bounding box center [1172, 160] width 274 height 22
click at [229, 283] on button "Brokers" at bounding box center [230, 281] width 308 height 20
click at [545, 282] on button "Partners" at bounding box center [538, 281] width 308 height 20
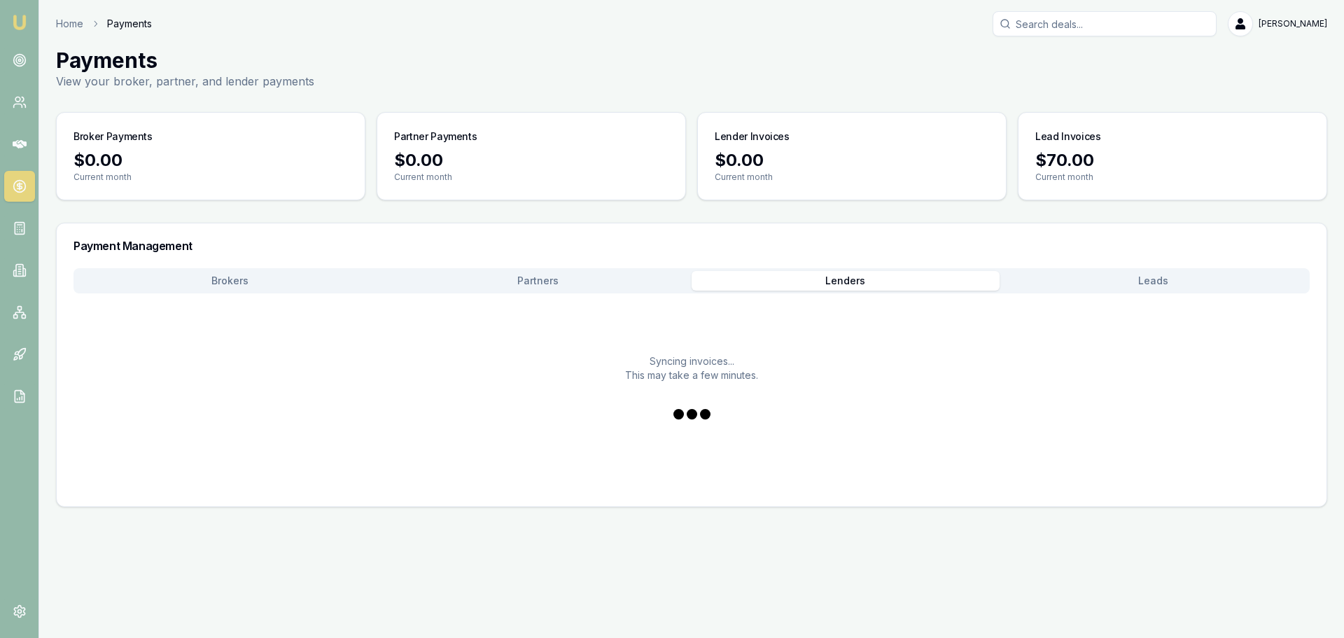
click at [845, 280] on button "Lenders" at bounding box center [846, 281] width 308 height 20
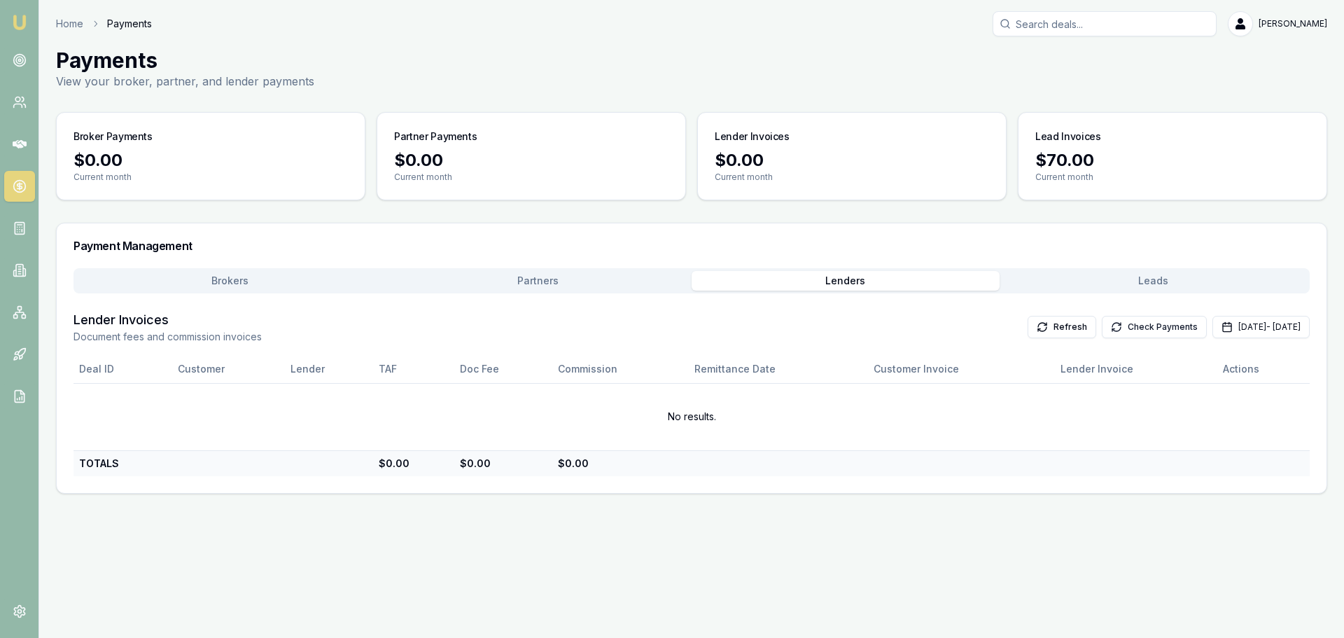
click at [1116, 328] on button "Check Payments" at bounding box center [1154, 327] width 105 height 22
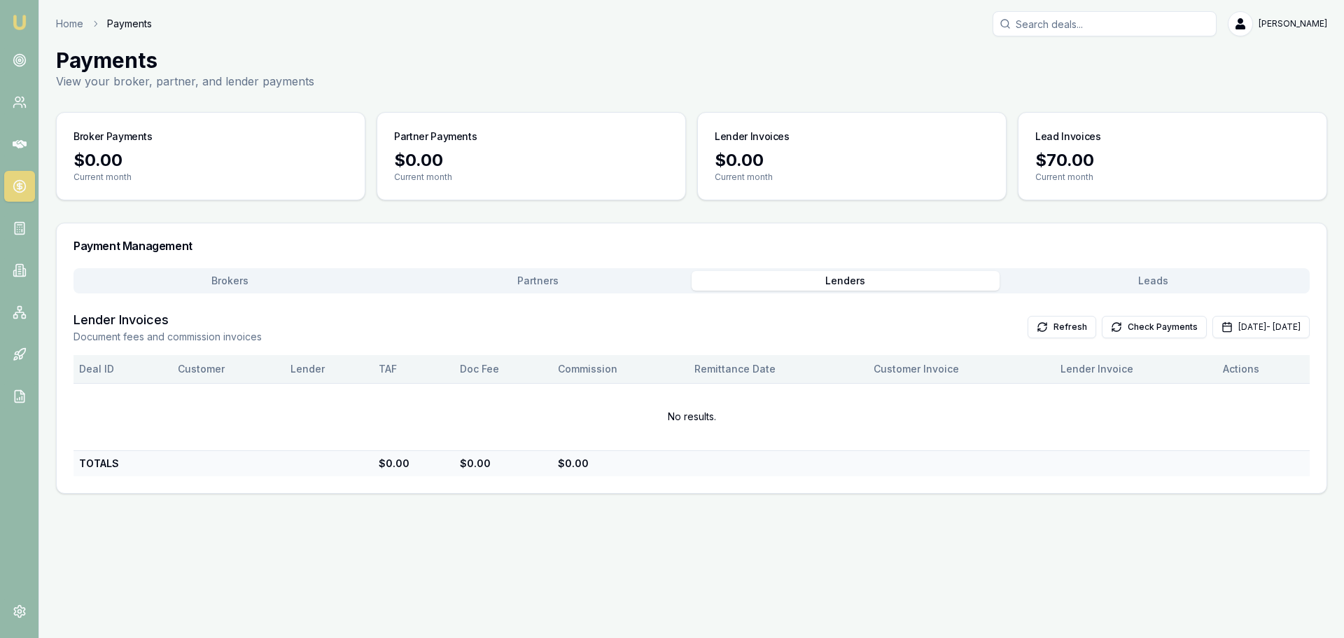
click at [1240, 370] on th "Actions" at bounding box center [1263, 369] width 92 height 28
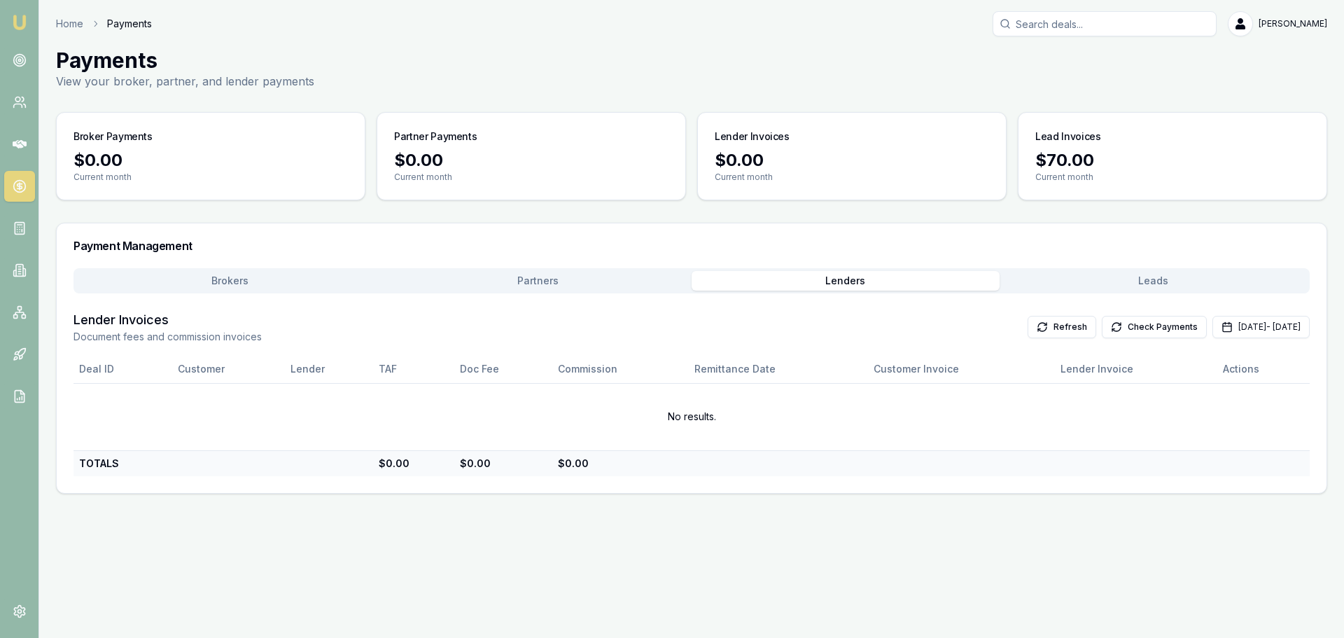
click at [1052, 175] on p "Current month" at bounding box center [1172, 176] width 274 height 11
click at [841, 280] on button "Lenders" at bounding box center [846, 281] width 308 height 20
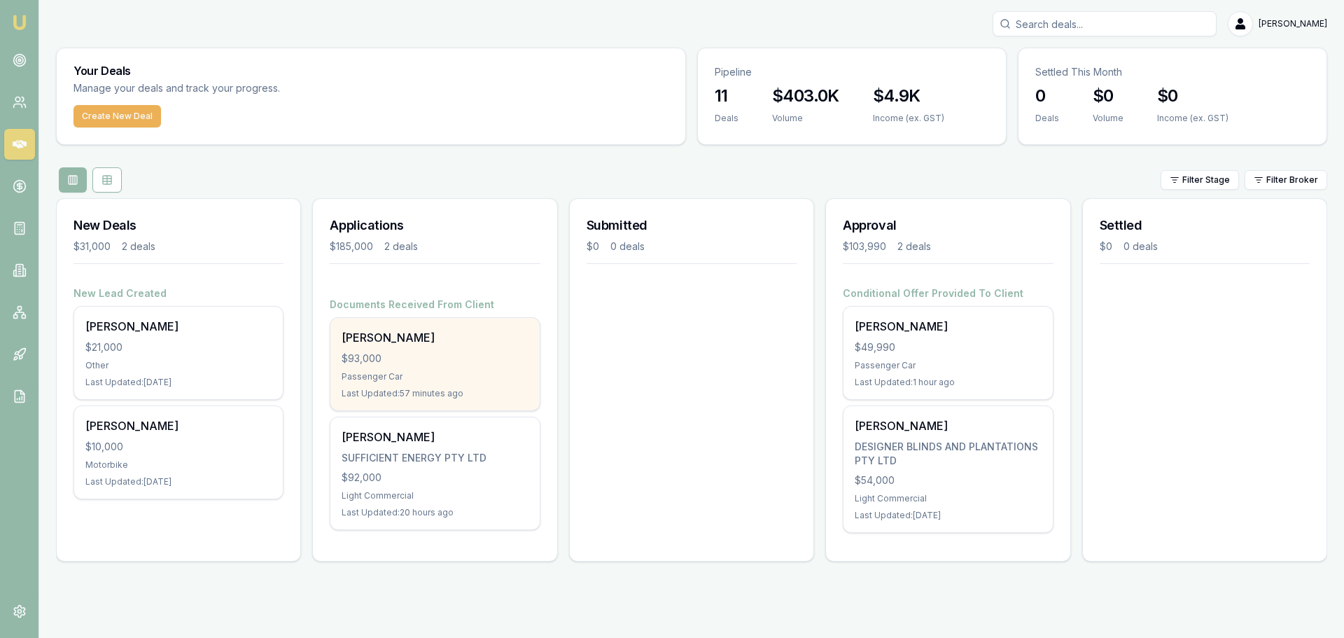
click at [438, 372] on div "Passenger Car" at bounding box center [435, 376] width 186 height 11
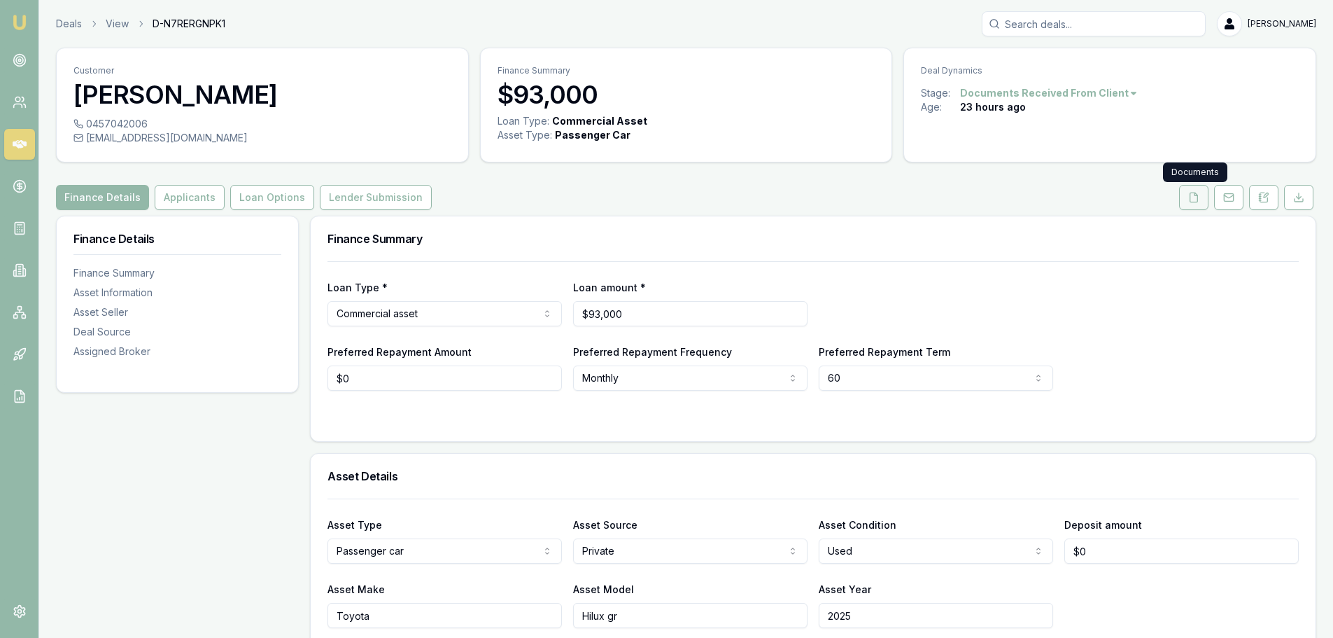
click at [1193, 197] on icon at bounding box center [1194, 197] width 11 height 11
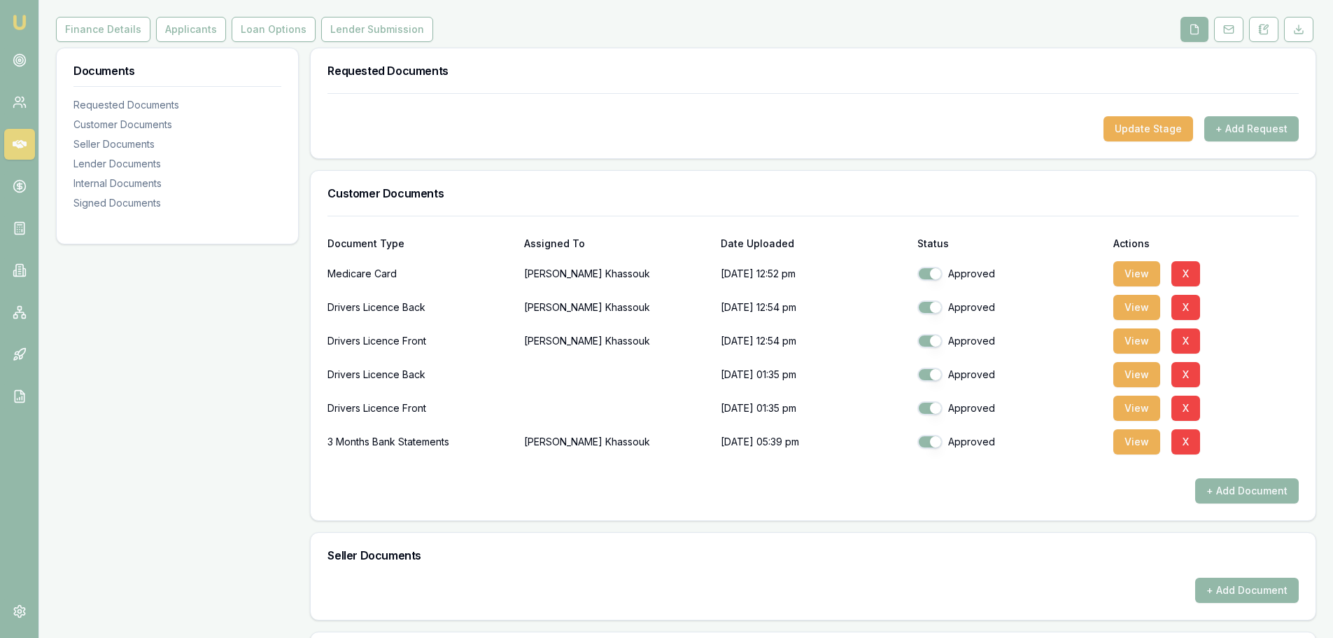
scroll to position [210, 0]
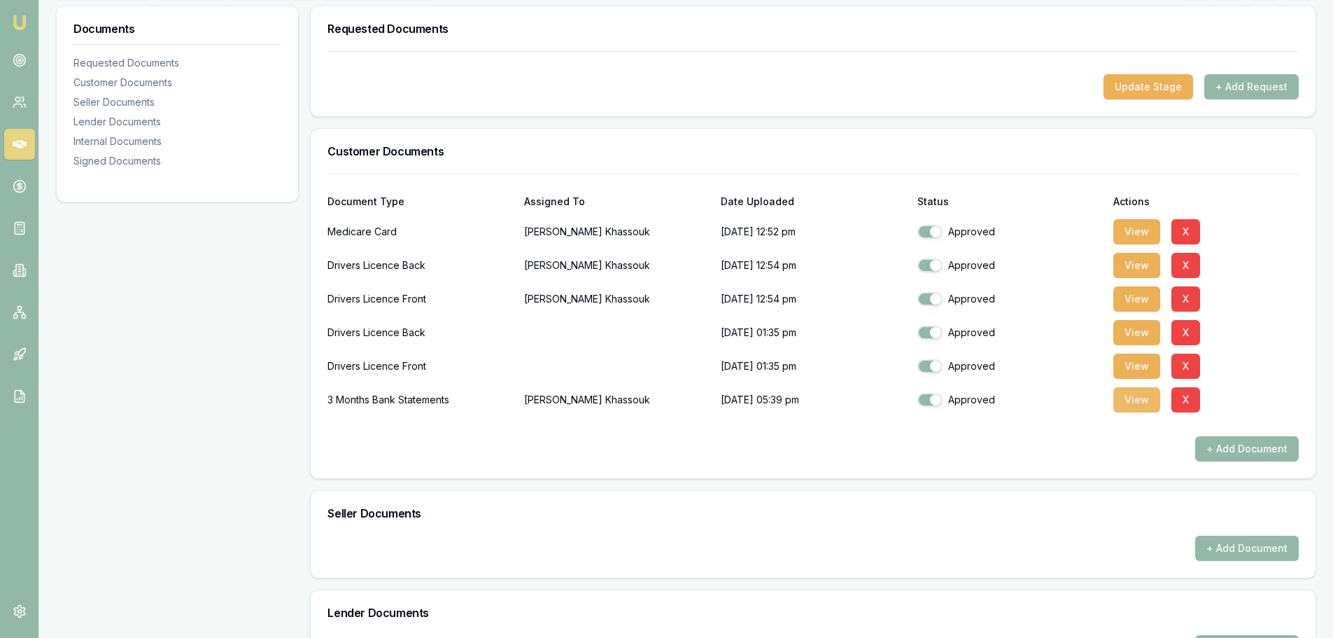
click at [1130, 401] on button "View" at bounding box center [1137, 399] width 47 height 25
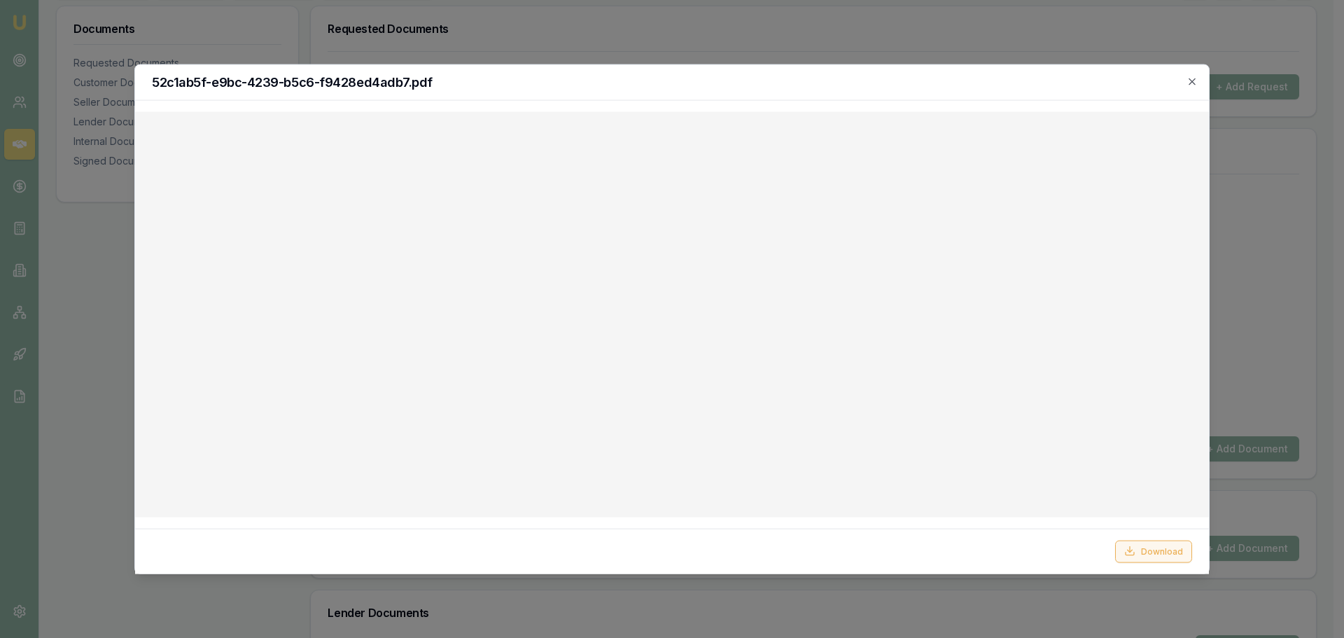
click at [1147, 554] on button "Download" at bounding box center [1153, 551] width 77 height 22
click at [1191, 80] on icon "button" at bounding box center [1192, 81] width 6 height 6
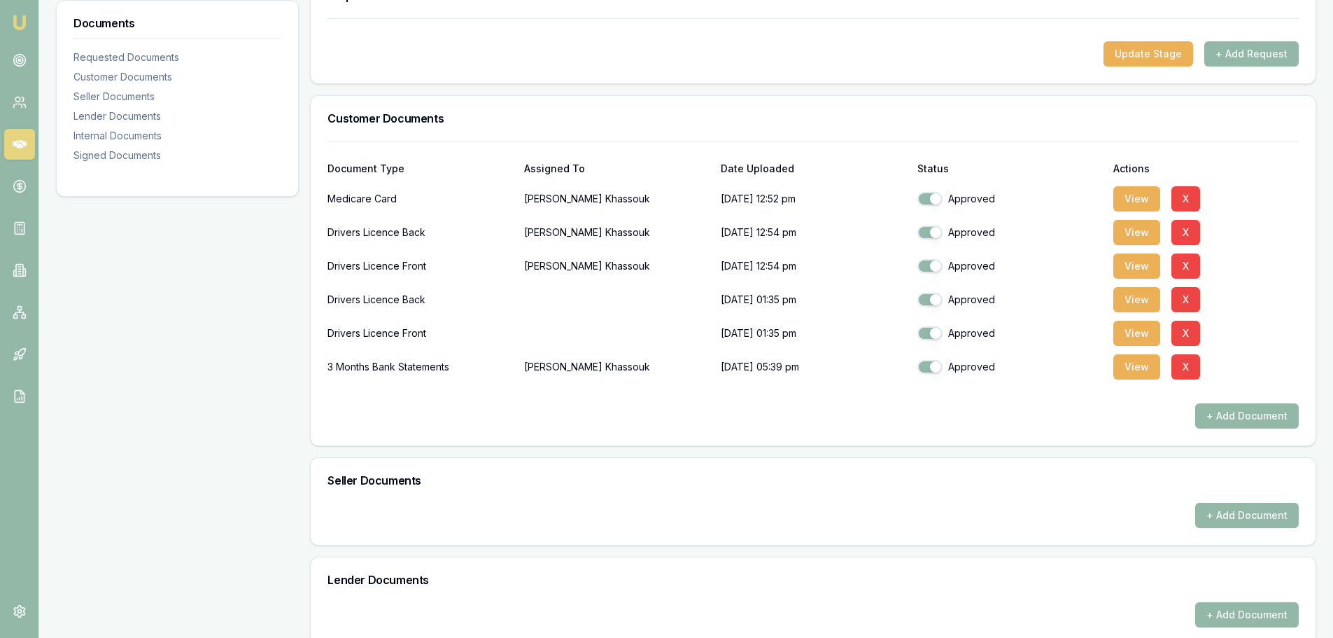
scroll to position [280, 0]
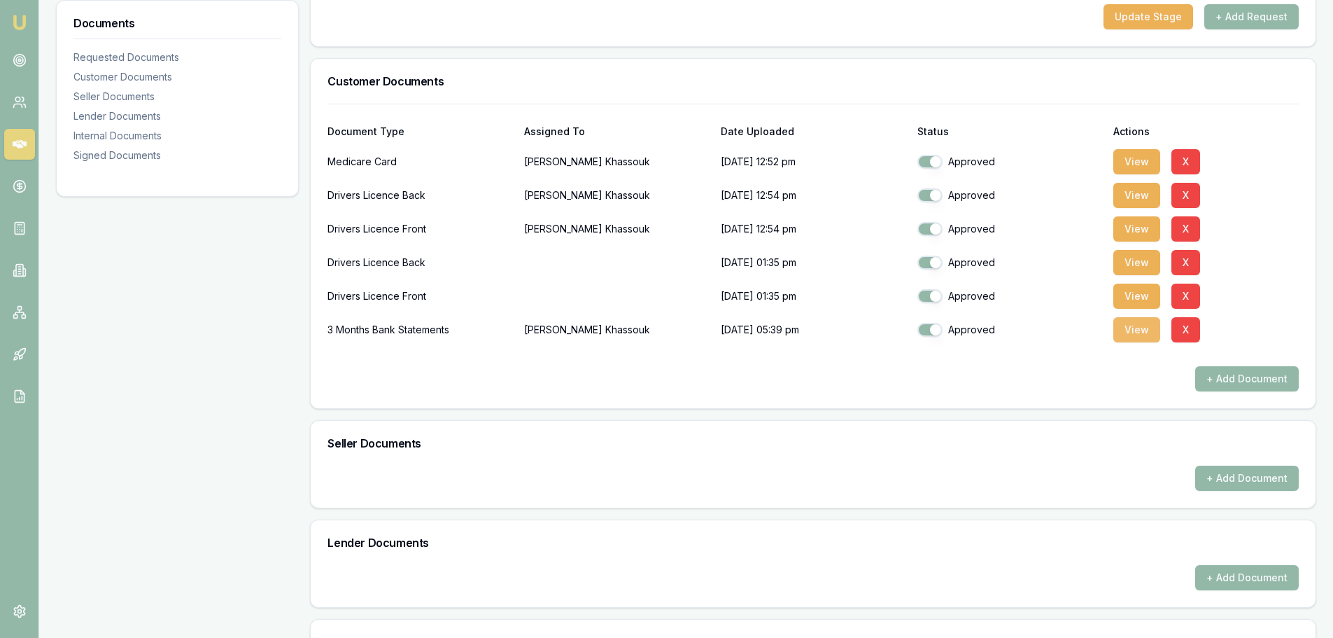
click at [1147, 333] on button "View" at bounding box center [1137, 329] width 47 height 25
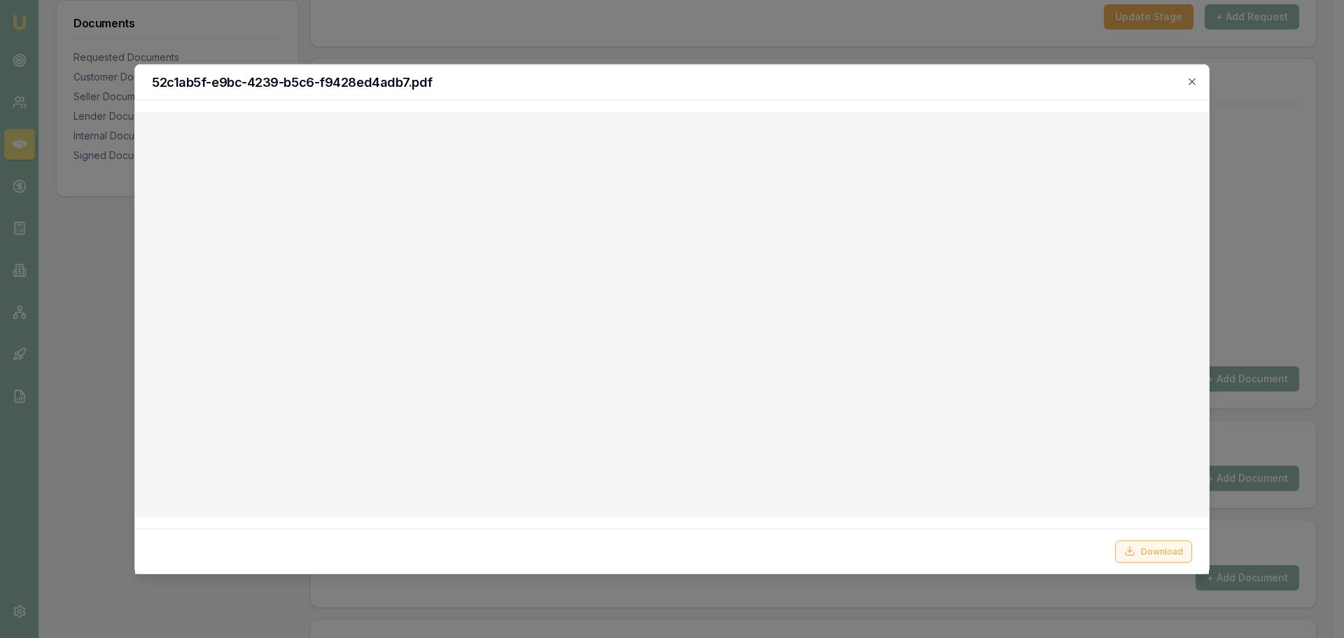
click at [1156, 549] on button "Download" at bounding box center [1153, 551] width 77 height 22
drag, startPoint x: 1195, startPoint y: 83, endPoint x: 1125, endPoint y: 83, distance: 70.0
click at [1195, 83] on icon "button" at bounding box center [1191, 81] width 11 height 11
